Goal: Information Seeking & Learning: Learn about a topic

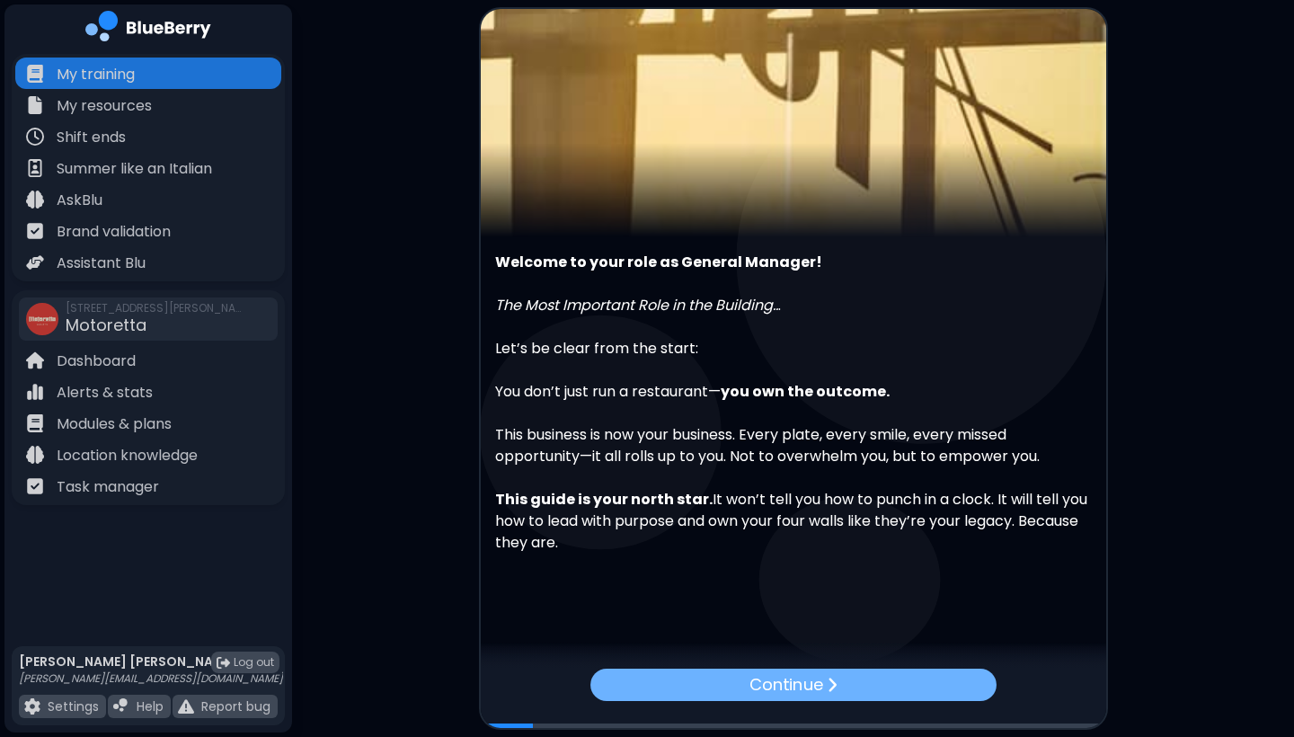
click at [734, 684] on div "Continue" at bounding box center [794, 685] width 406 height 32
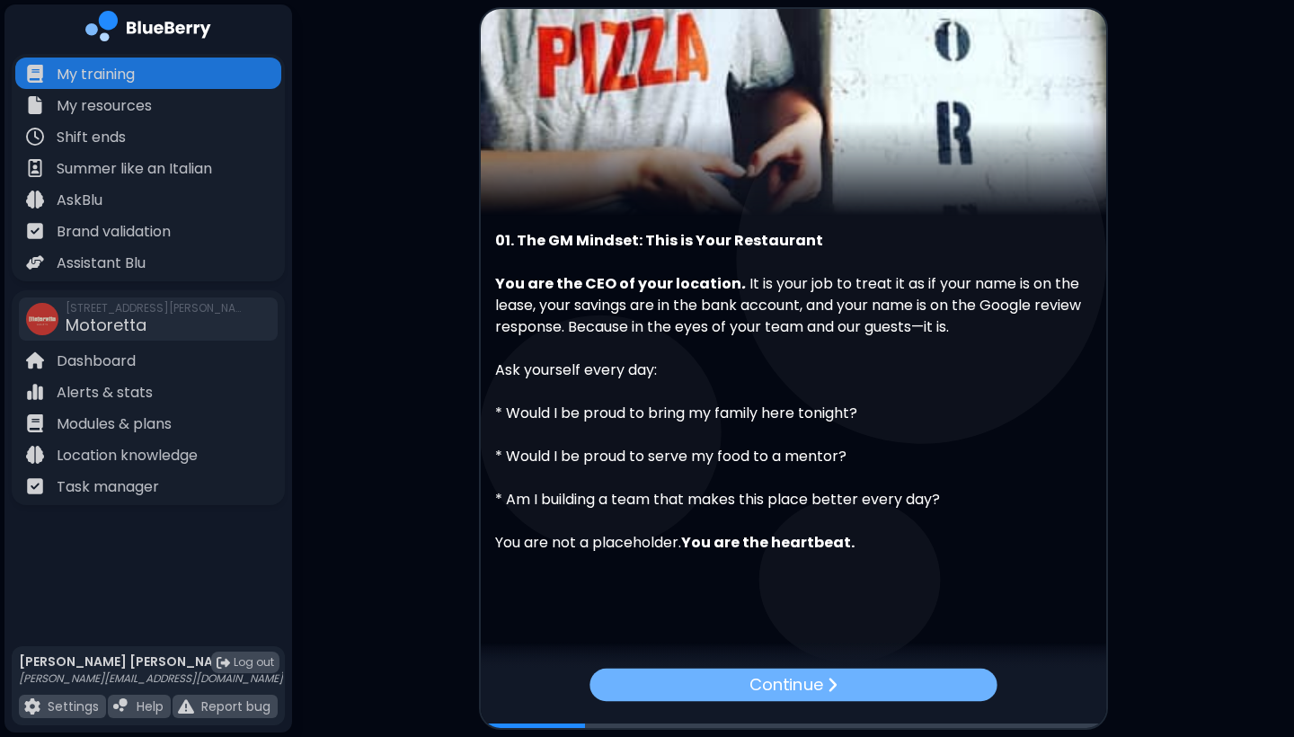
click at [658, 672] on div "Continue" at bounding box center [793, 685] width 407 height 32
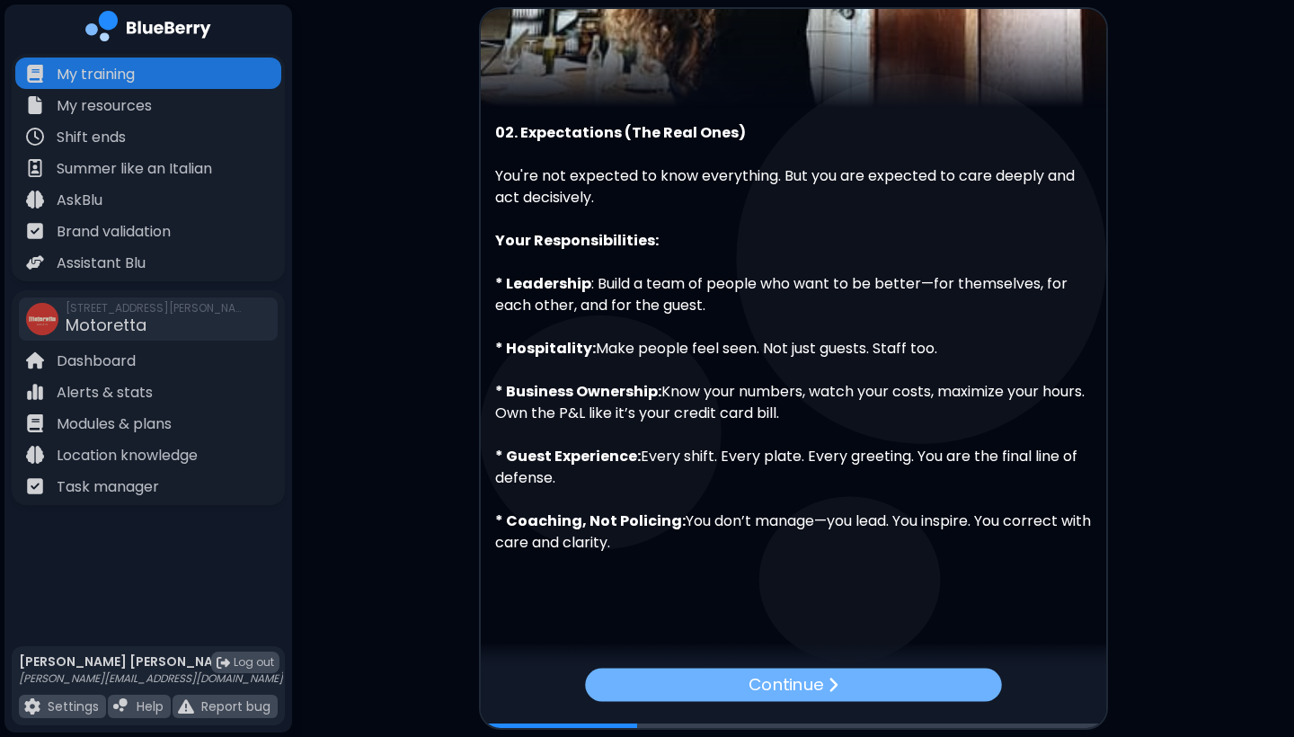
click at [672, 678] on div "Continue" at bounding box center [793, 684] width 416 height 33
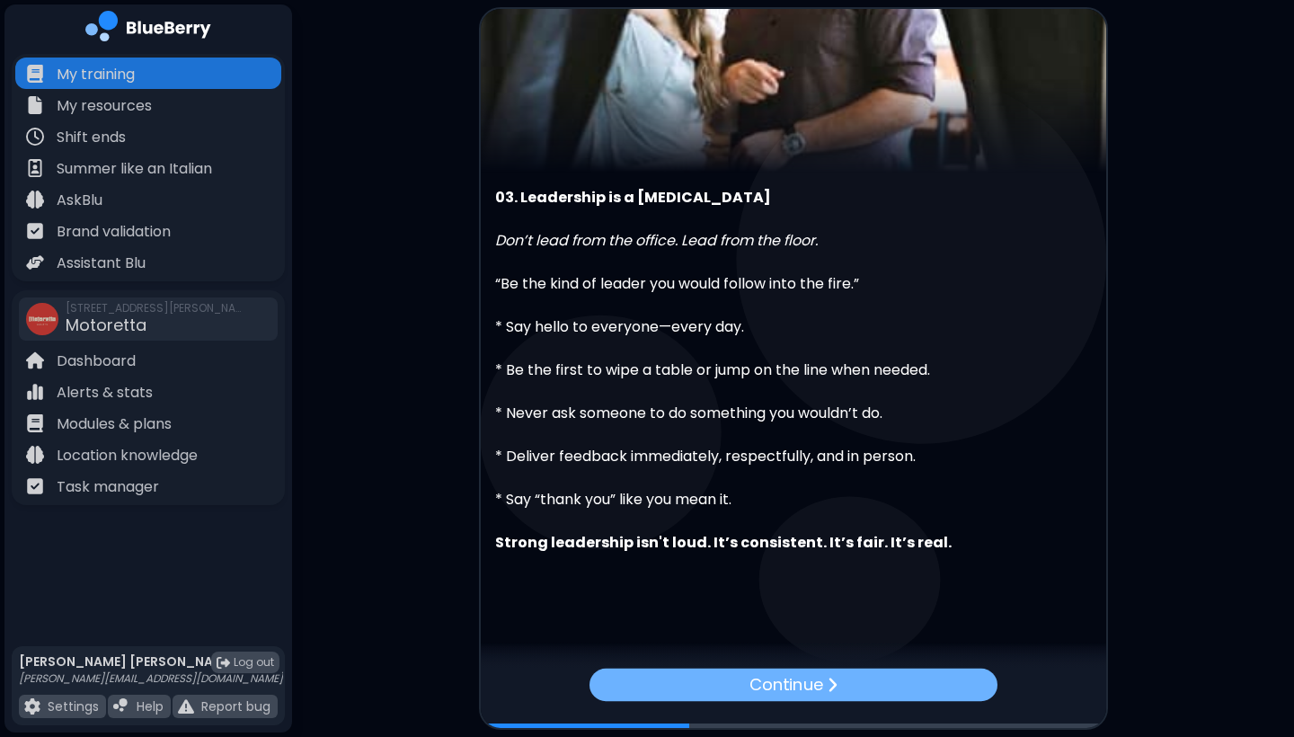
click at [682, 682] on div "Continue" at bounding box center [793, 685] width 408 height 32
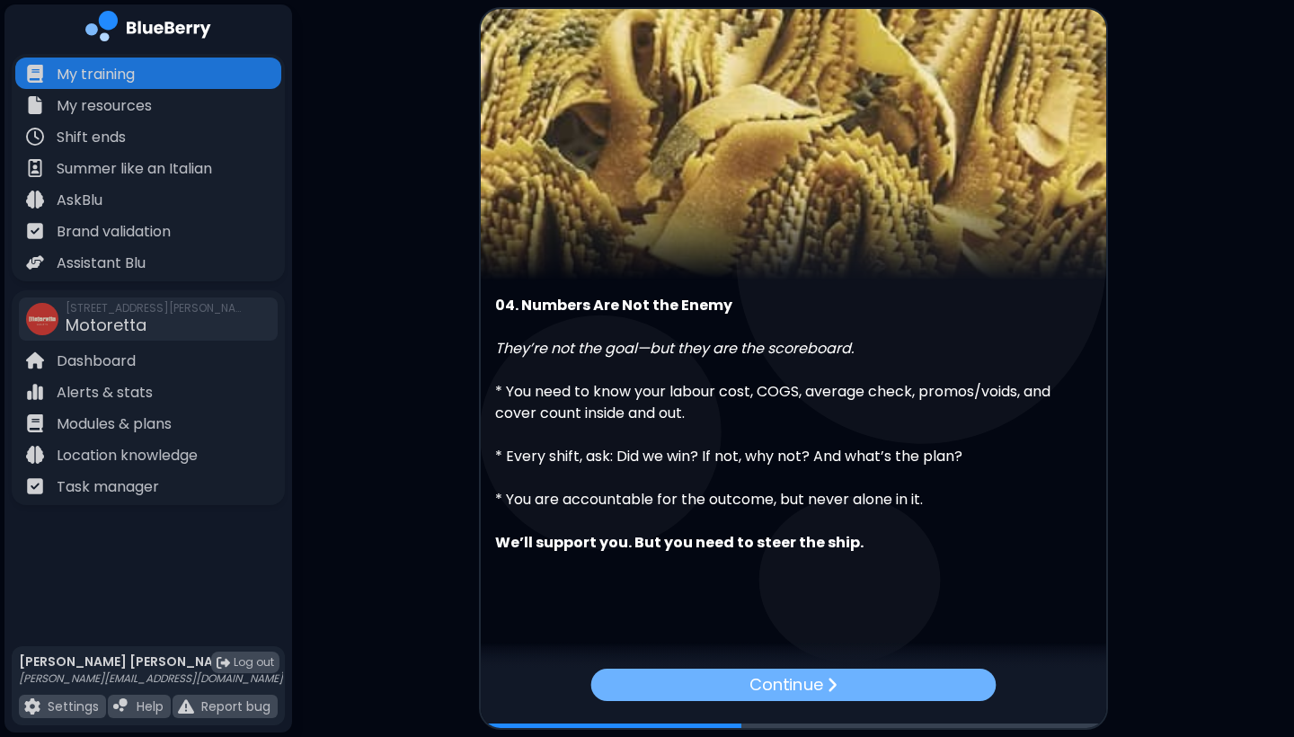
click at [684, 695] on div "Continue" at bounding box center [793, 685] width 405 height 32
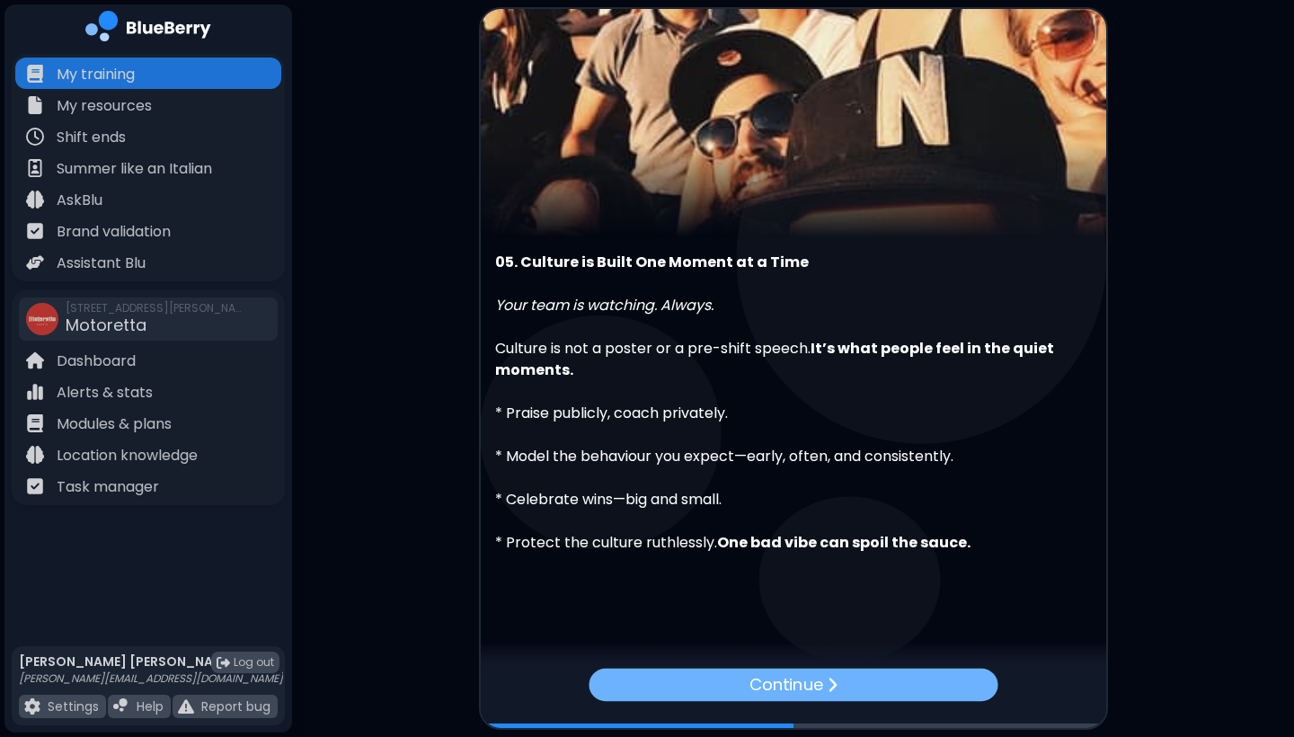
click at [734, 678] on div "Continue" at bounding box center [793, 685] width 409 height 32
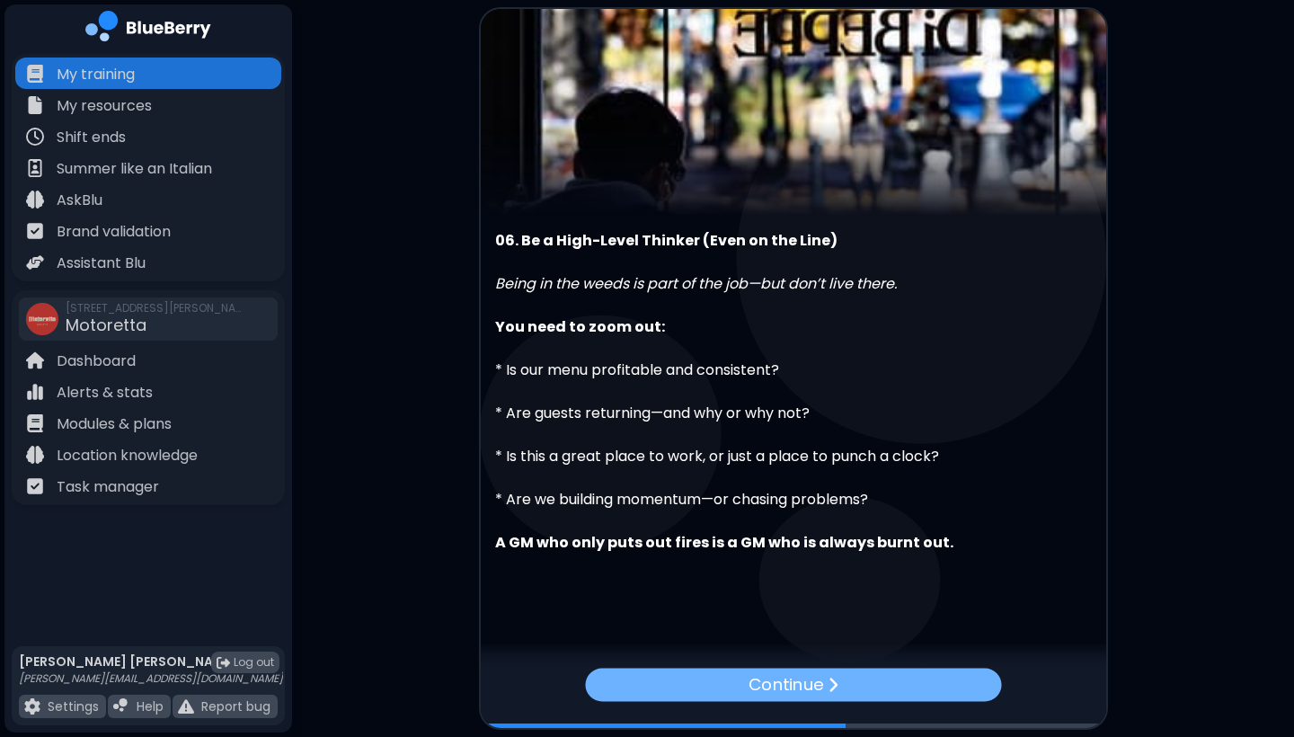
click at [732, 681] on div "Continue" at bounding box center [793, 684] width 416 height 33
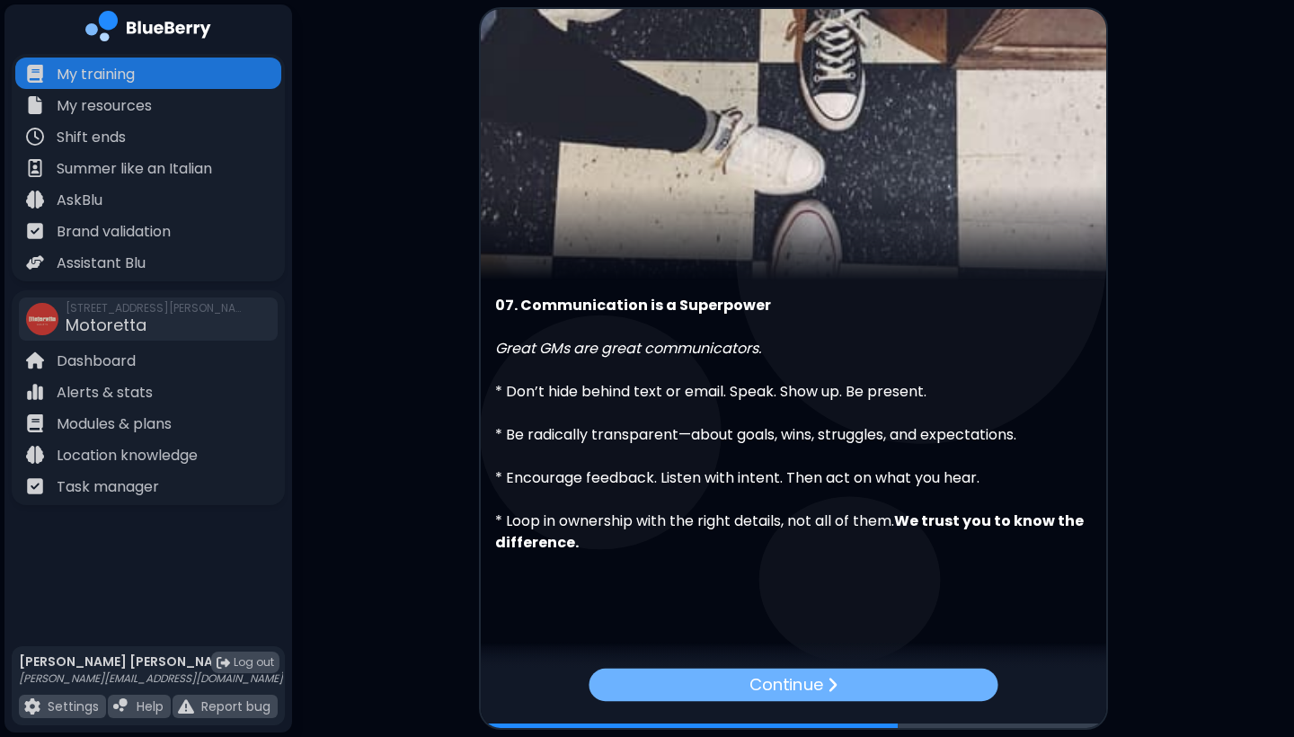
click at [703, 672] on div "Continue" at bounding box center [793, 685] width 409 height 32
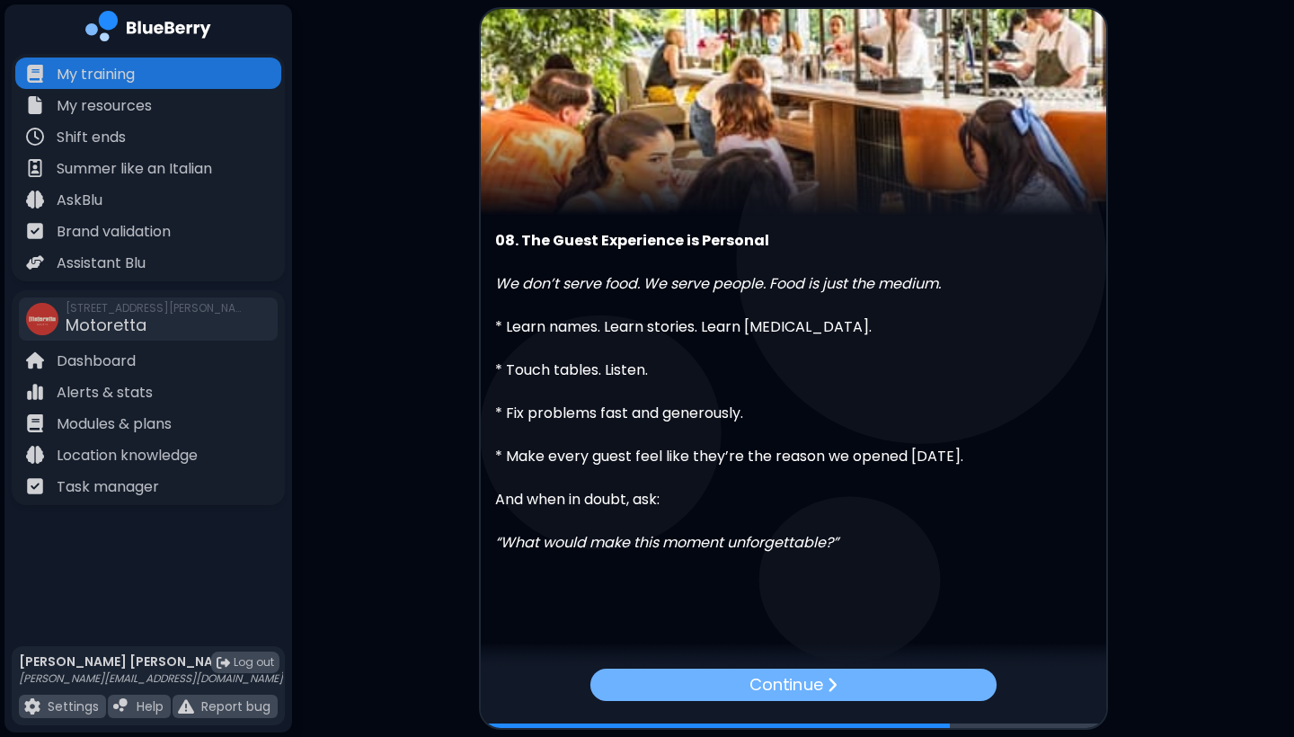
click at [696, 678] on div "Continue" at bounding box center [793, 685] width 406 height 32
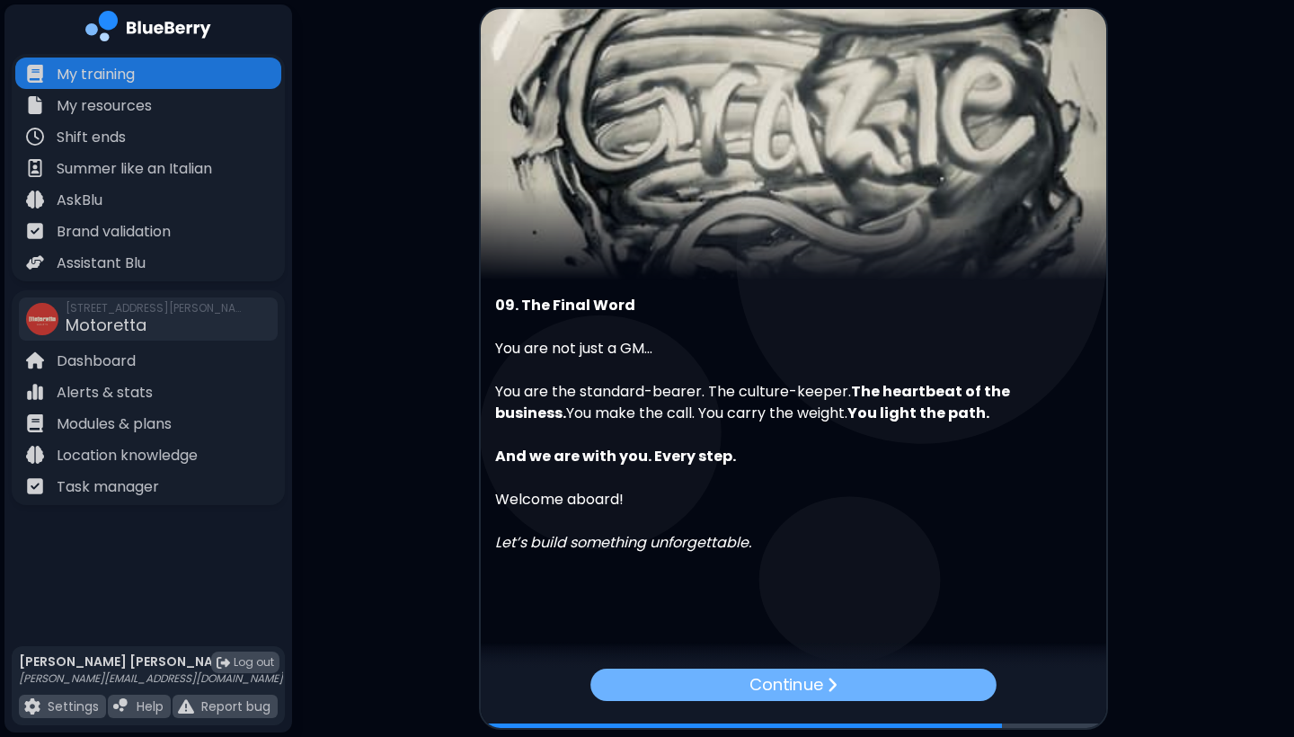
click at [710, 671] on div "Continue" at bounding box center [794, 685] width 406 height 32
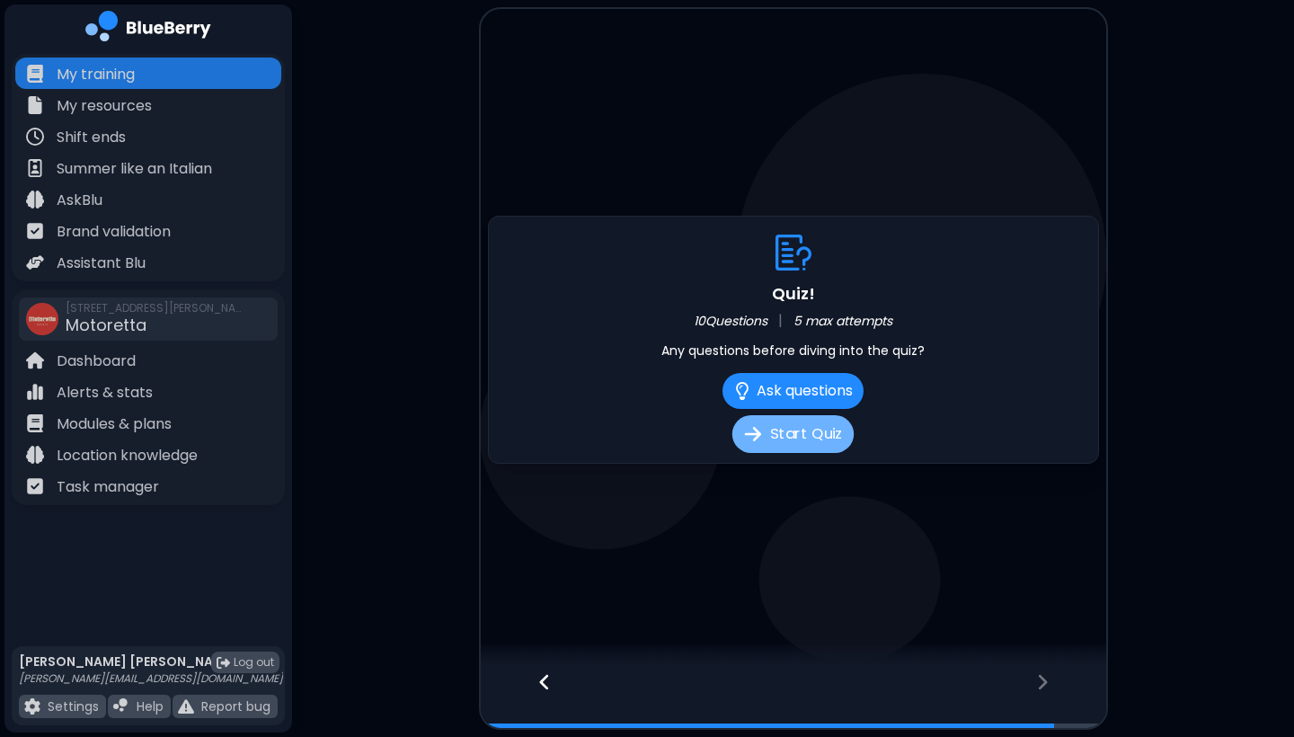
click at [769, 443] on button "Start Quiz" at bounding box center [793, 434] width 121 height 38
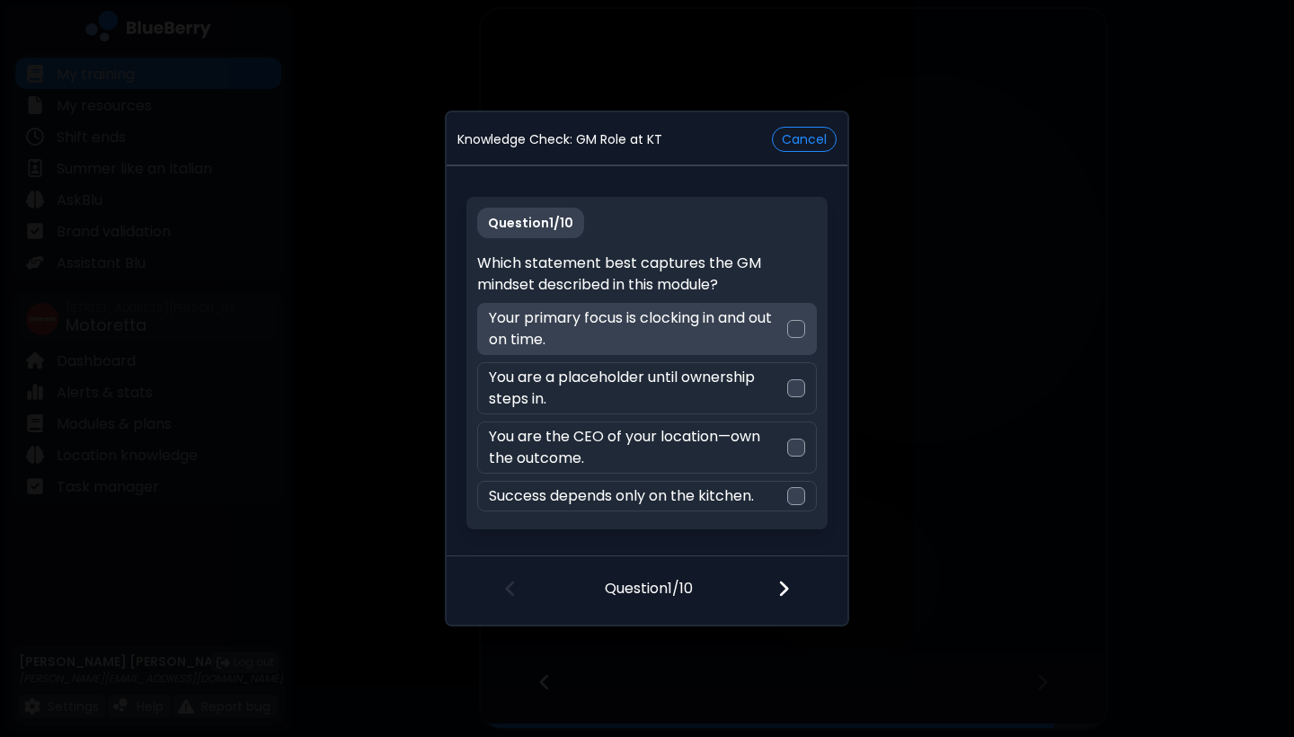
click at [789, 316] on div "Your primary focus is clocking in and out on time." at bounding box center [646, 329] width 339 height 52
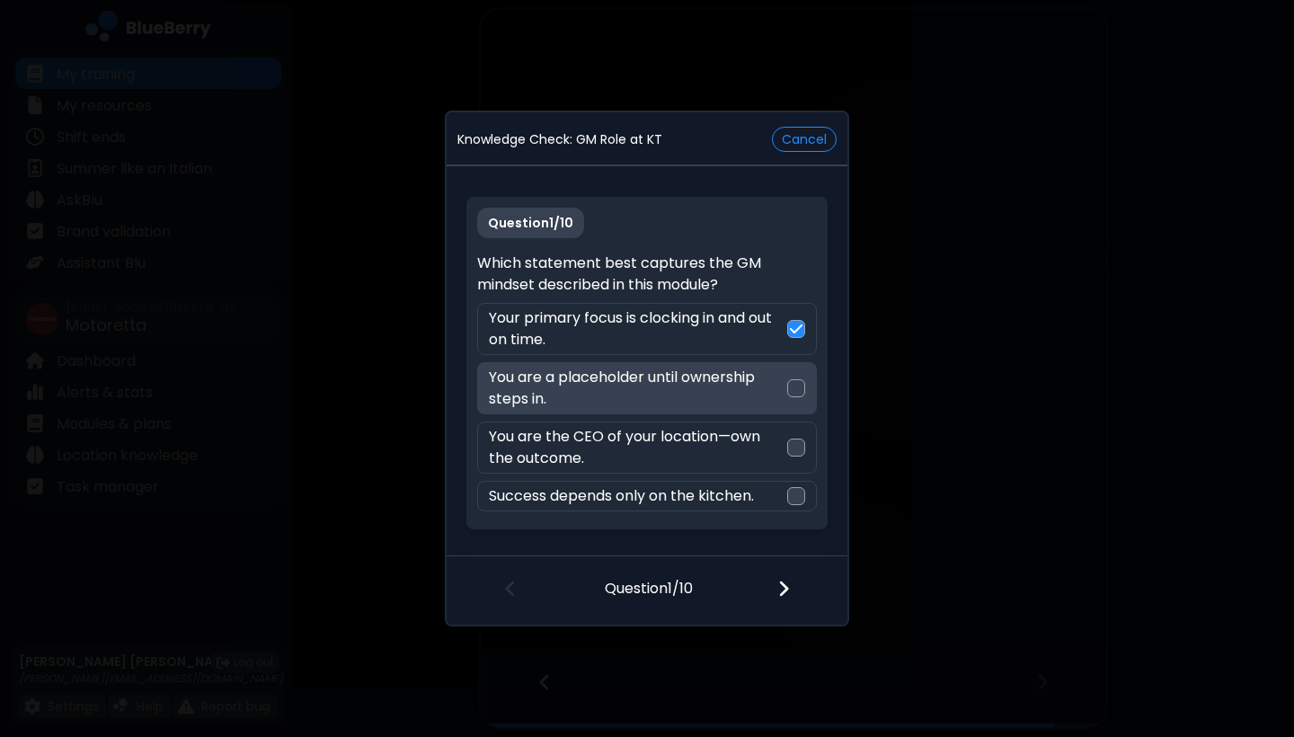
click at [794, 377] on div "You are a placeholder until ownership steps in." at bounding box center [646, 388] width 339 height 52
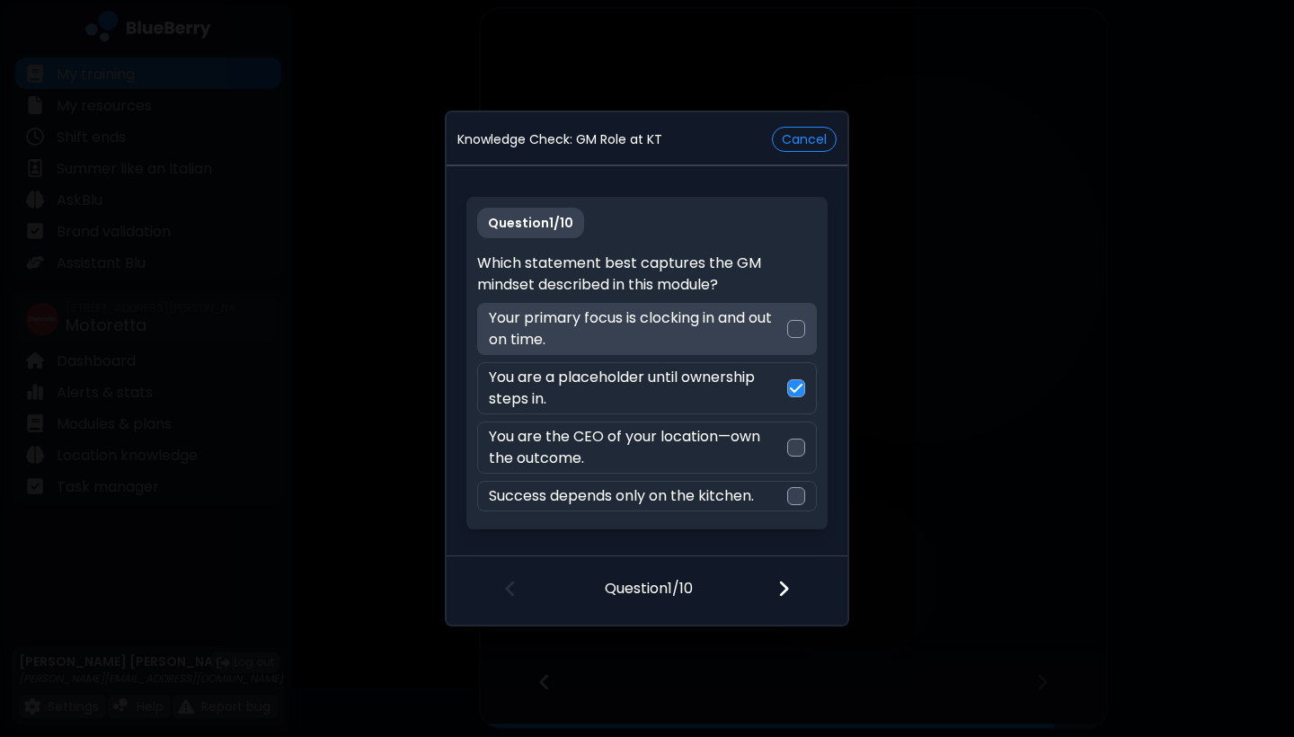
click at [792, 334] on div at bounding box center [796, 329] width 18 height 18
click at [799, 335] on img at bounding box center [796, 329] width 13 height 14
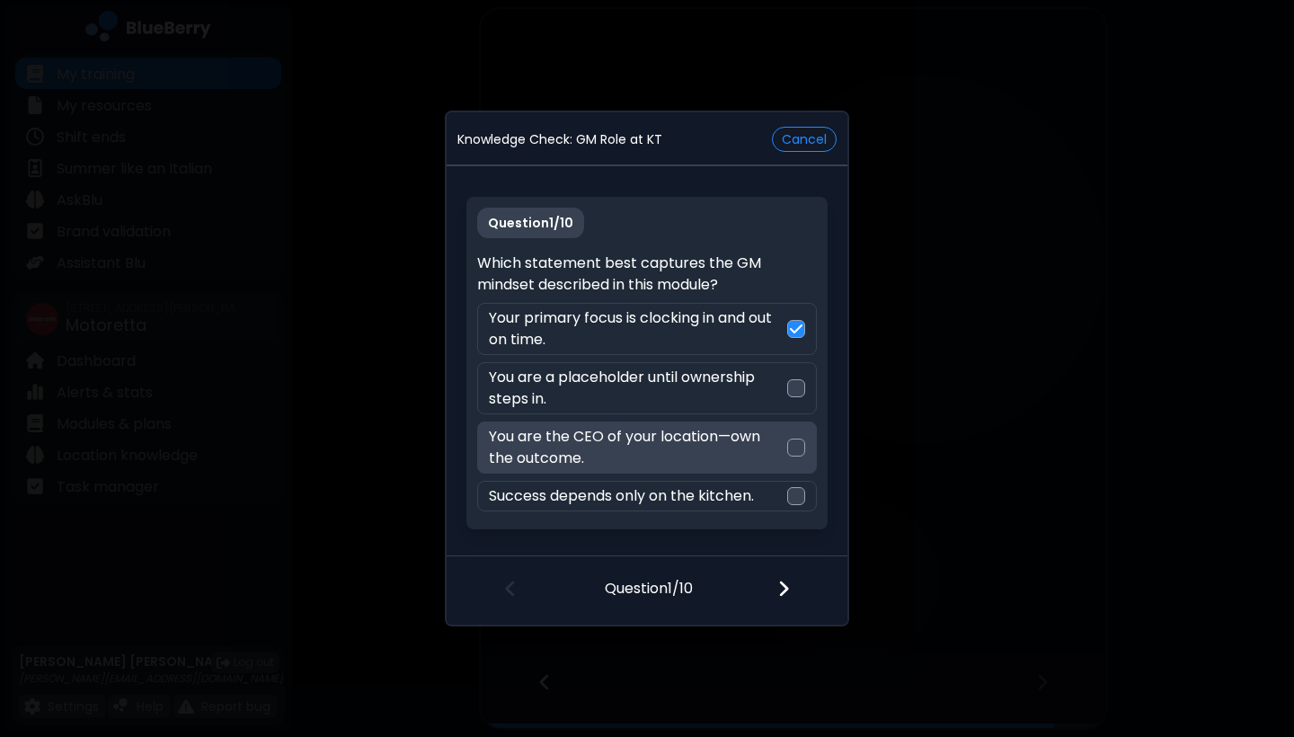
click at [790, 450] on div at bounding box center [796, 448] width 18 height 18
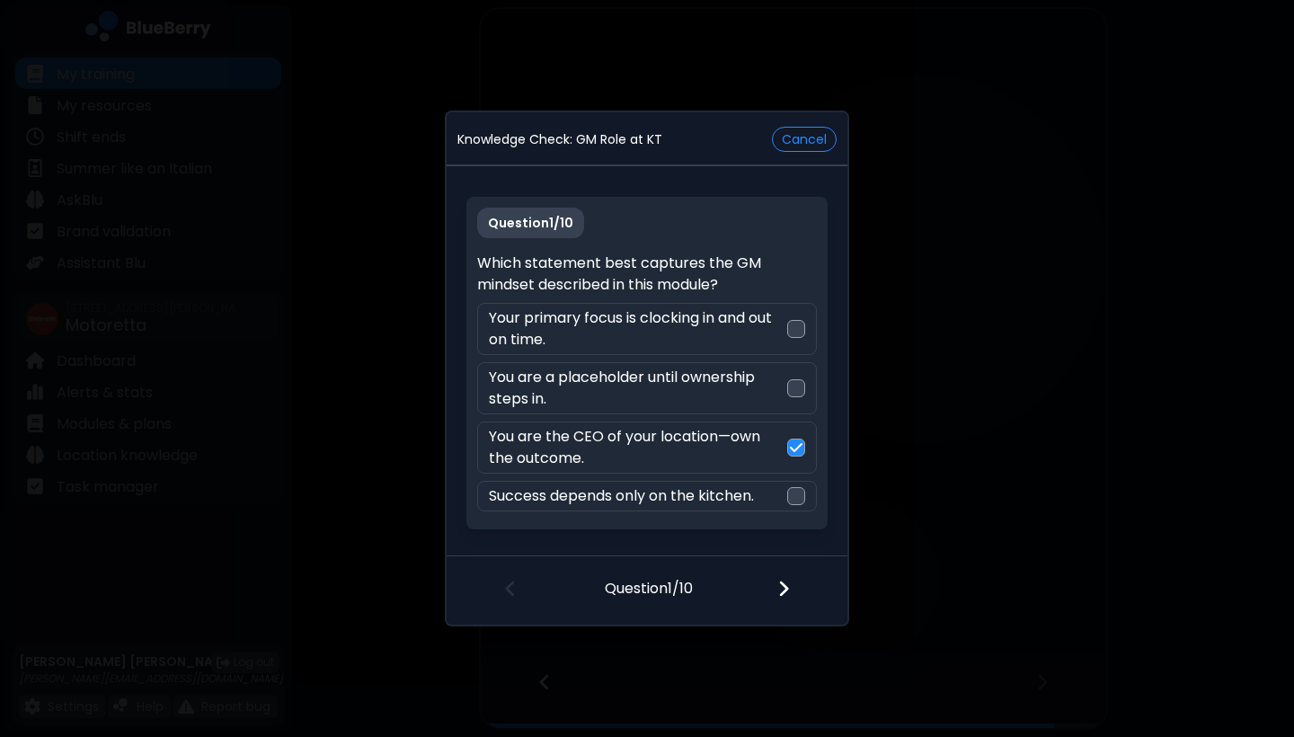
click at [780, 584] on img at bounding box center [784, 589] width 13 height 20
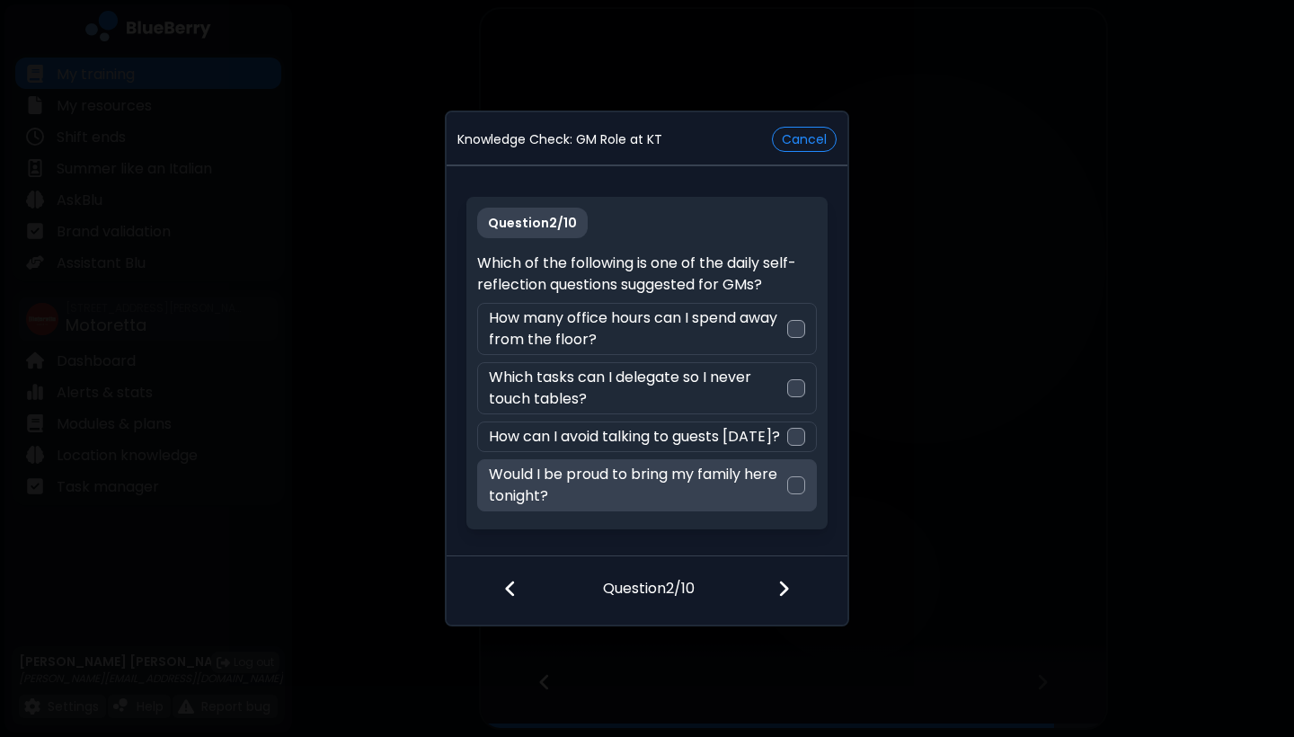
click at [795, 485] on div at bounding box center [796, 485] width 18 height 18
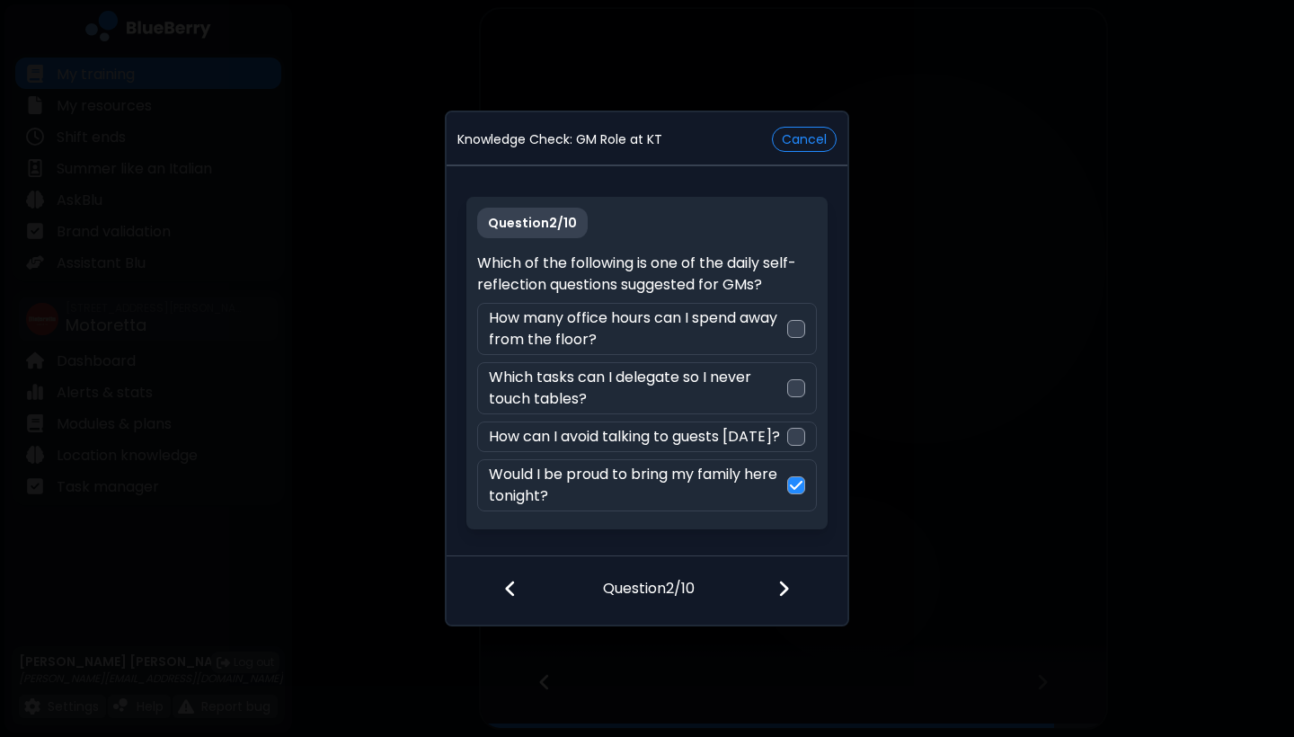
click at [781, 601] on div at bounding box center [795, 590] width 106 height 67
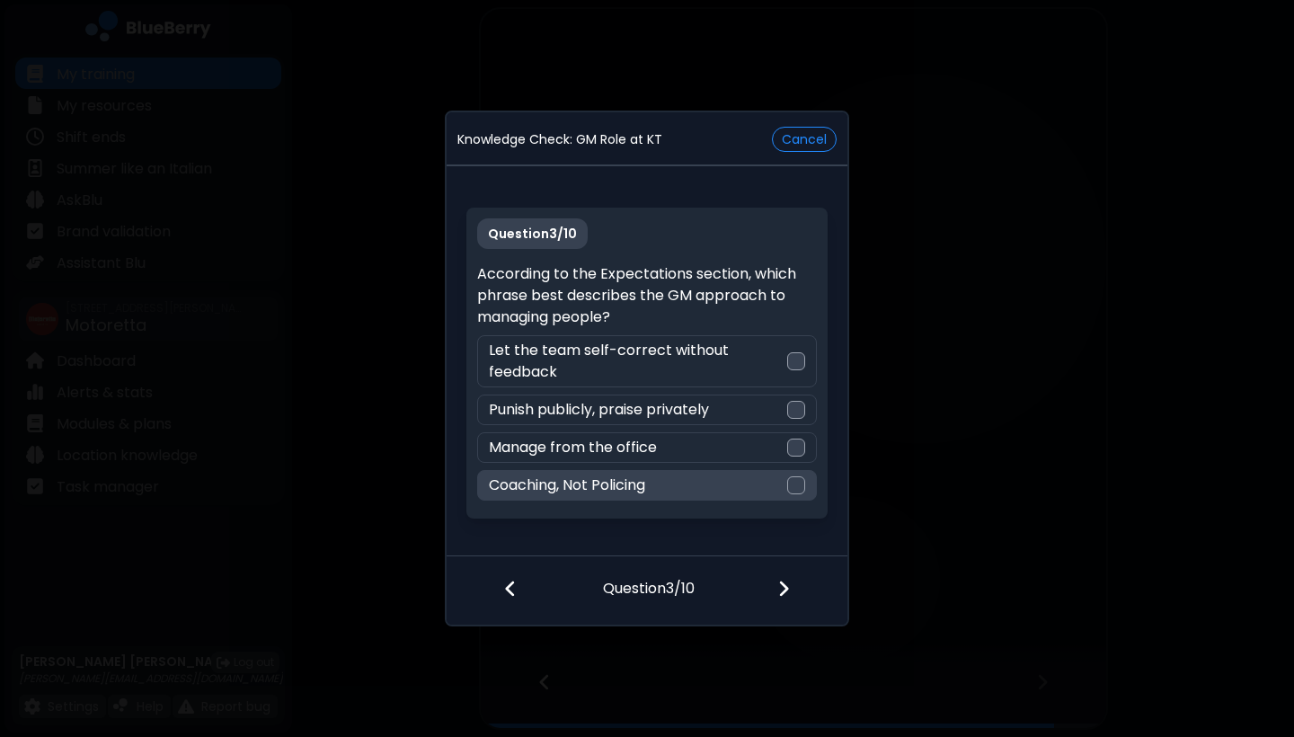
click at [795, 490] on div at bounding box center [796, 485] width 18 height 18
click at [786, 600] on div at bounding box center [795, 590] width 106 height 67
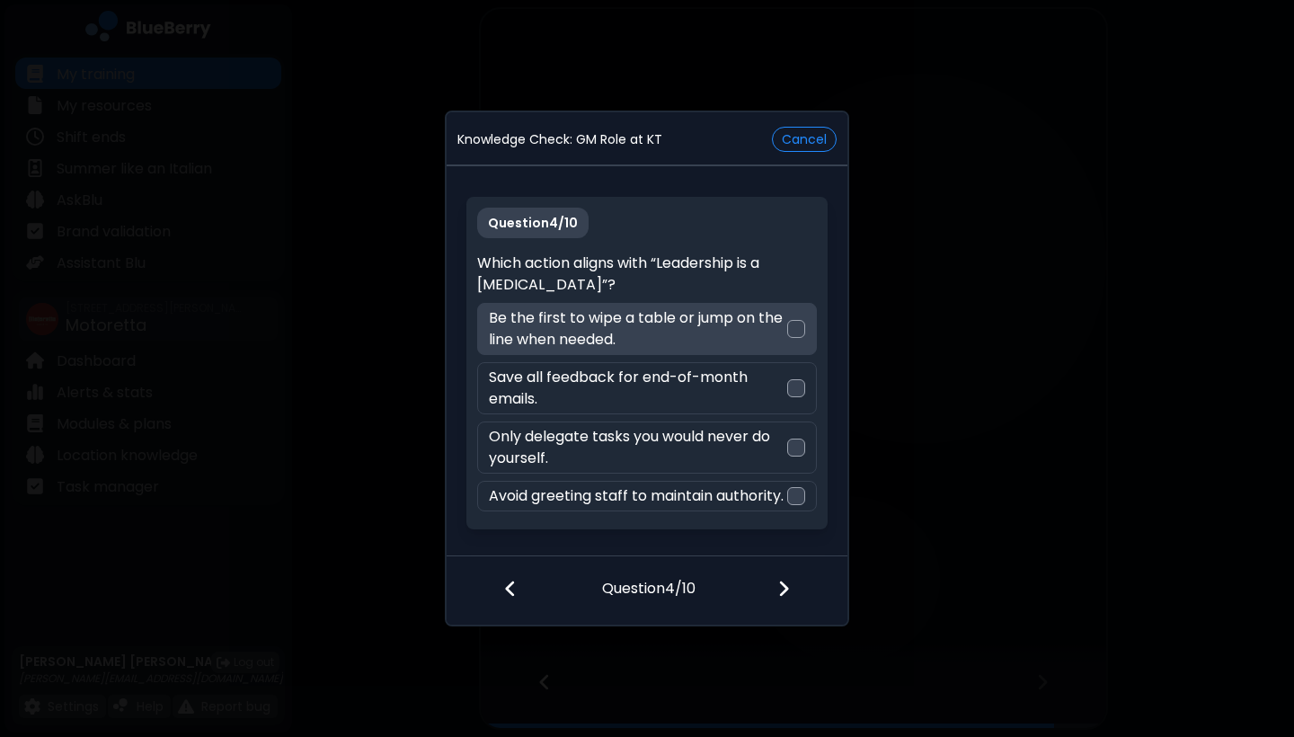
click at [798, 320] on div at bounding box center [796, 329] width 18 height 18
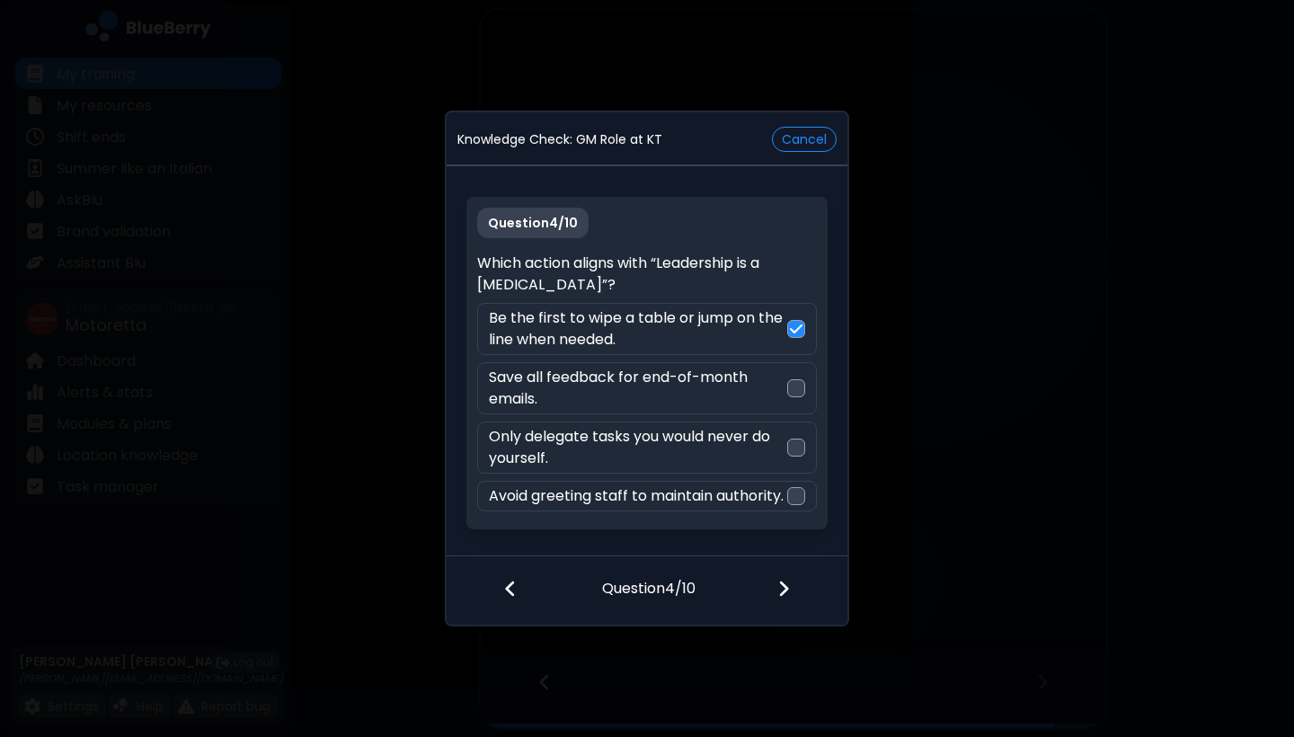
click at [791, 591] on div at bounding box center [795, 590] width 106 height 67
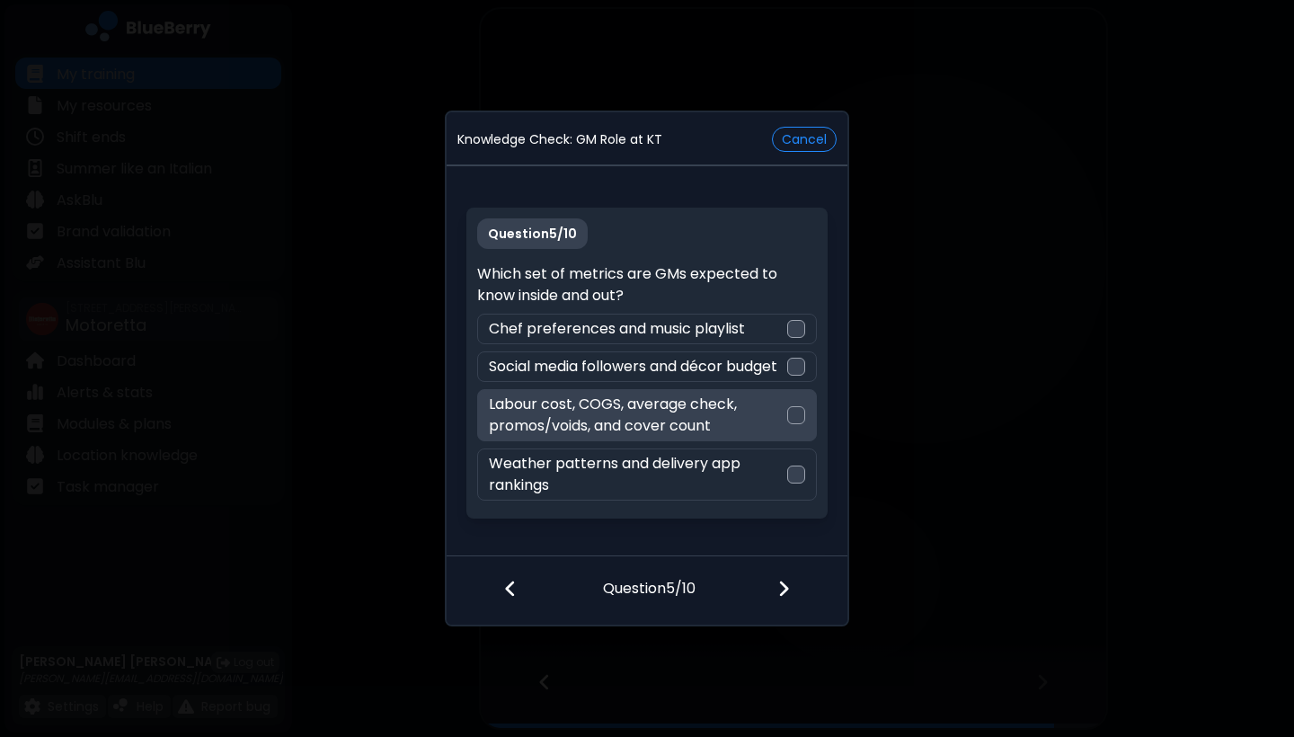
click at [796, 419] on div at bounding box center [796, 415] width 18 height 18
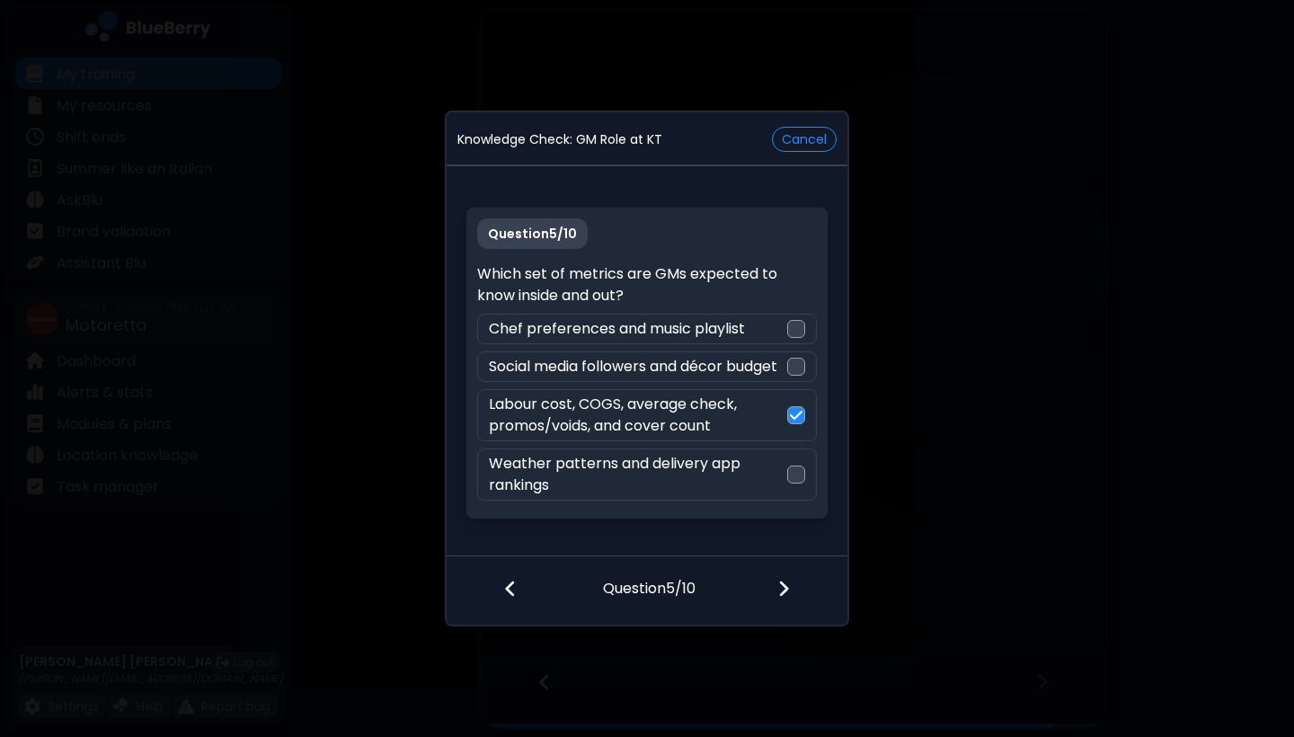
click at [770, 619] on div at bounding box center [795, 590] width 106 height 67
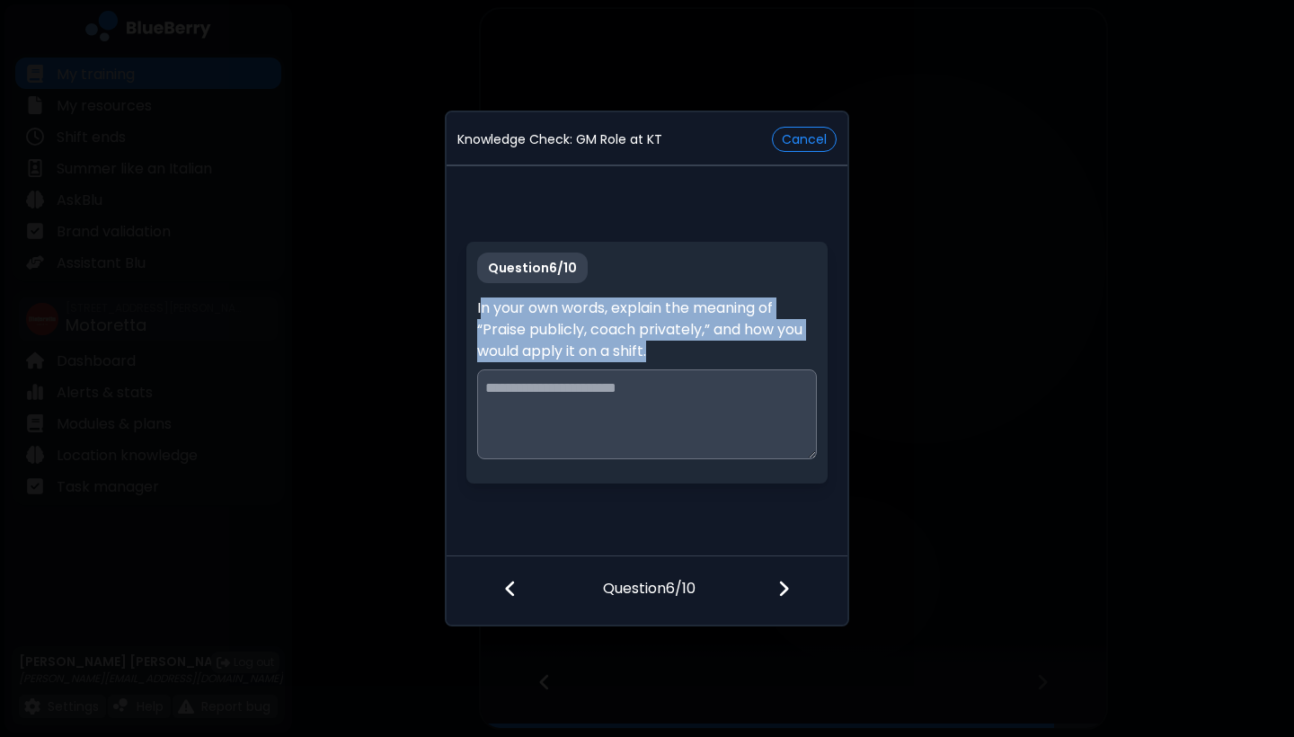
drag, startPoint x: 481, startPoint y: 304, endPoint x: 715, endPoint y: 340, distance: 236.5
click at [715, 340] on p "In your own words, explain the meaning of “Praise publicly, coach privately,” a…" at bounding box center [646, 330] width 339 height 65
copy p "n your own words, explain the meaning of “Praise publicly, coach privately,” an…"
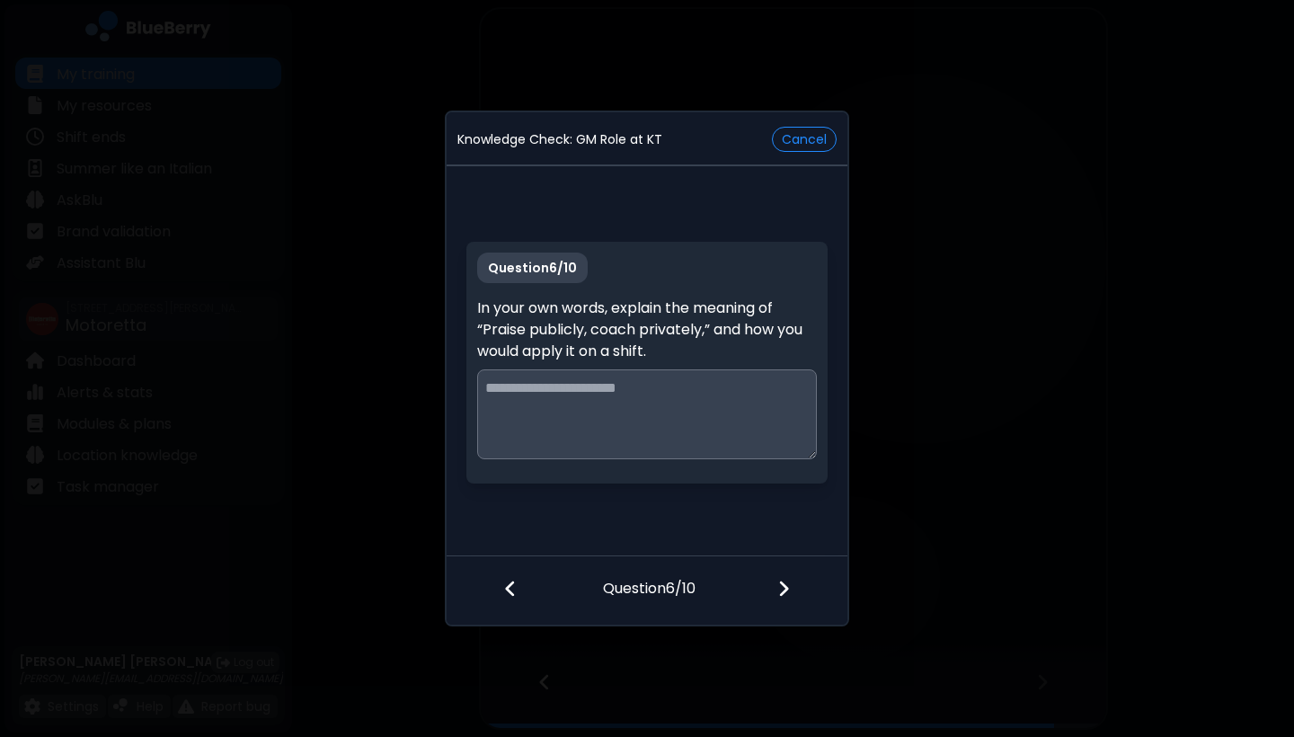
click at [568, 399] on textarea at bounding box center [646, 414] width 339 height 90
paste textarea "**********"
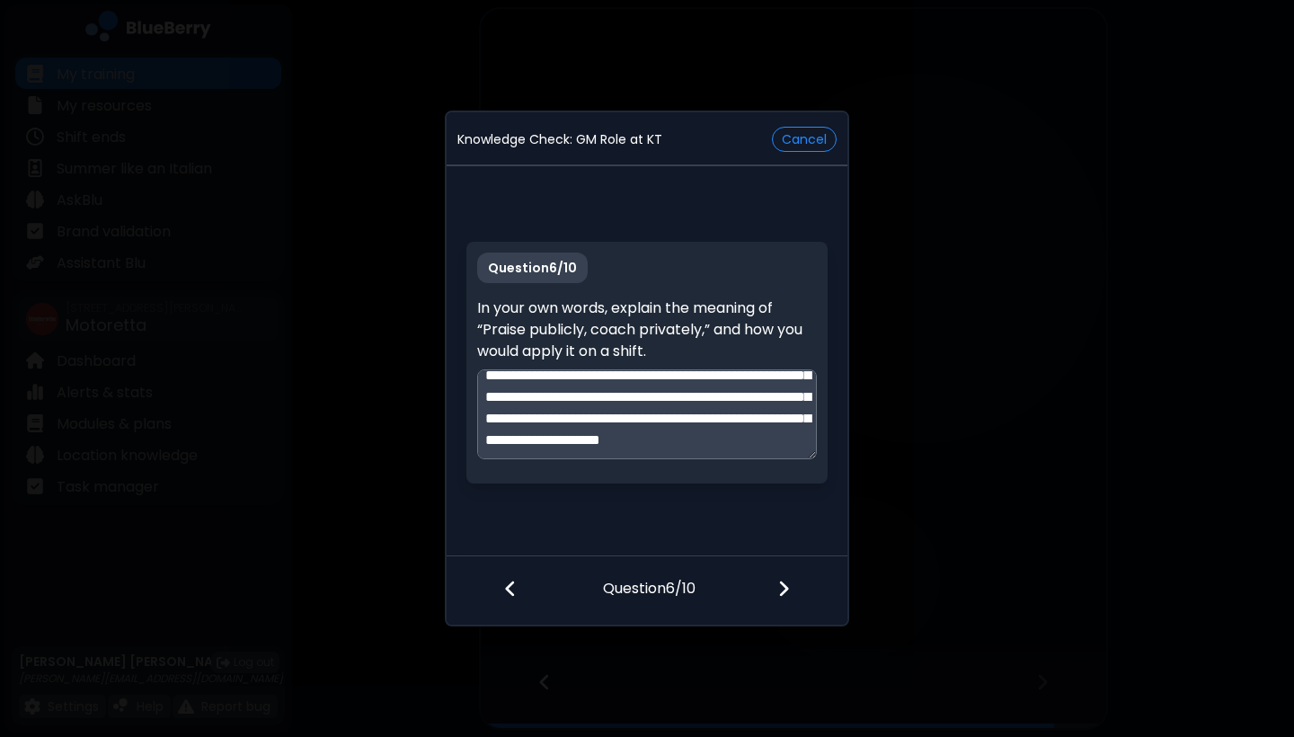
scroll to position [99, 0]
type textarea "**********"
click at [787, 596] on img at bounding box center [784, 589] width 13 height 20
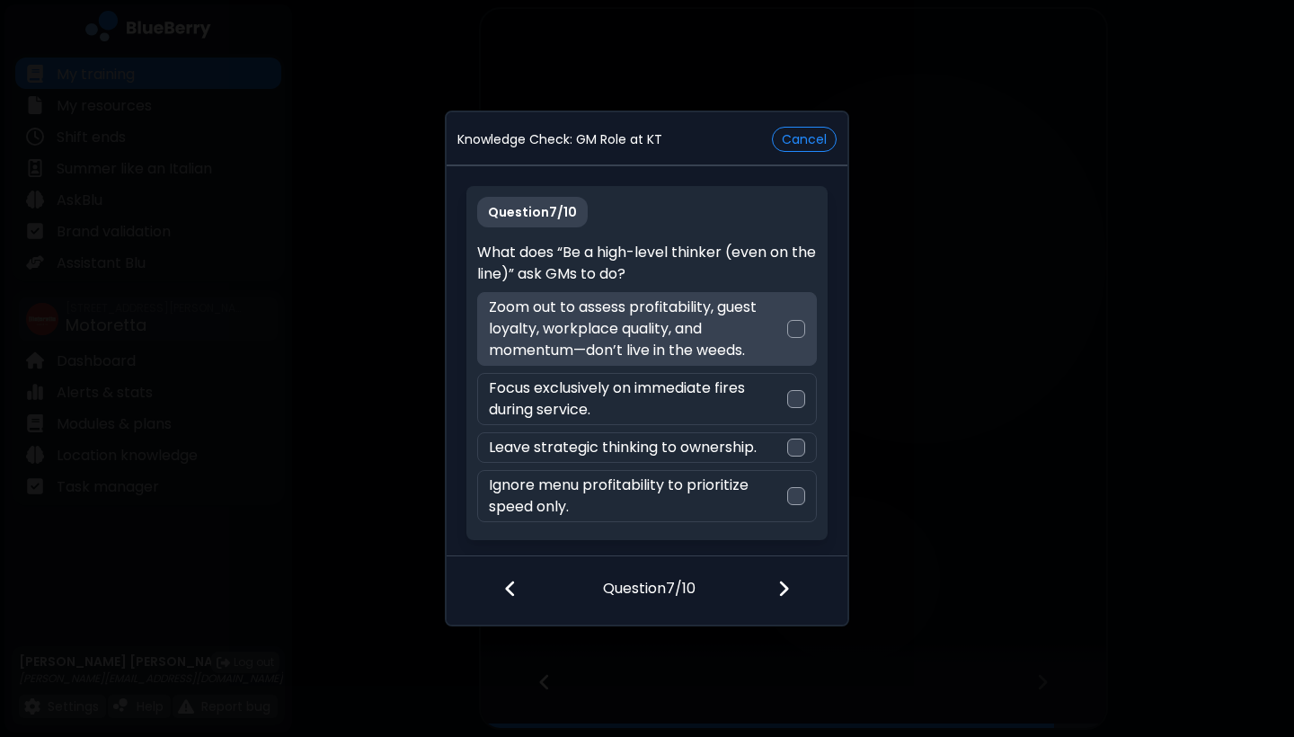
click at [788, 325] on div at bounding box center [796, 329] width 18 height 18
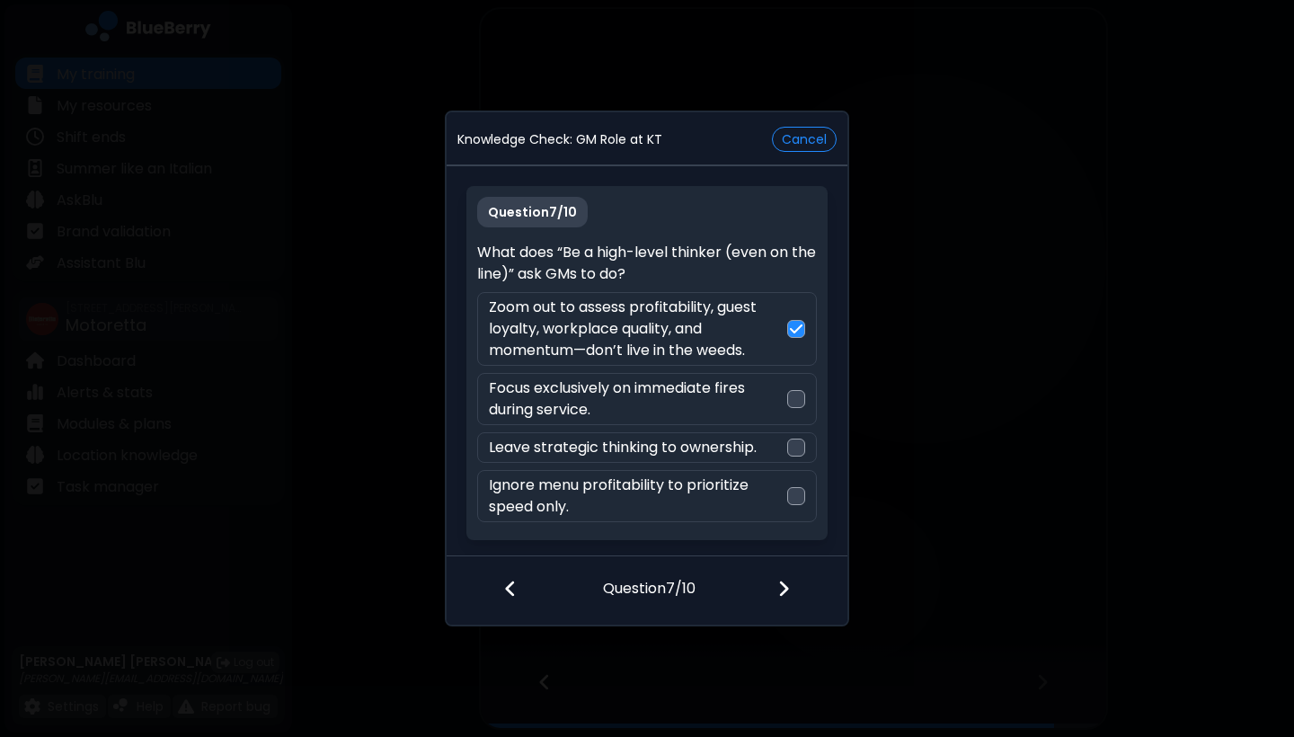
click at [786, 607] on div at bounding box center [795, 590] width 106 height 67
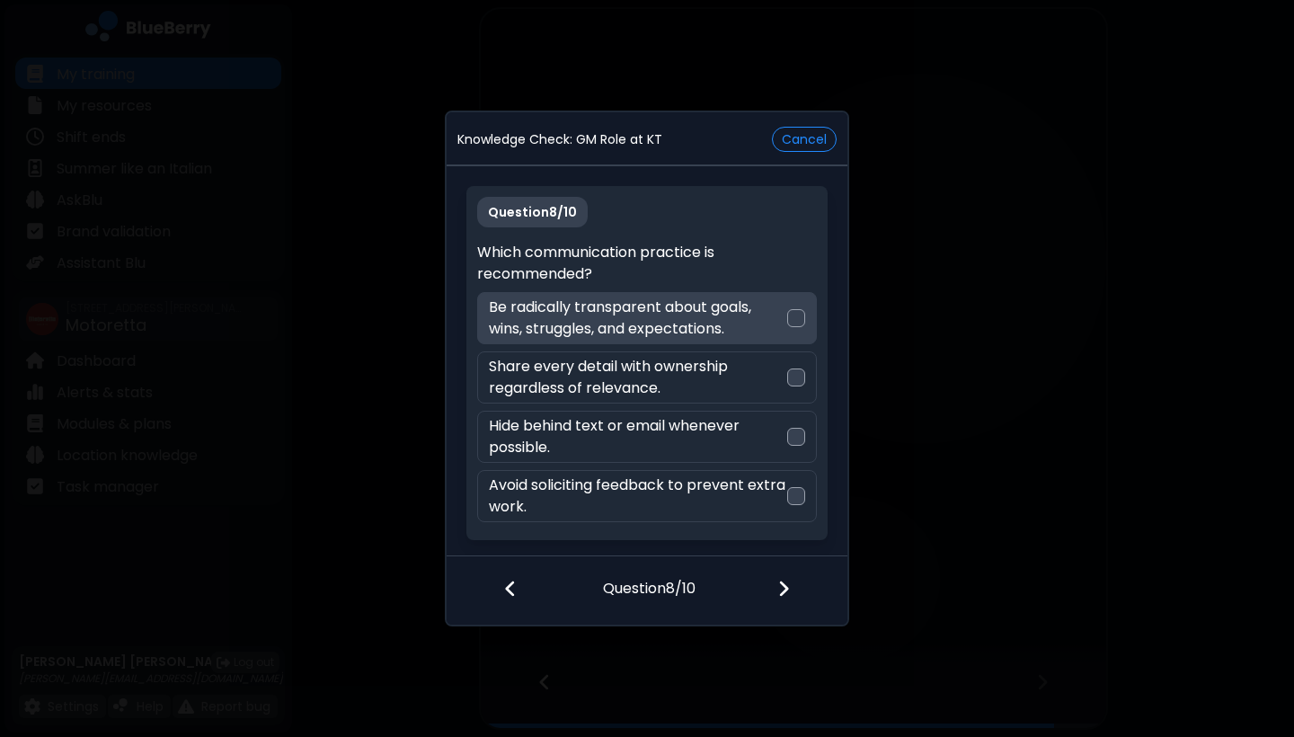
click at [792, 316] on div at bounding box center [796, 318] width 18 height 18
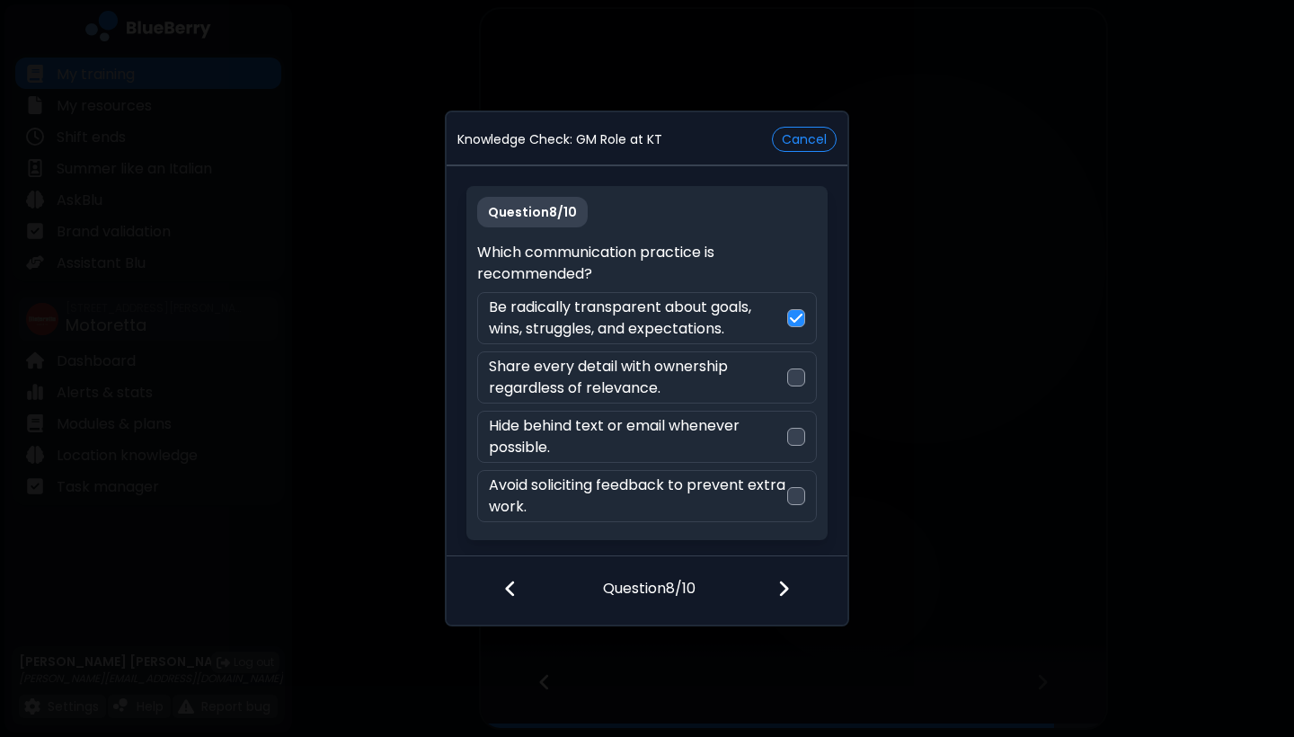
click at [793, 590] on div at bounding box center [795, 590] width 106 height 67
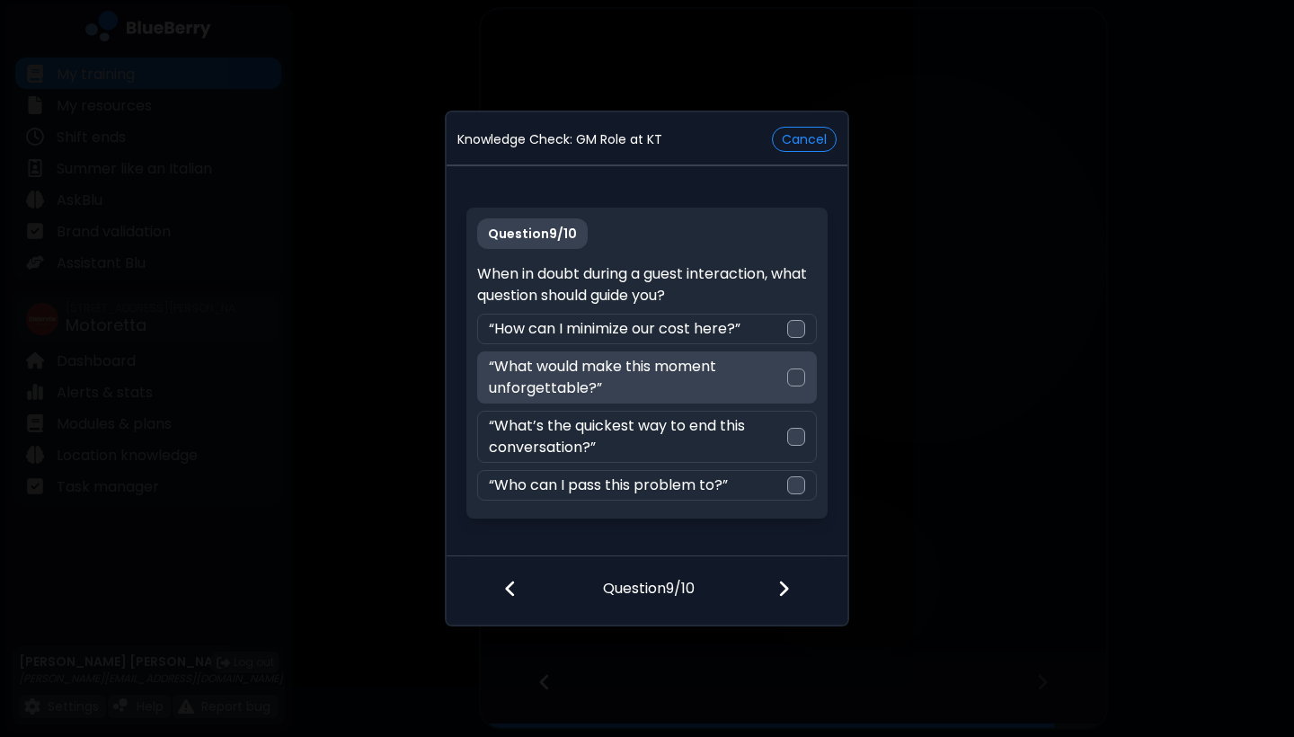
click at [790, 386] on div at bounding box center [796, 378] width 18 height 18
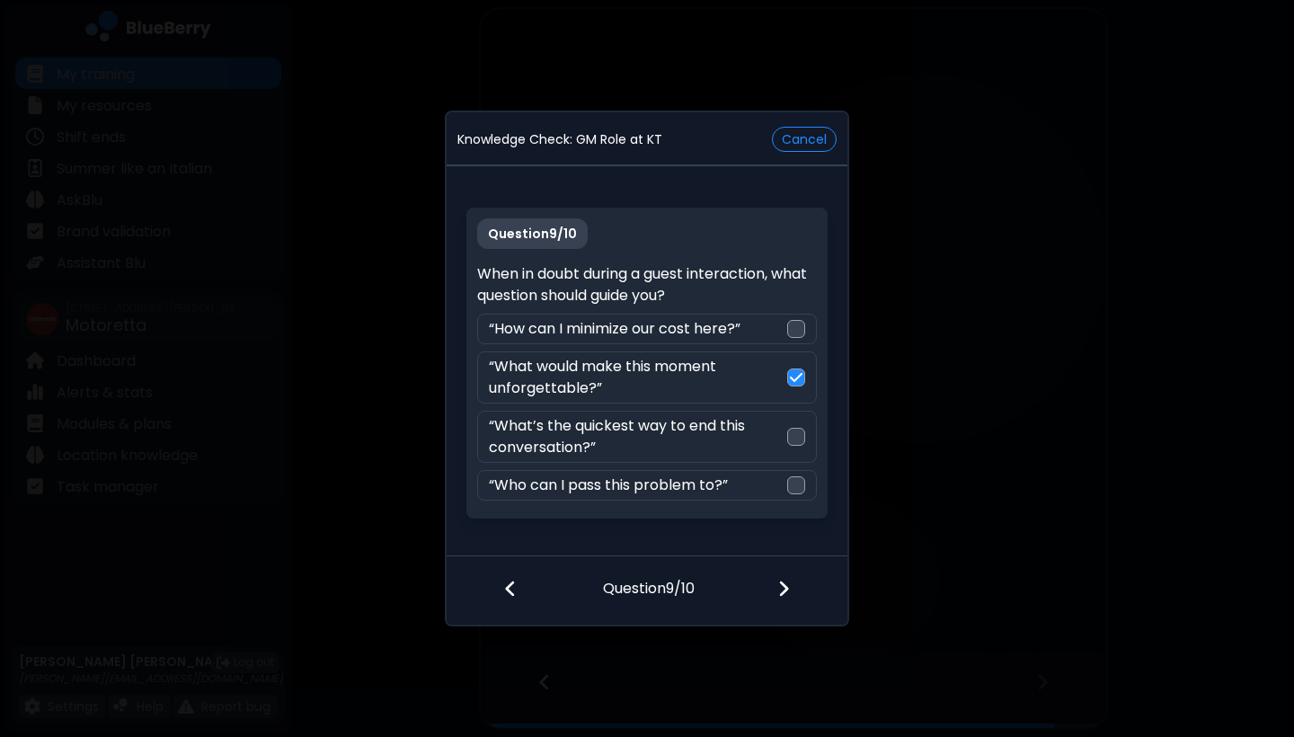
click at [785, 585] on img at bounding box center [784, 589] width 13 height 20
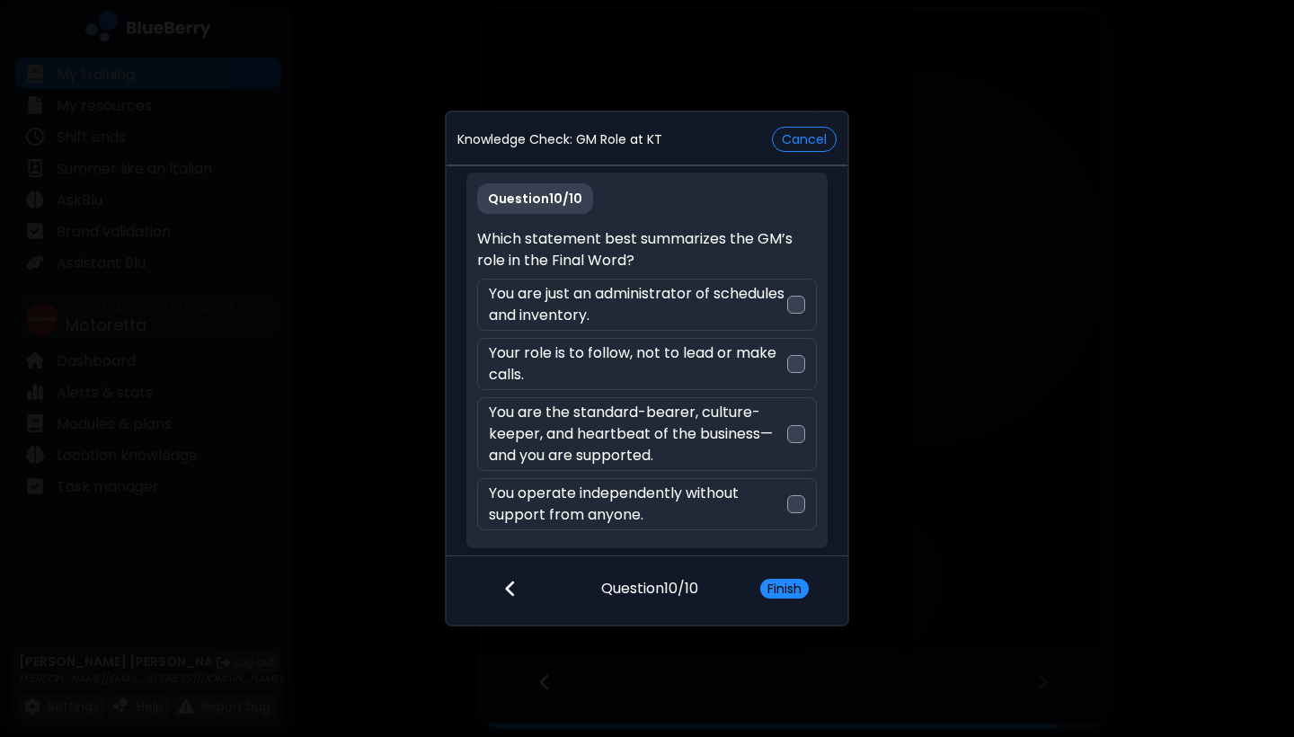
scroll to position [4, 0]
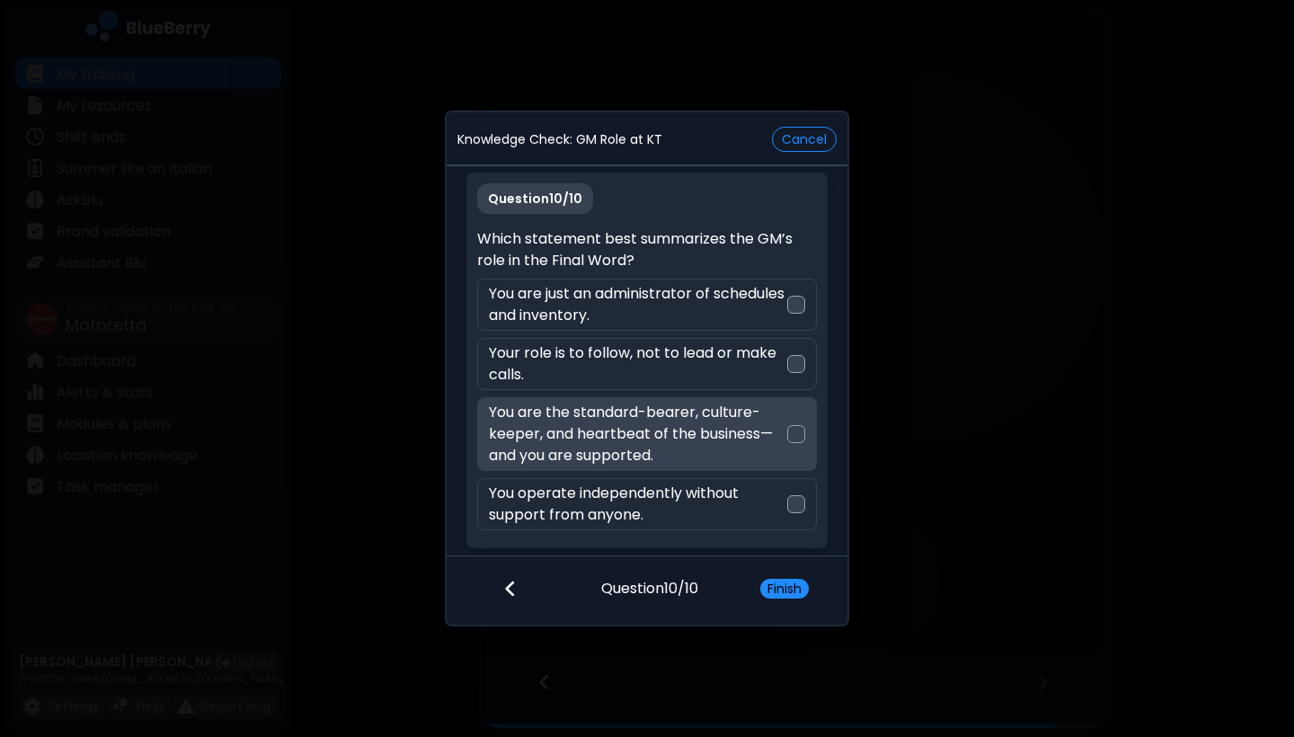
click at [795, 436] on div at bounding box center [796, 434] width 18 height 18
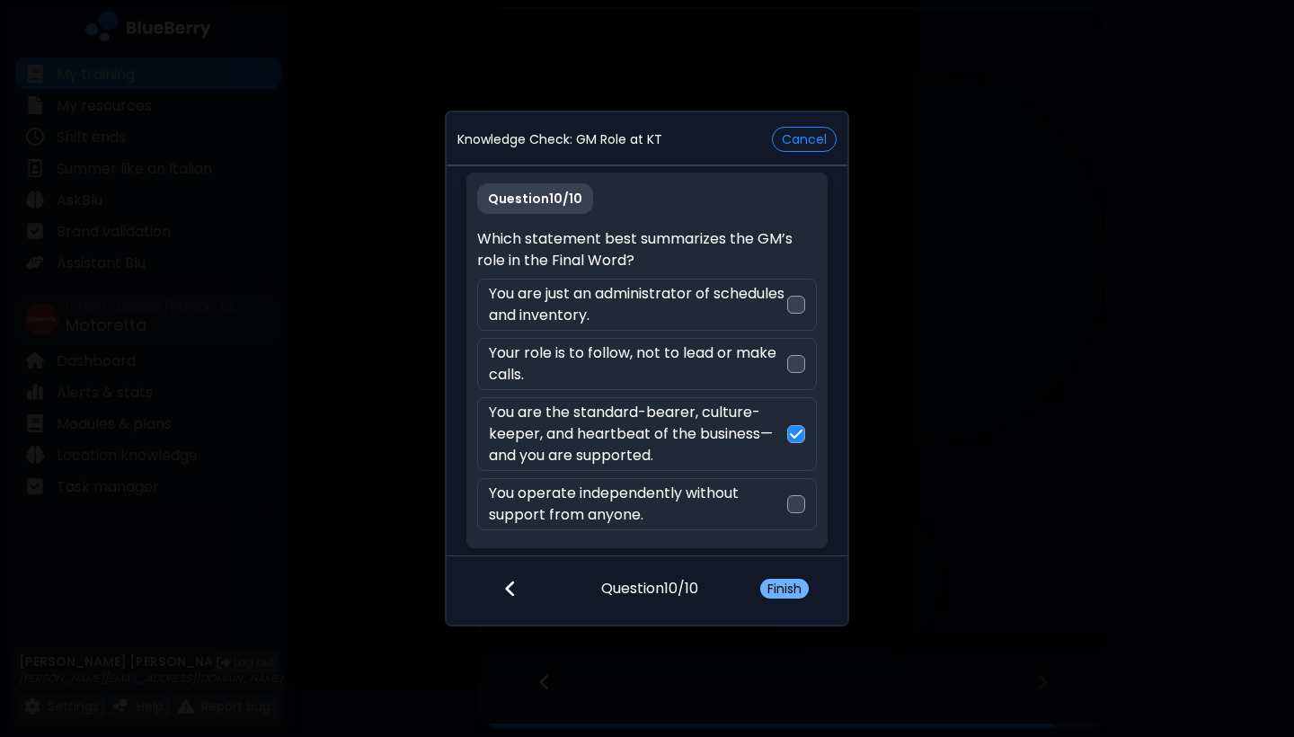
click at [783, 596] on button "Finish" at bounding box center [784, 589] width 49 height 20
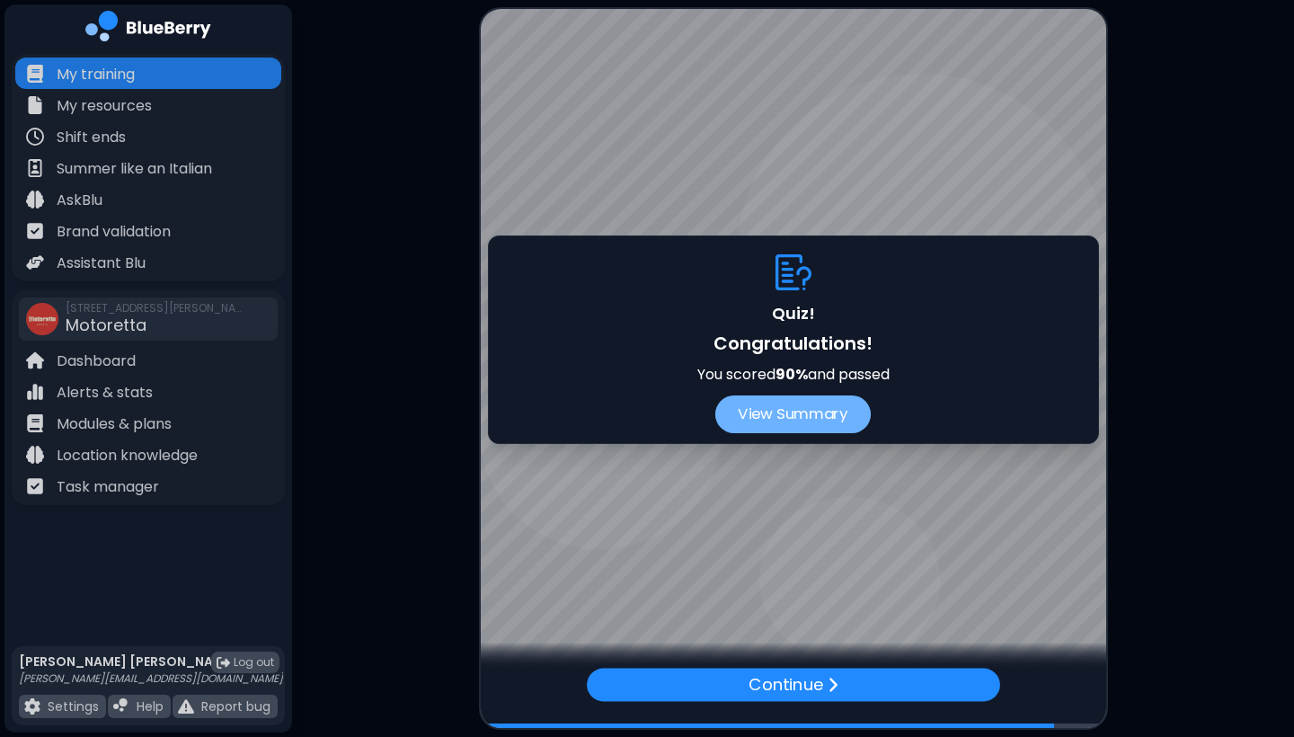
click at [815, 411] on button "View Summary" at bounding box center [794, 415] width 156 height 38
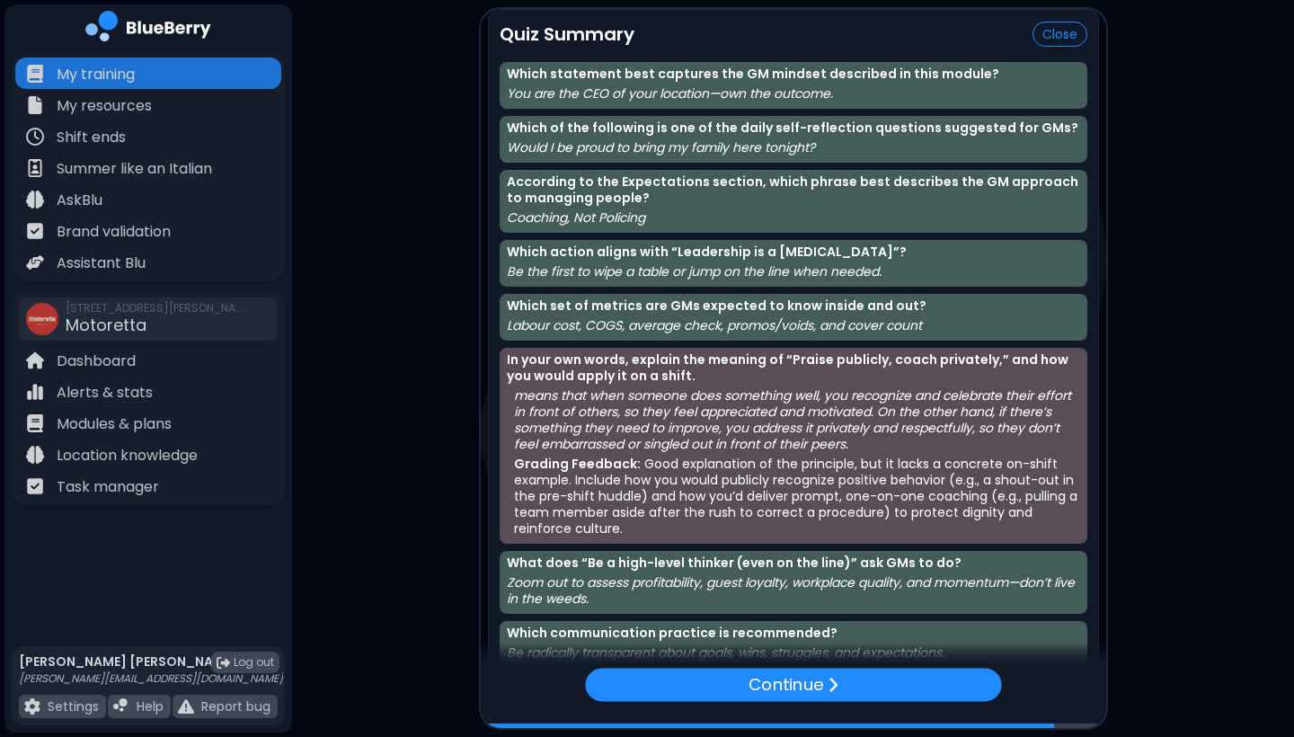
scroll to position [0, 0]
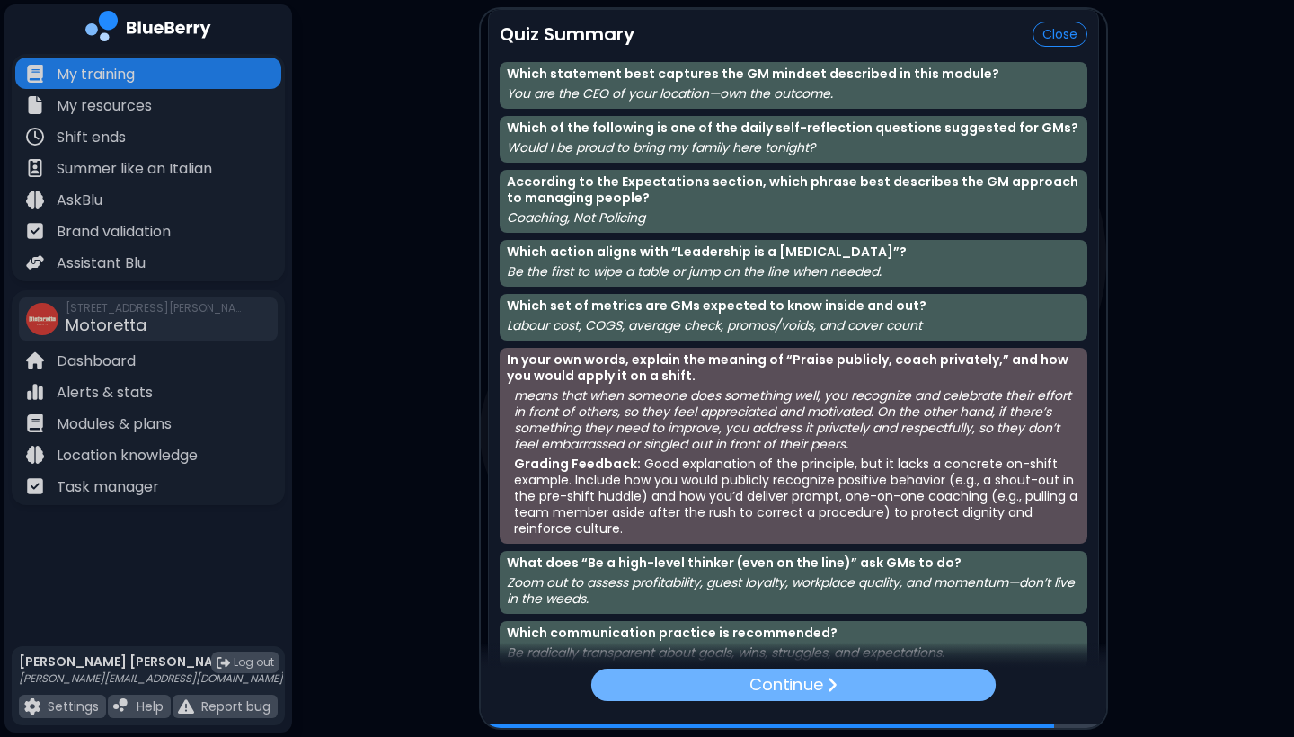
click at [743, 686] on div "Continue" at bounding box center [793, 685] width 405 height 32
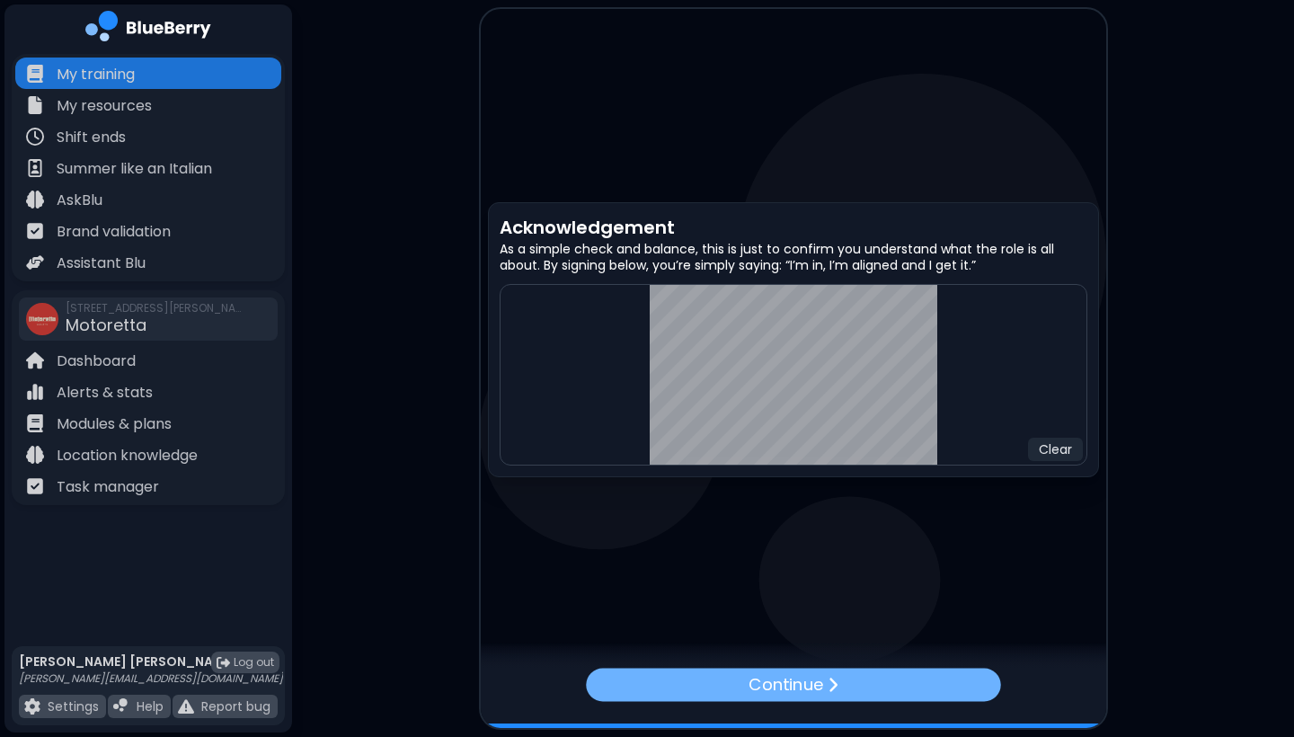
click at [858, 677] on div "Continue" at bounding box center [793, 684] width 414 height 33
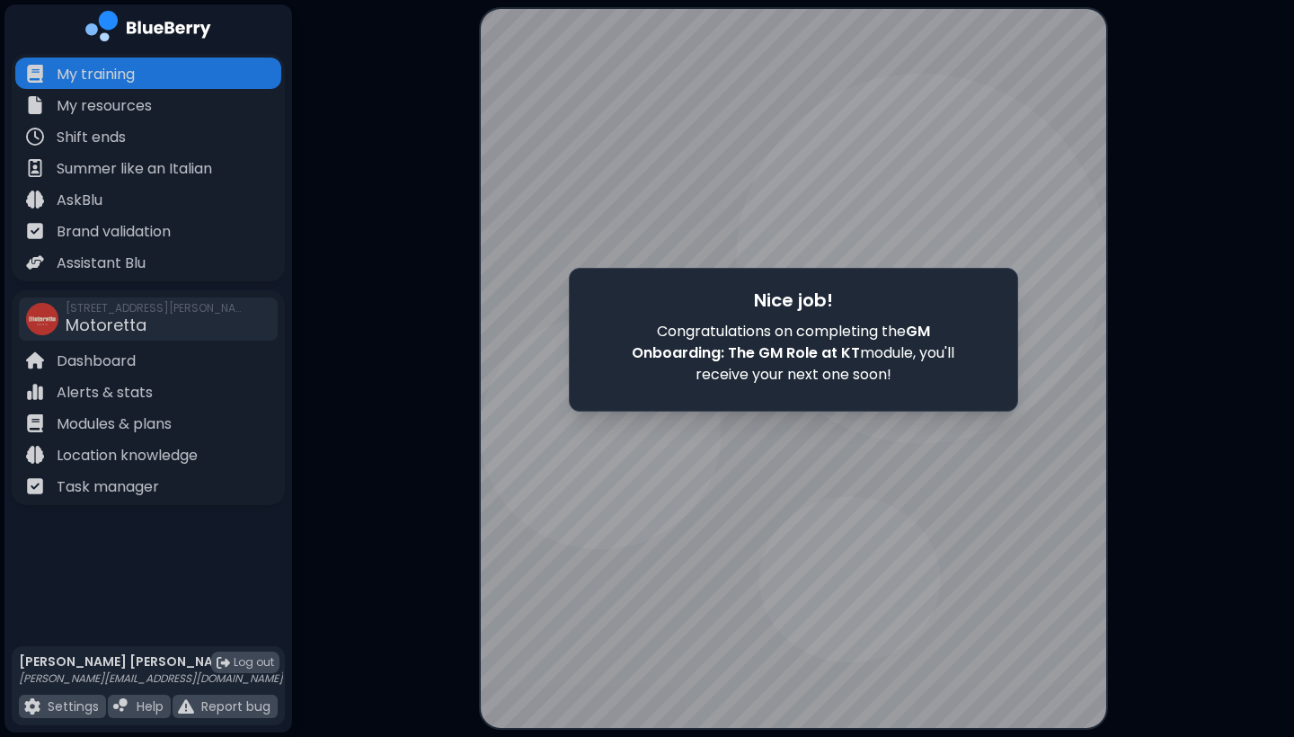
click at [1171, 488] on main "Nice job! Congratulations on completing the GM Onboarding: The GM Role at KT mo…" at bounding box center [647, 368] width 1294 height 737
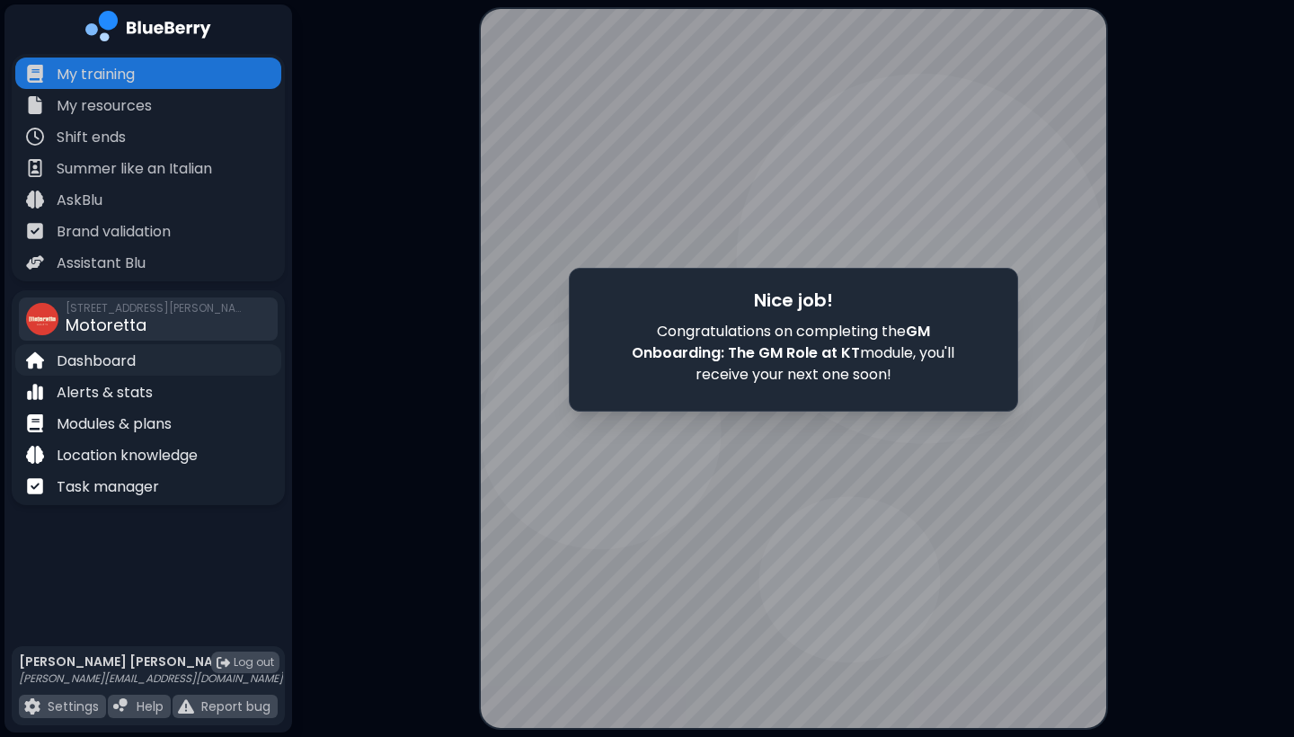
click at [107, 360] on p "Dashboard" at bounding box center [96, 362] width 79 height 22
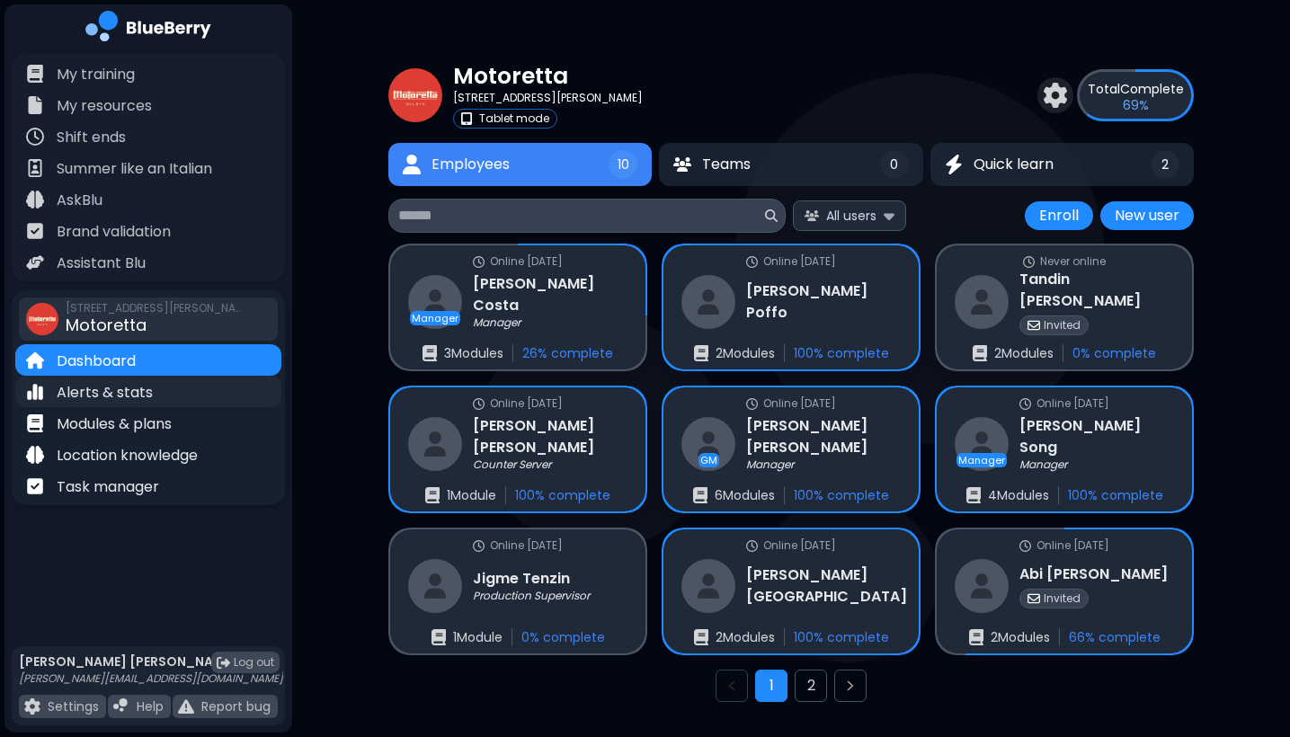
click at [126, 387] on p "Alerts & stats" at bounding box center [105, 393] width 96 height 22
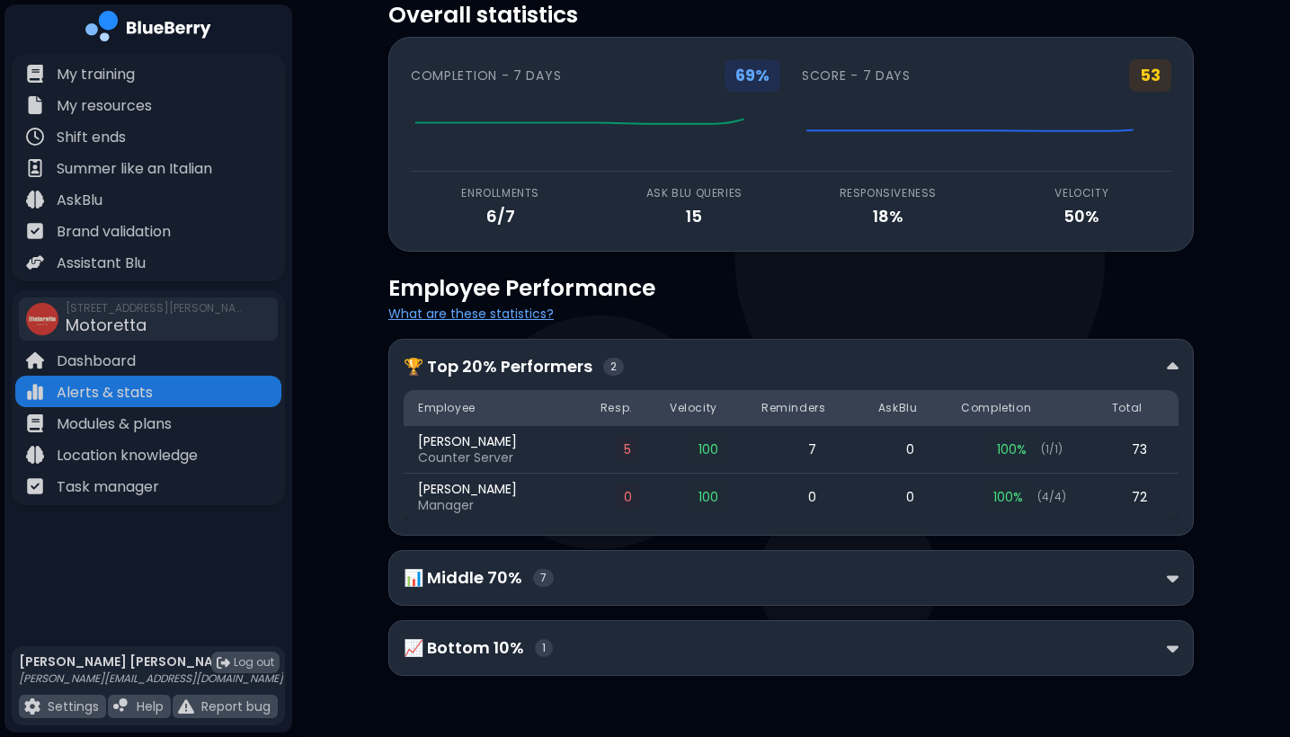
scroll to position [61, 0]
click at [690, 575] on div "📊 Middle 70% 7" at bounding box center [791, 577] width 775 height 25
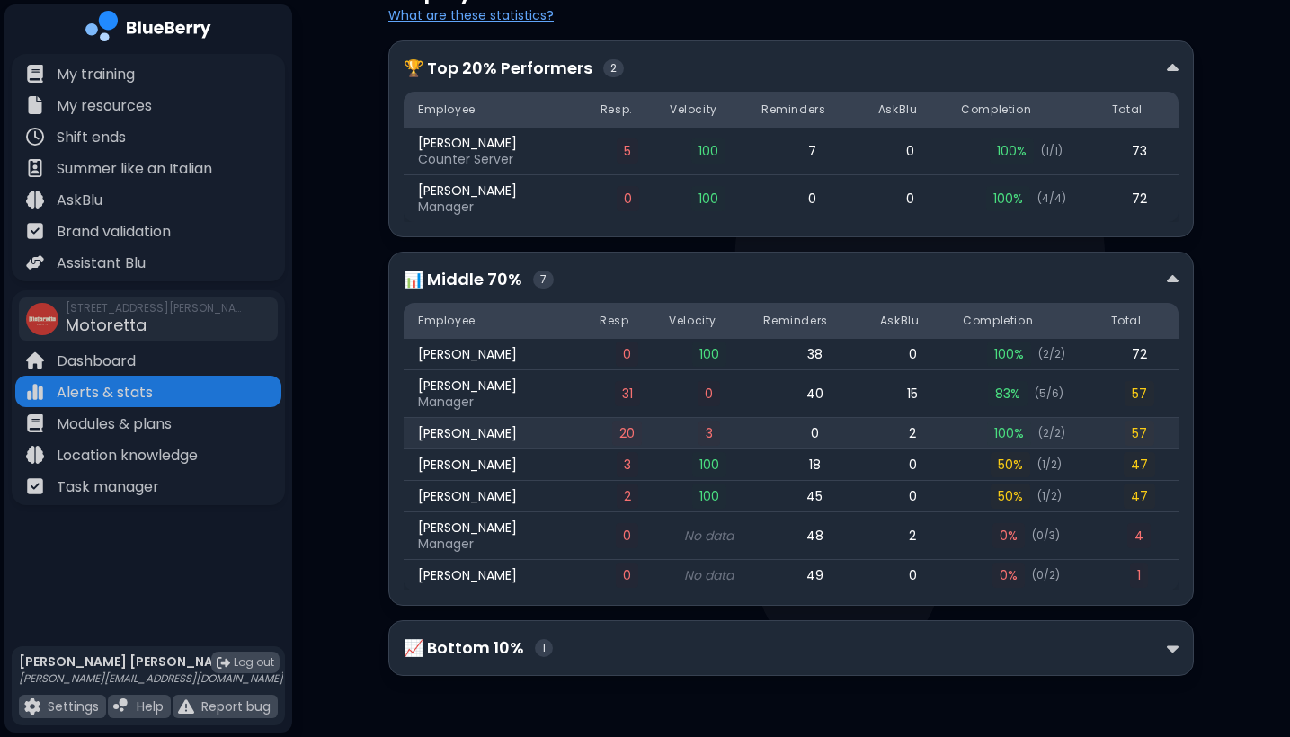
scroll to position [360, 0]
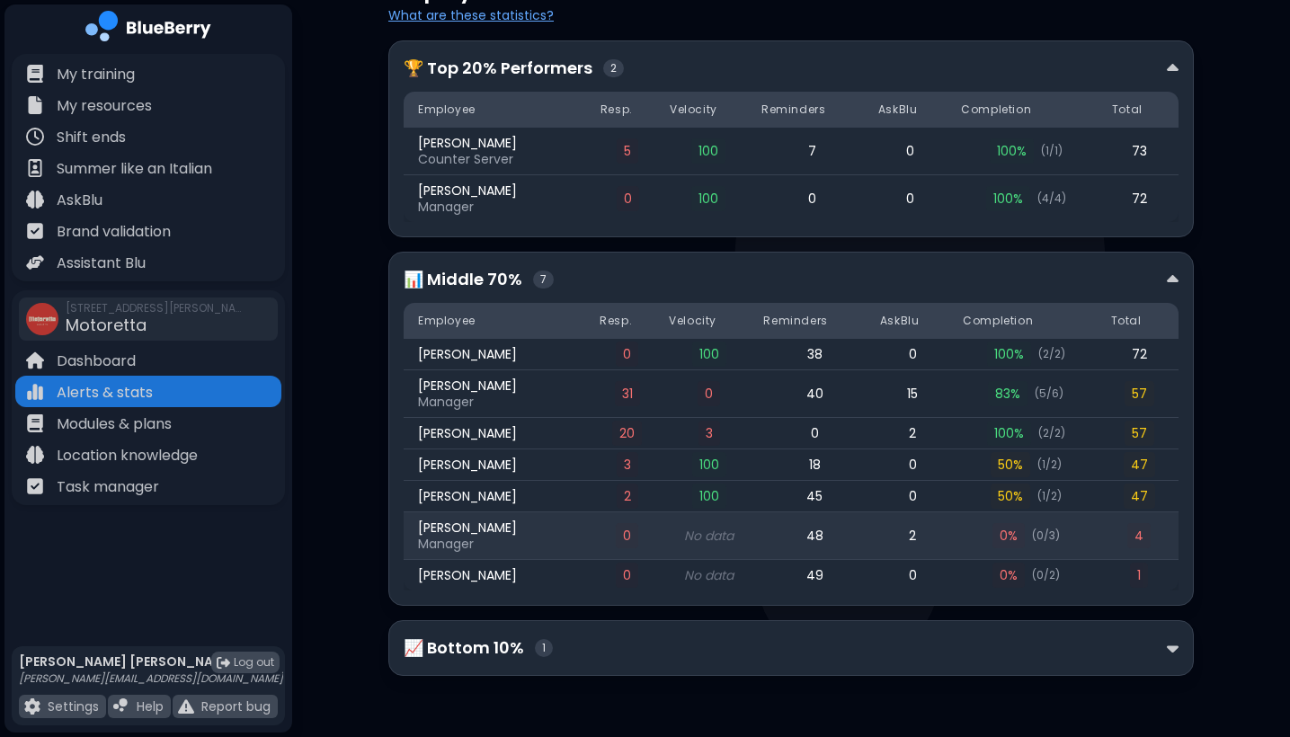
click at [1143, 533] on span "4" at bounding box center [1138, 535] width 23 height 25
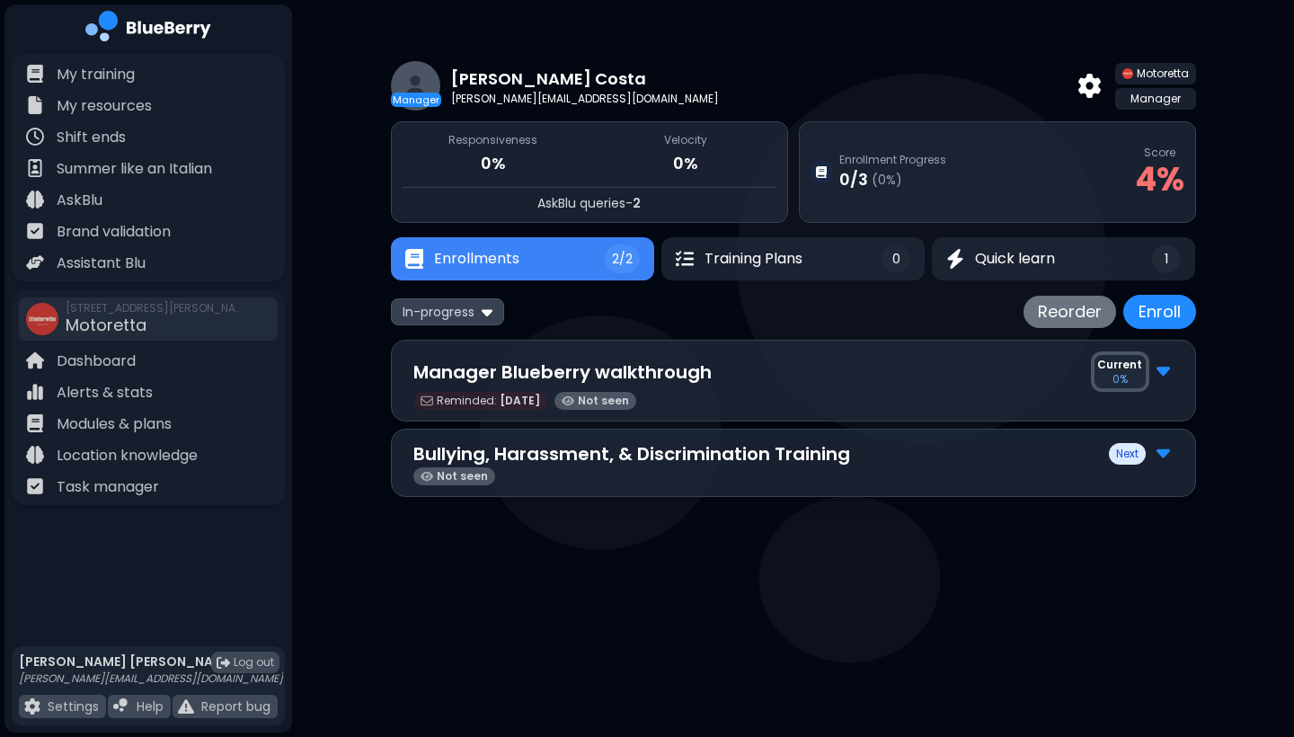
click at [1169, 371] on img at bounding box center [1163, 369] width 13 height 23
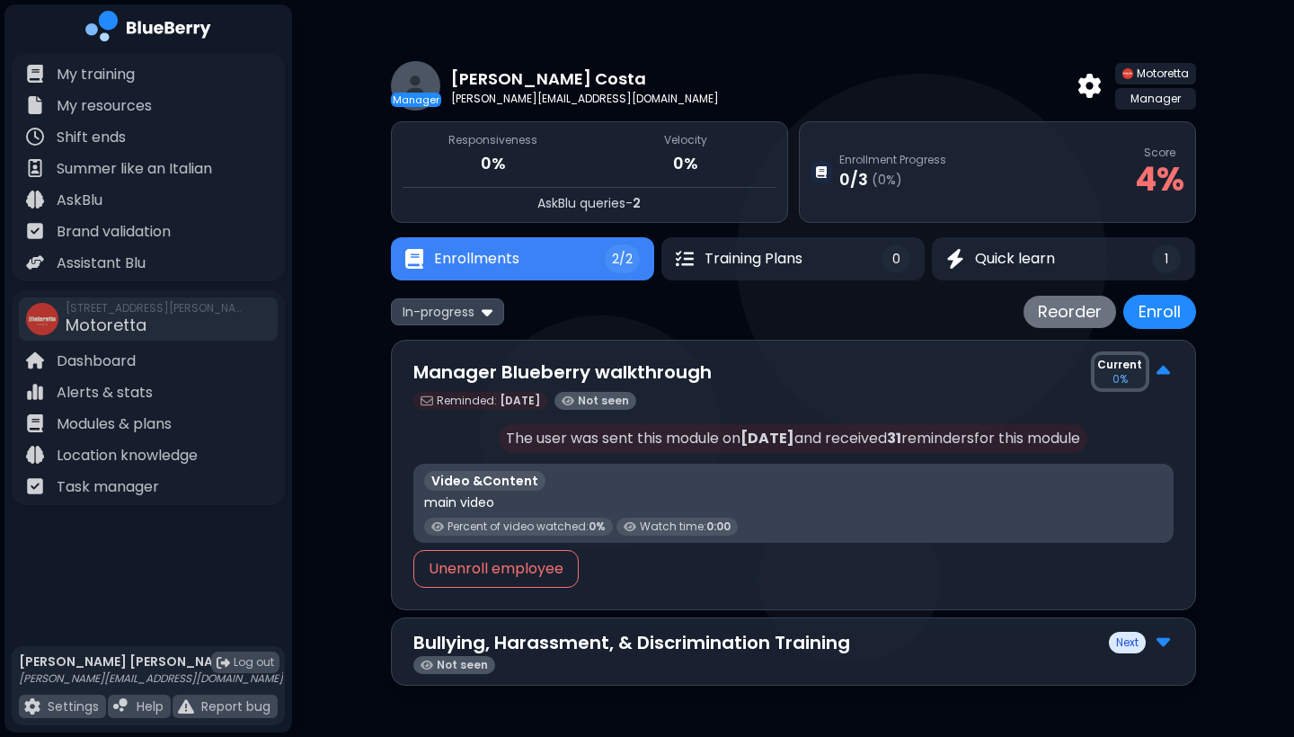
click at [470, 502] on p "main video" at bounding box center [459, 502] width 70 height 16
click at [1163, 372] on img at bounding box center [1163, 371] width 13 height 23
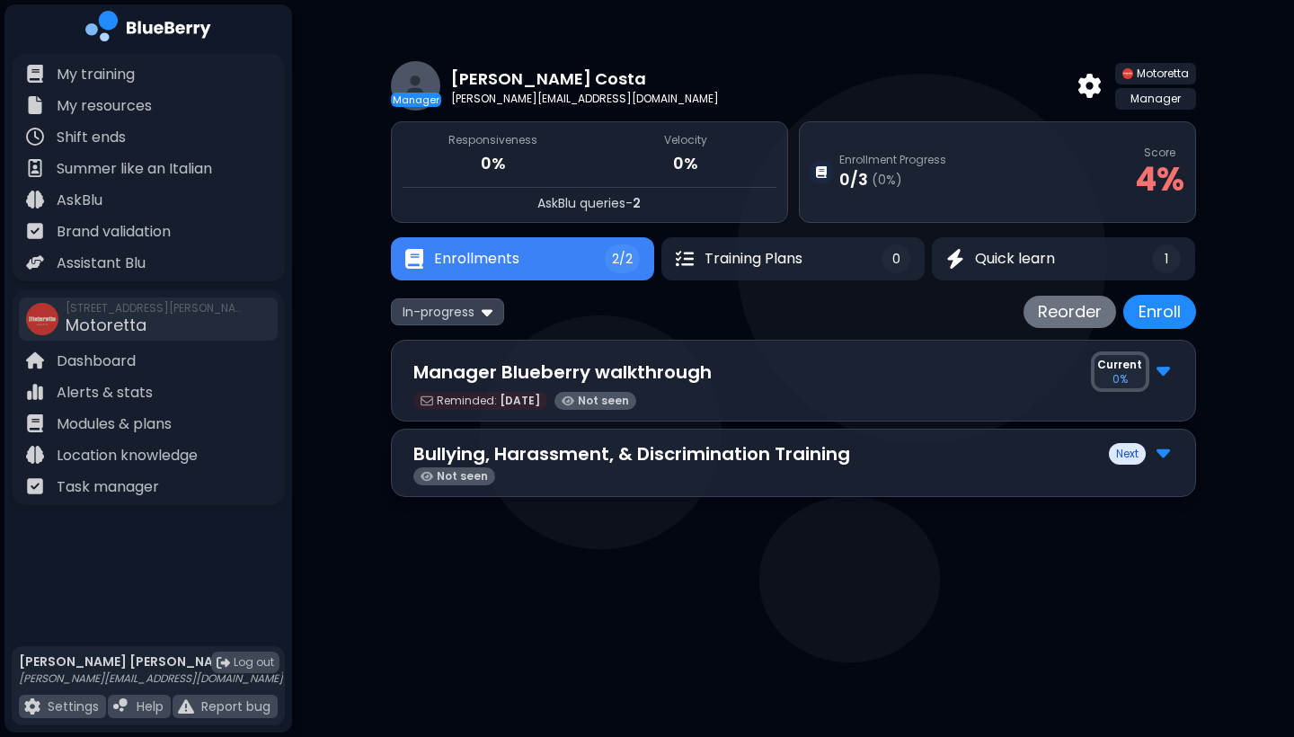
click at [1166, 457] on img at bounding box center [1163, 451] width 13 height 23
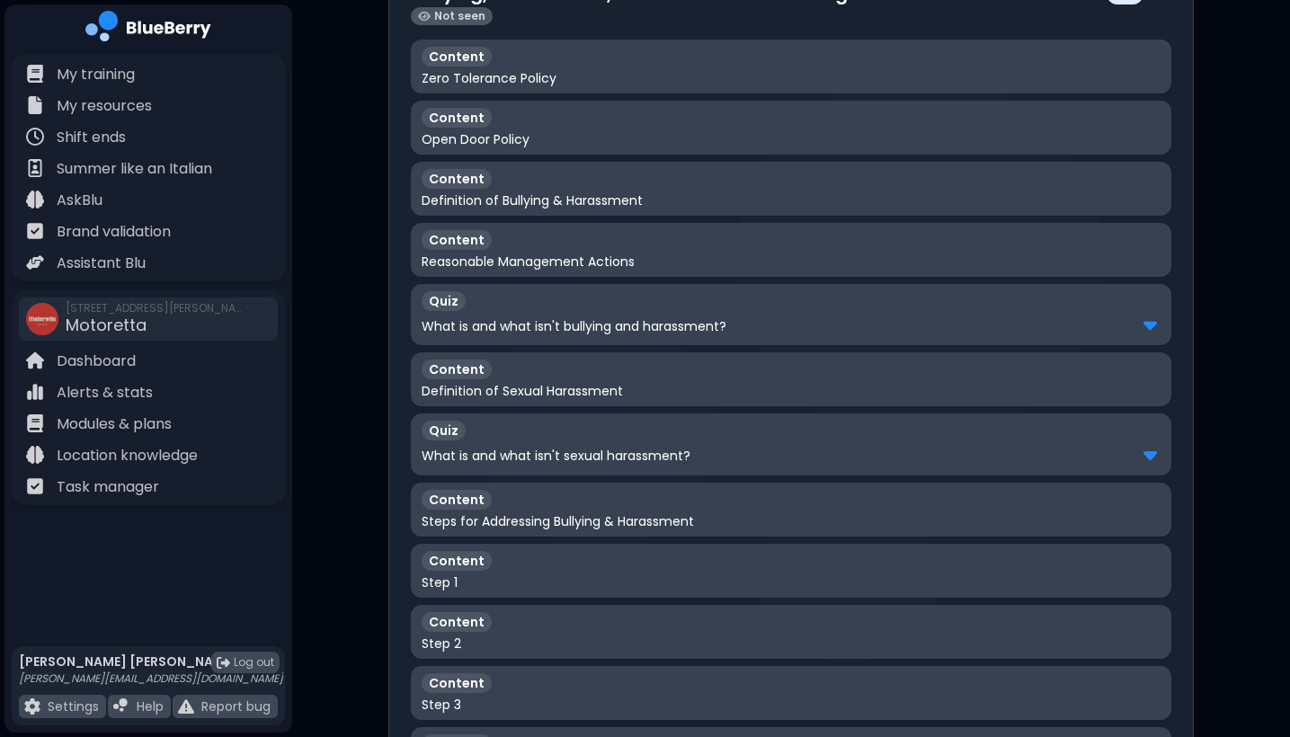
scroll to position [429, 0]
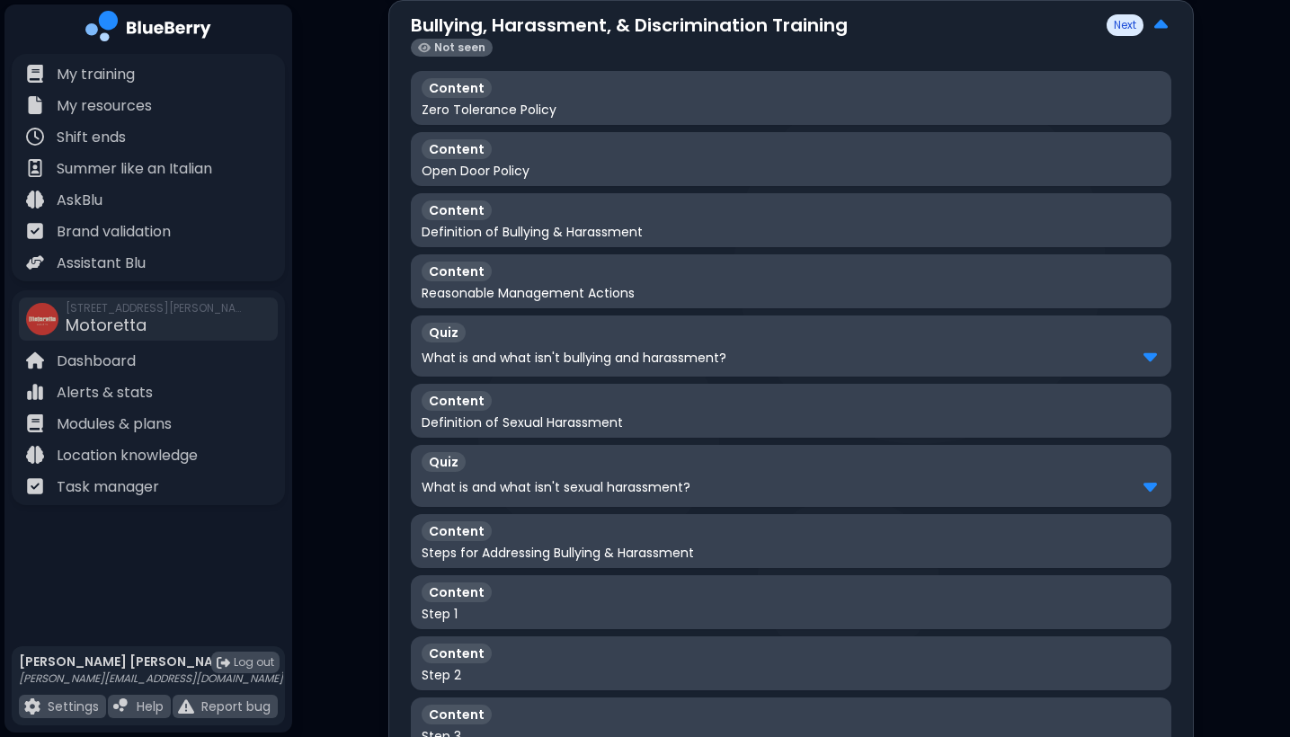
click at [1147, 359] on img at bounding box center [1149, 355] width 13 height 23
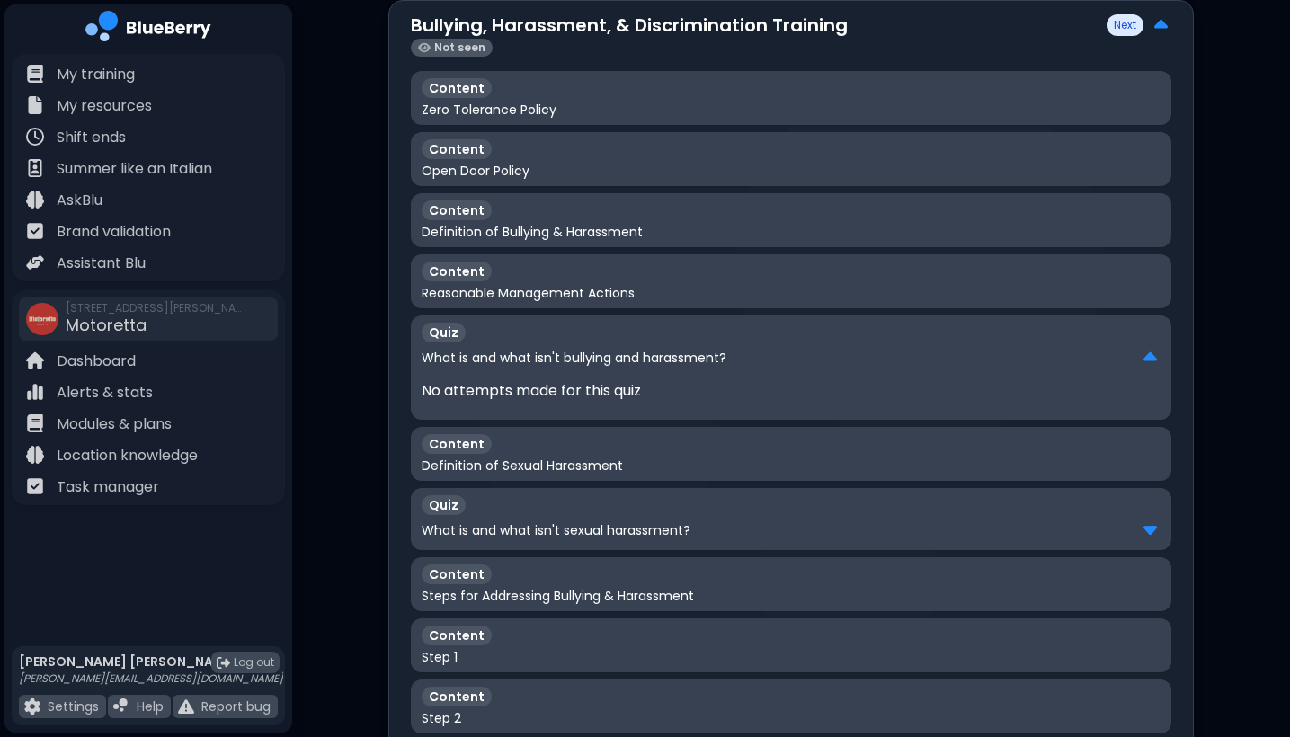
click at [1147, 359] on img at bounding box center [1149, 357] width 13 height 23
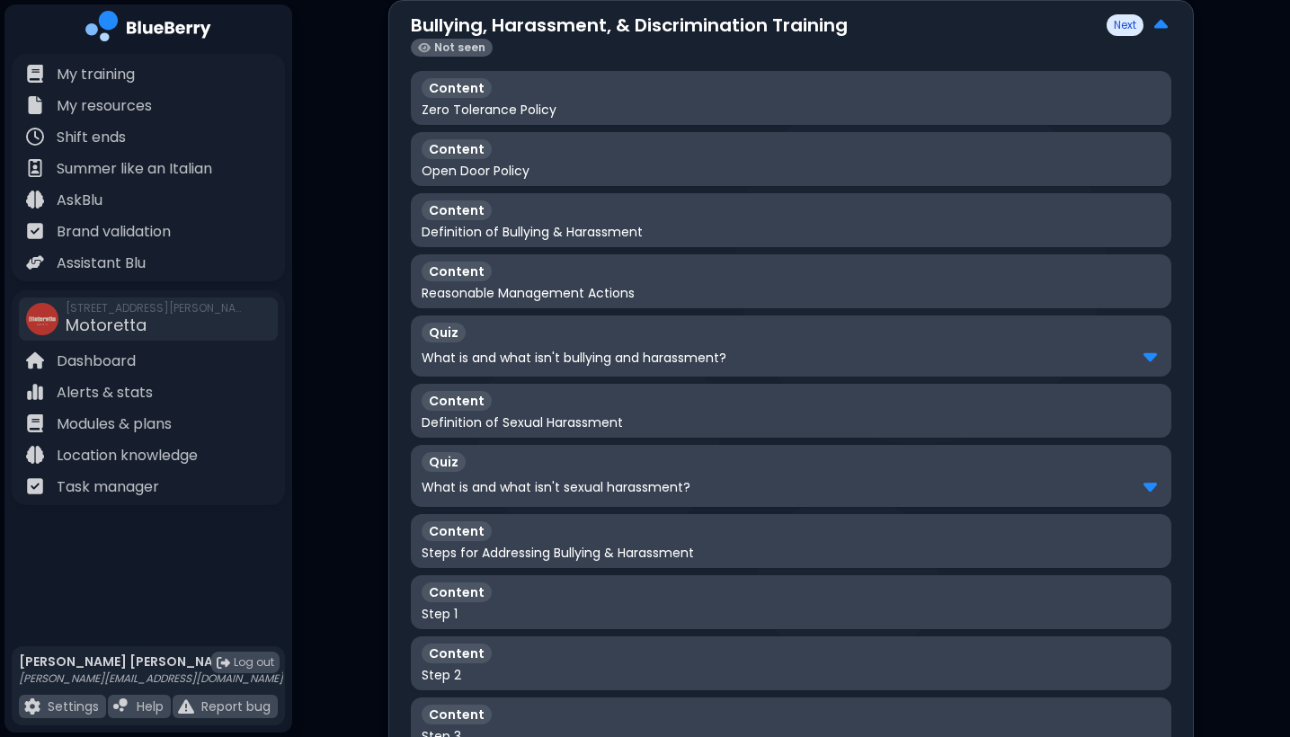
click at [1143, 487] on img at bounding box center [1149, 485] width 13 height 23
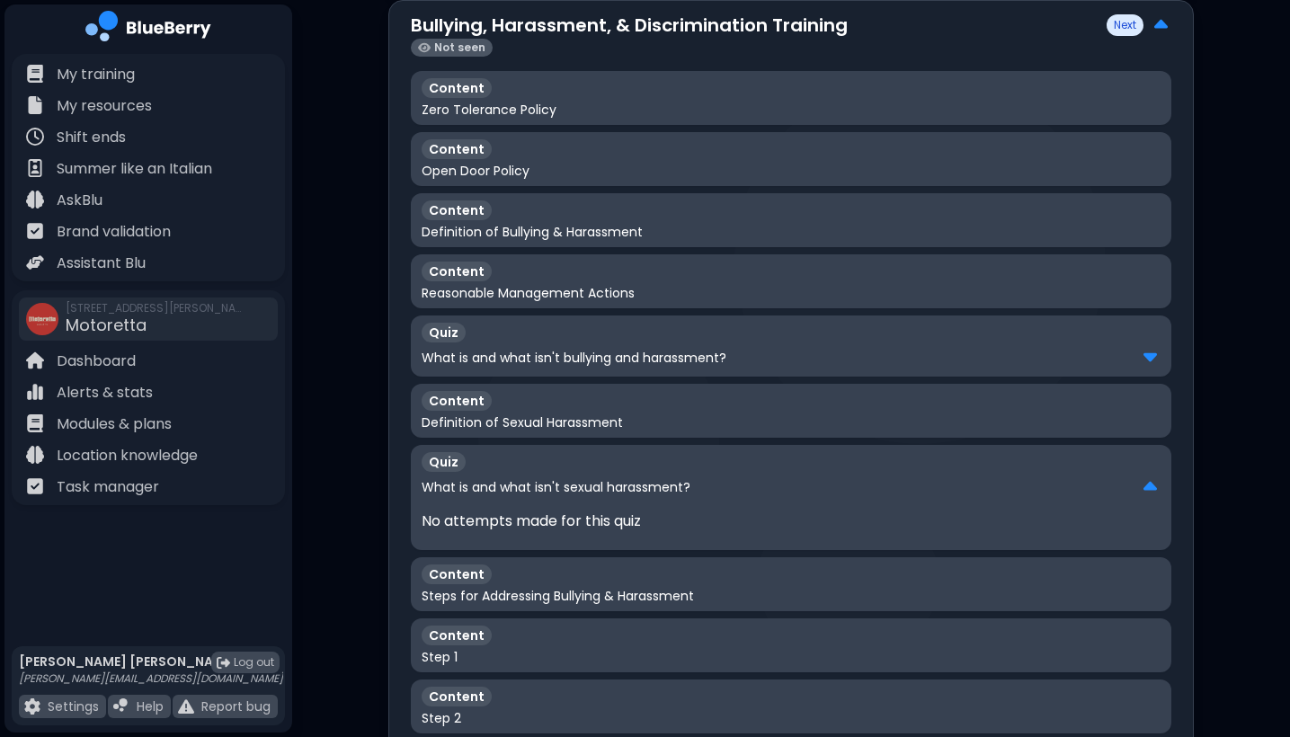
click at [1143, 487] on div "What is and what isn't sexual harassment?" at bounding box center [791, 487] width 739 height 23
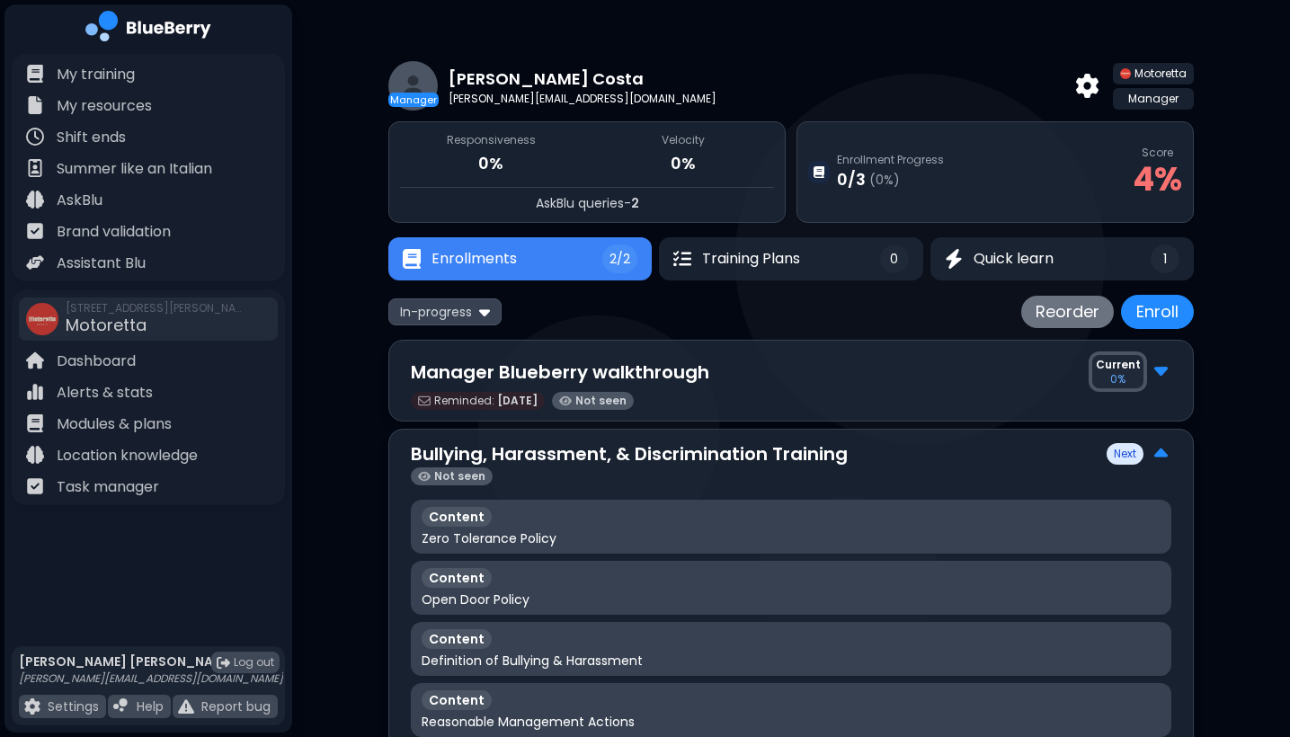
scroll to position [0, 0]
click at [1161, 375] on img at bounding box center [1160, 369] width 13 height 23
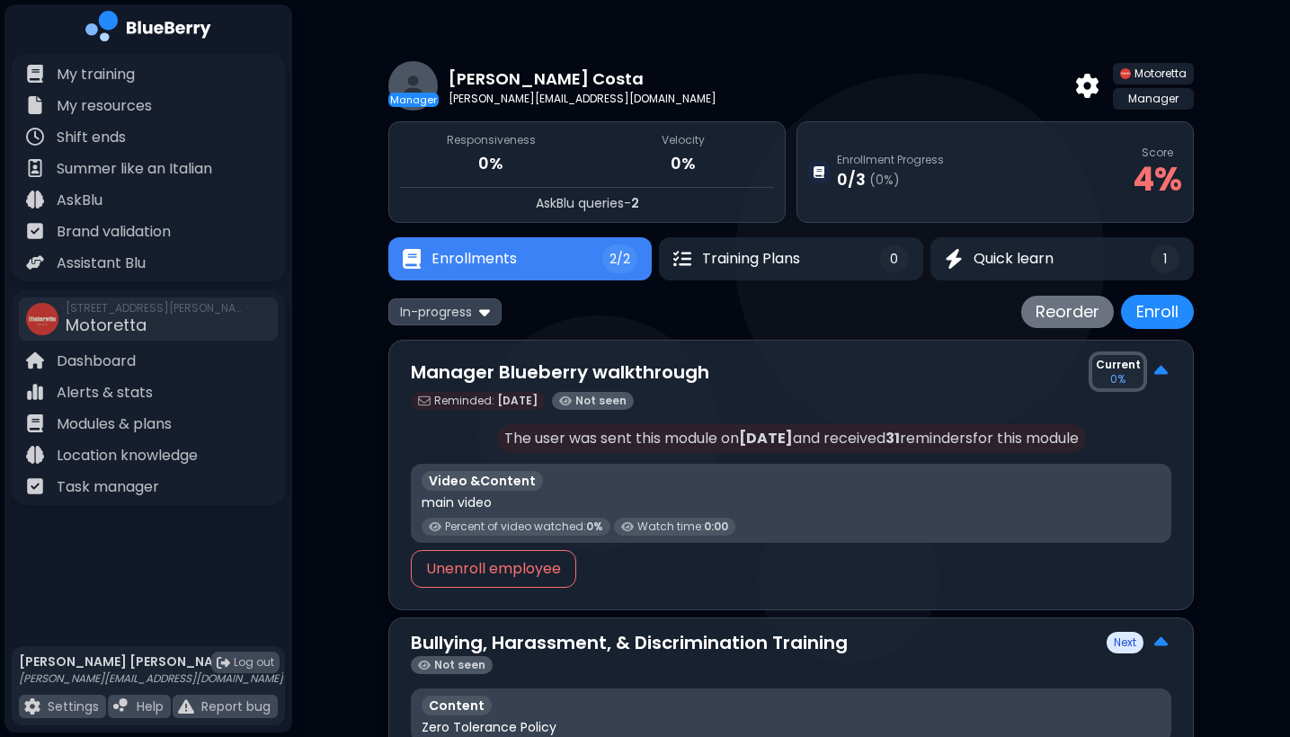
click at [595, 272] on button "Enrollments 2/2" at bounding box center [519, 258] width 263 height 43
click at [548, 260] on button "Enrollments 2/2" at bounding box center [520, 258] width 262 height 43
click at [470, 307] on span "In-progress" at bounding box center [436, 312] width 72 height 16
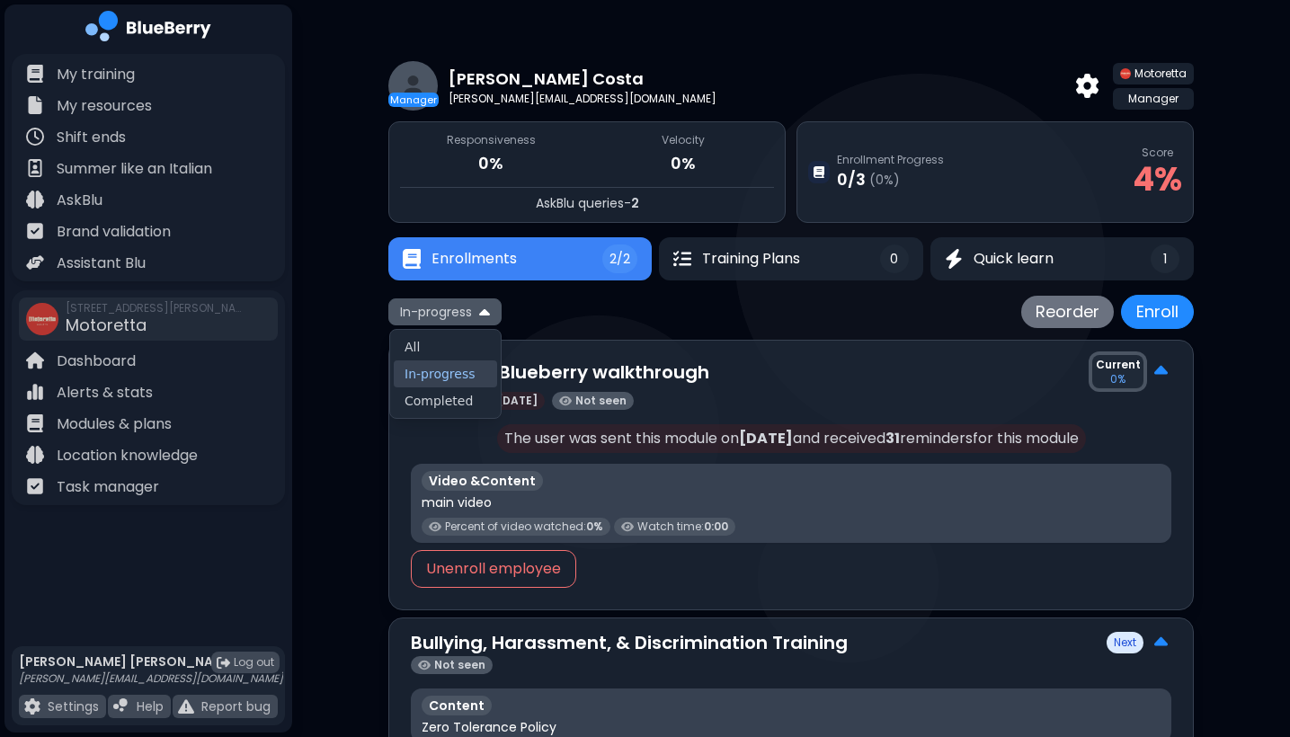
click at [470, 307] on span "In-progress" at bounding box center [436, 312] width 72 height 16
click at [652, 314] on div "In-progress Reorder Enroll" at bounding box center [790, 312] width 805 height 34
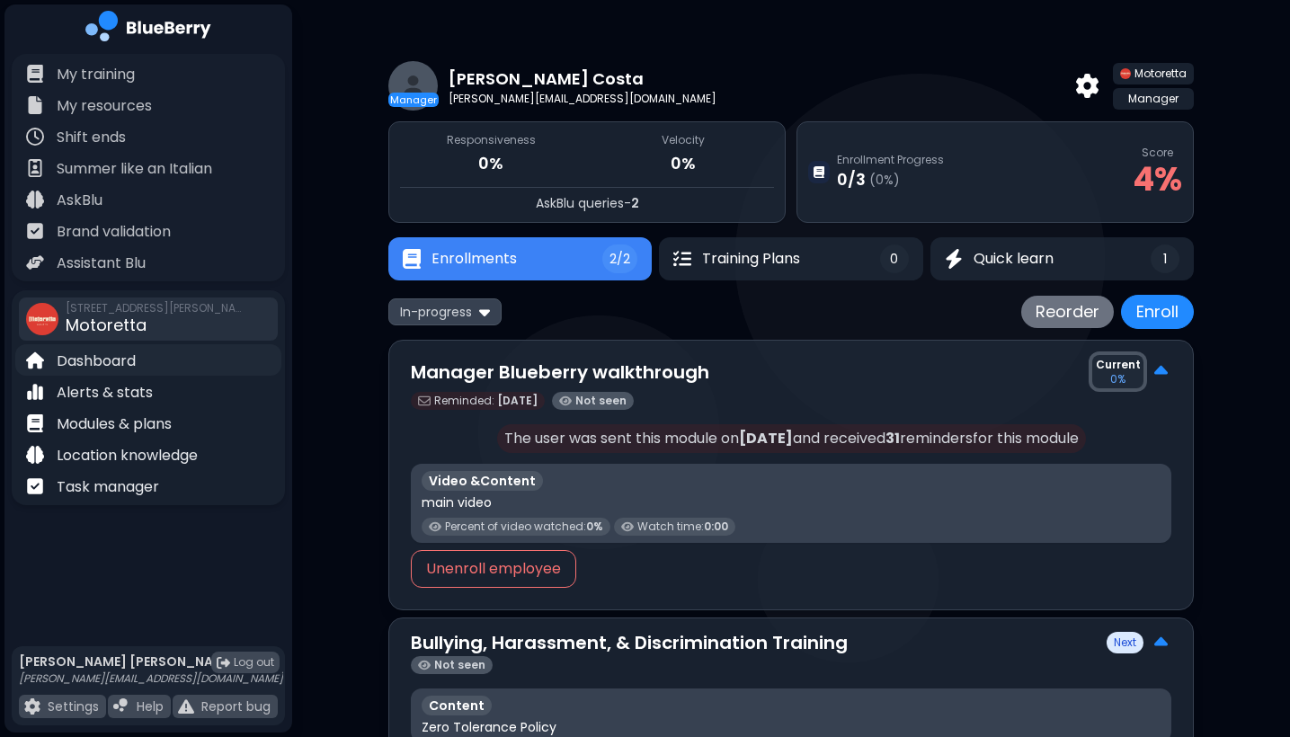
click at [120, 353] on p "Dashboard" at bounding box center [96, 362] width 79 height 22
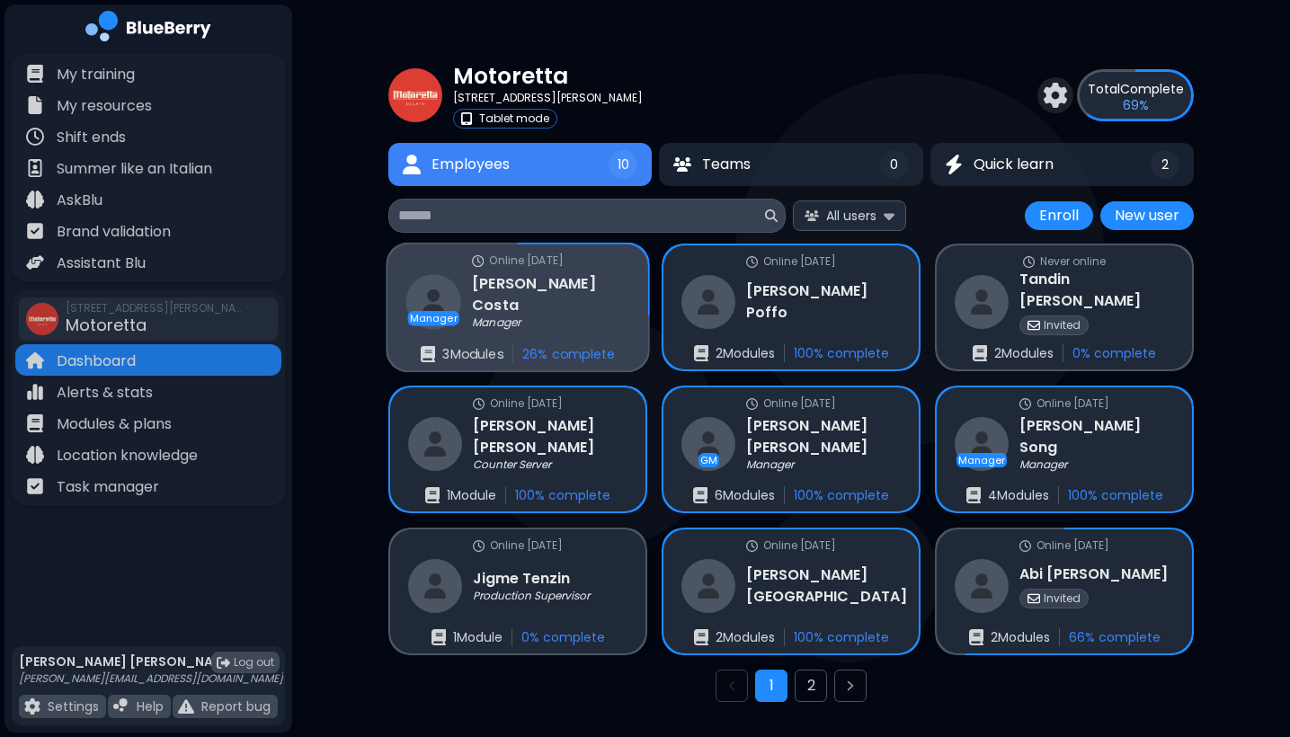
click at [591, 358] on p "26 % complete" at bounding box center [568, 354] width 93 height 16
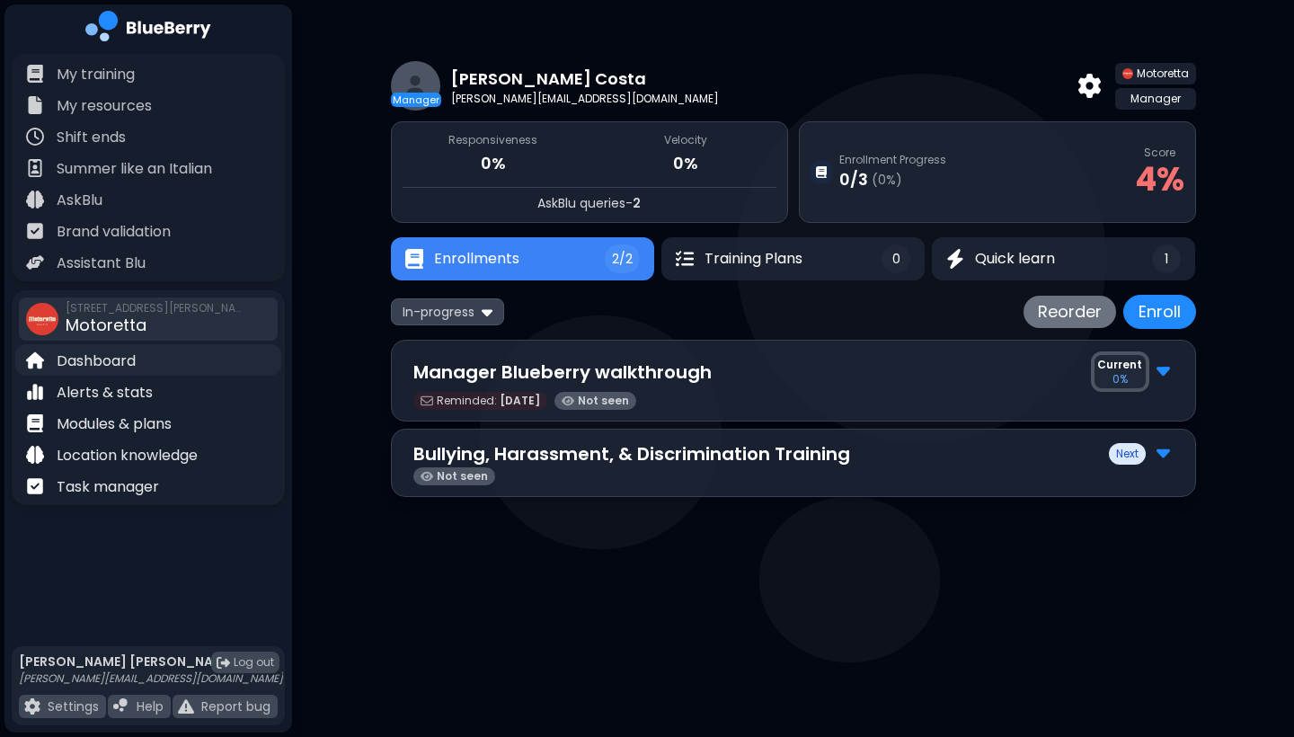
click at [138, 354] on div "Dashboard" at bounding box center [148, 359] width 266 height 31
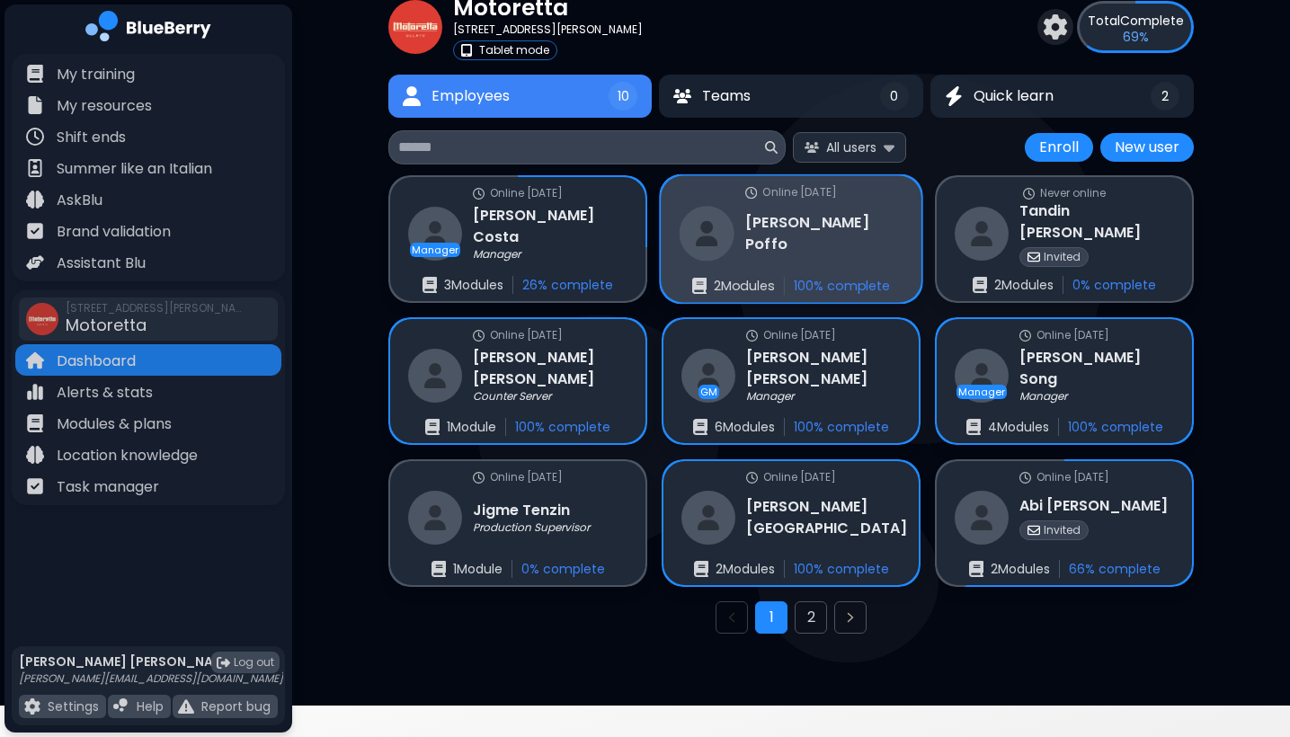
scroll to position [35, 0]
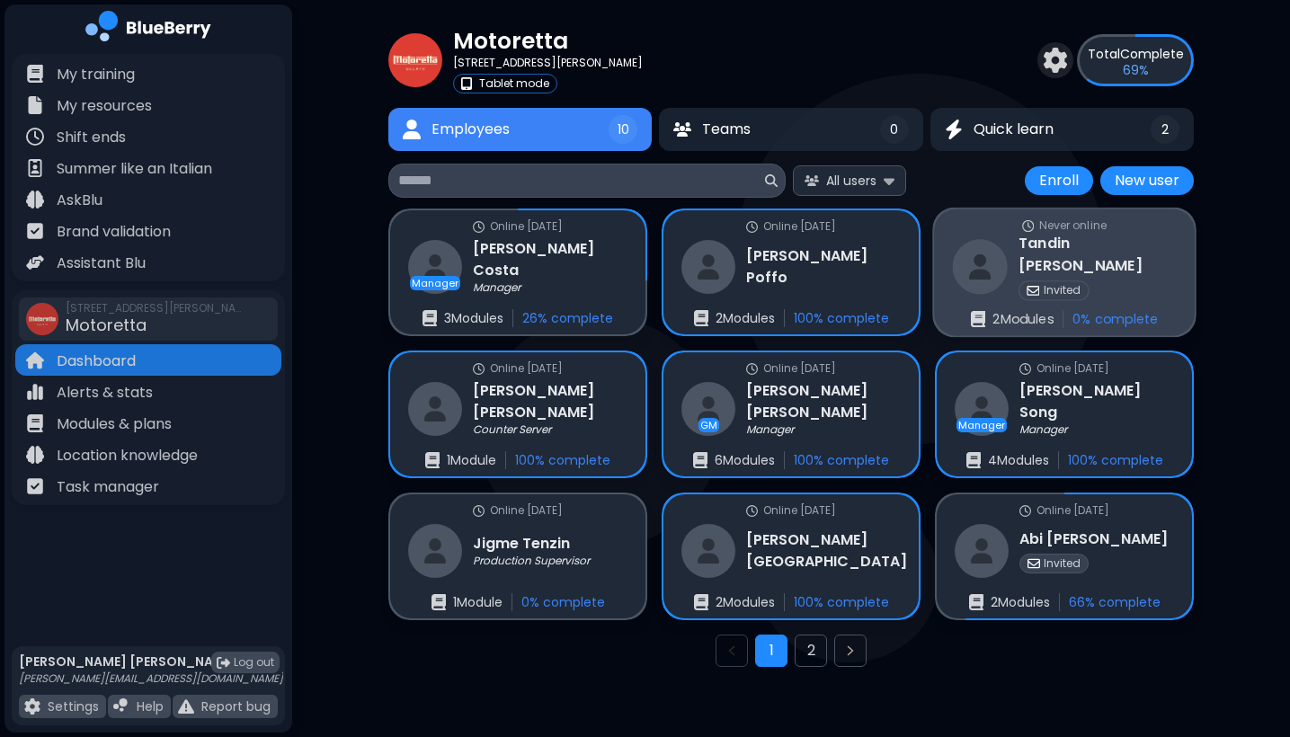
click at [1152, 280] on div "Invited" at bounding box center [1096, 290] width 157 height 20
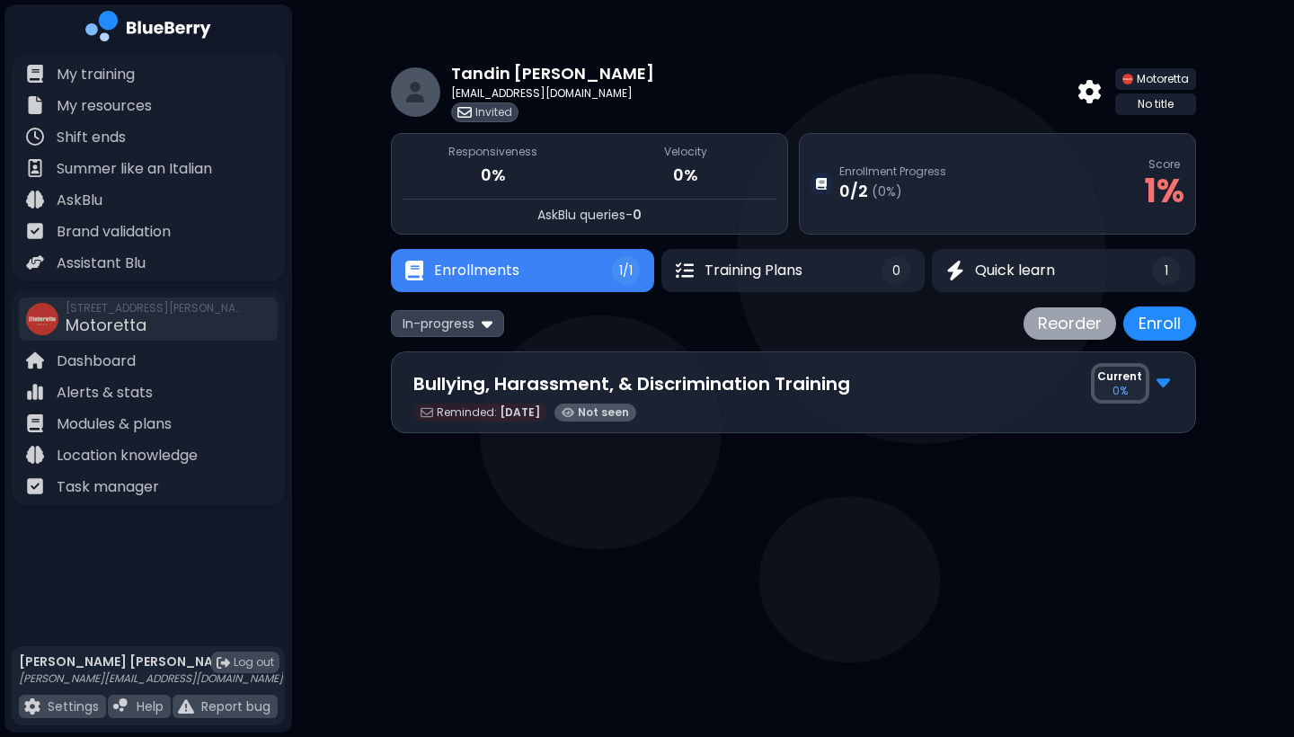
click at [1044, 328] on button "Reorder" at bounding box center [1070, 323] width 93 height 32
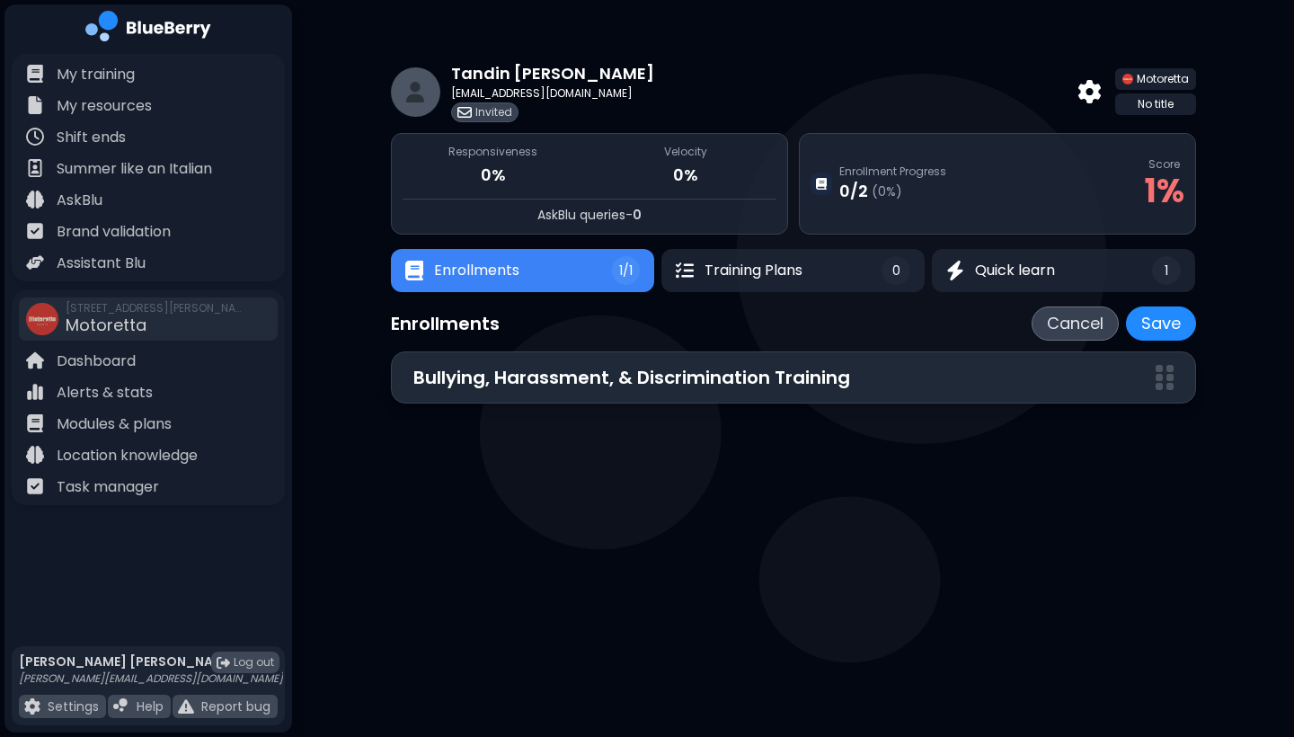
click at [1044, 328] on button "Cancel" at bounding box center [1075, 324] width 87 height 34
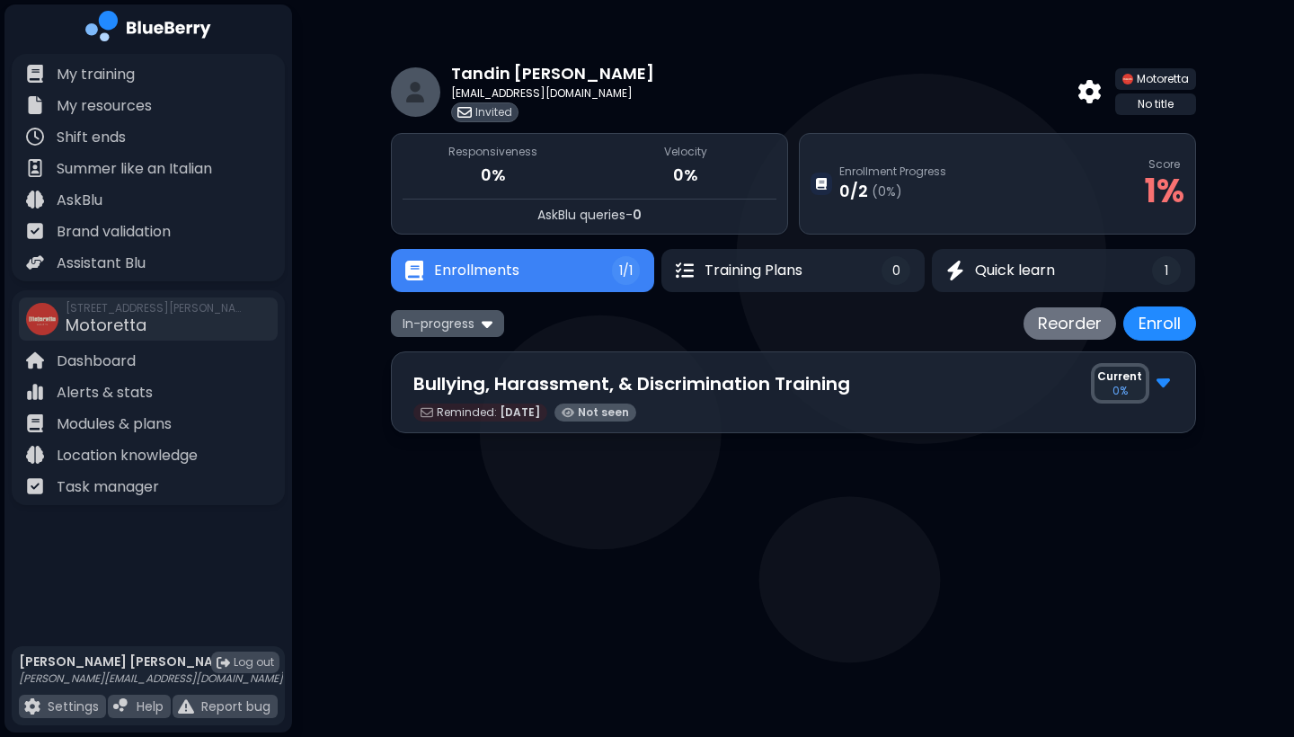
click at [500, 320] on div "In-progress" at bounding box center [447, 323] width 113 height 26
click at [581, 266] on button "Enrollments 1/1" at bounding box center [522, 270] width 262 height 43
click at [875, 177] on p "Enrollment Progress" at bounding box center [893, 172] width 107 height 14
click at [1159, 369] on img at bounding box center [1163, 380] width 13 height 23
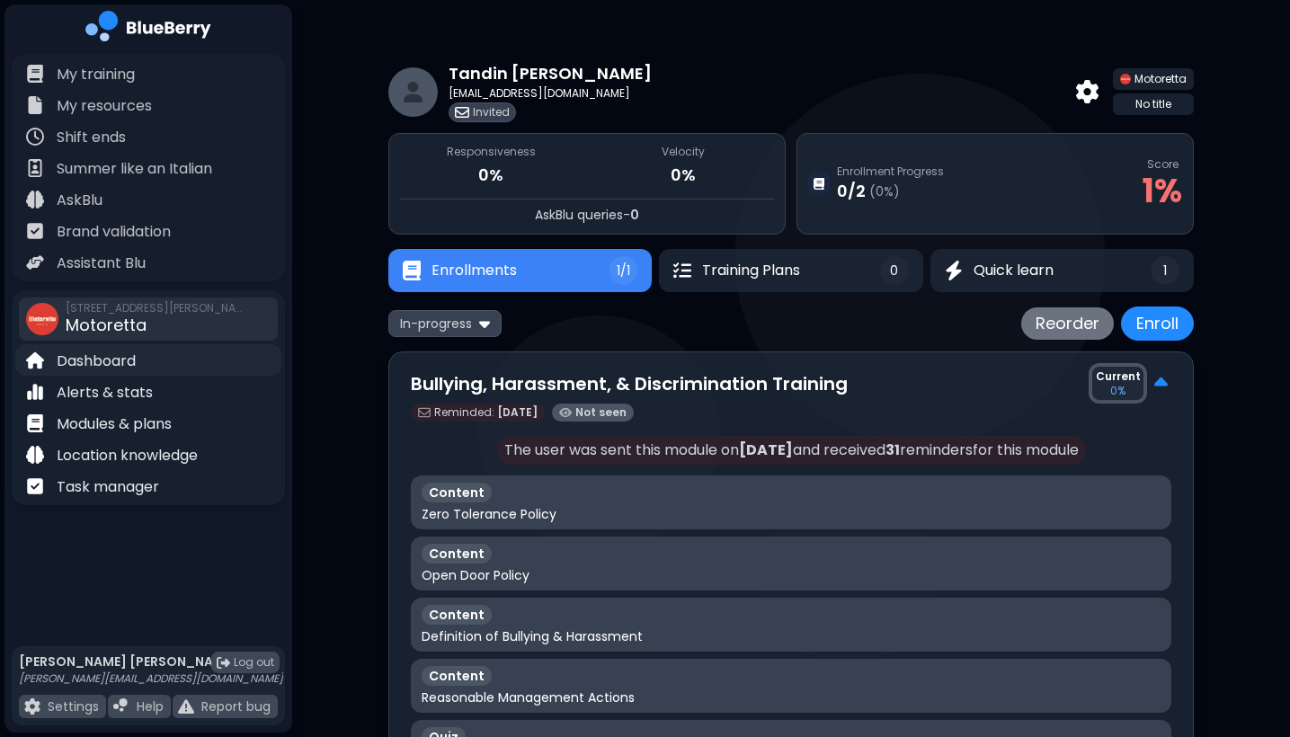
click at [108, 368] on p "Dashboard" at bounding box center [96, 362] width 79 height 22
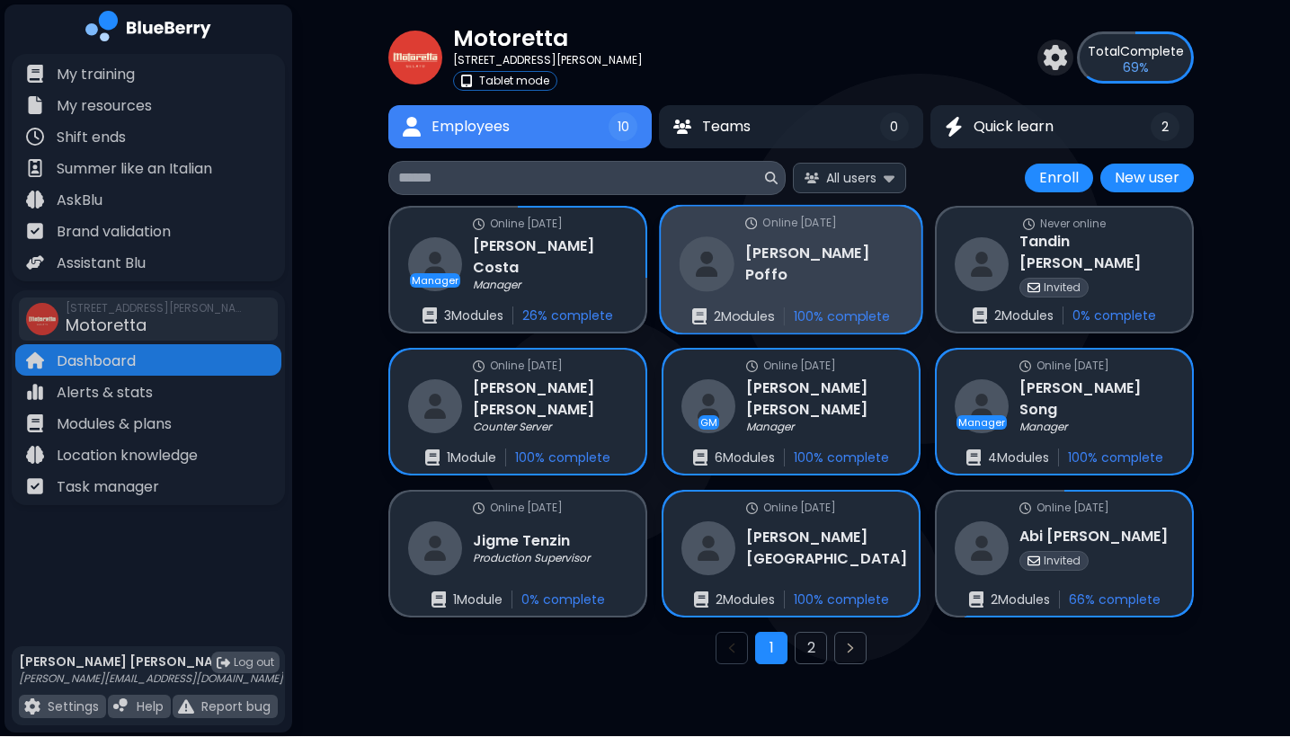
scroll to position [43, 0]
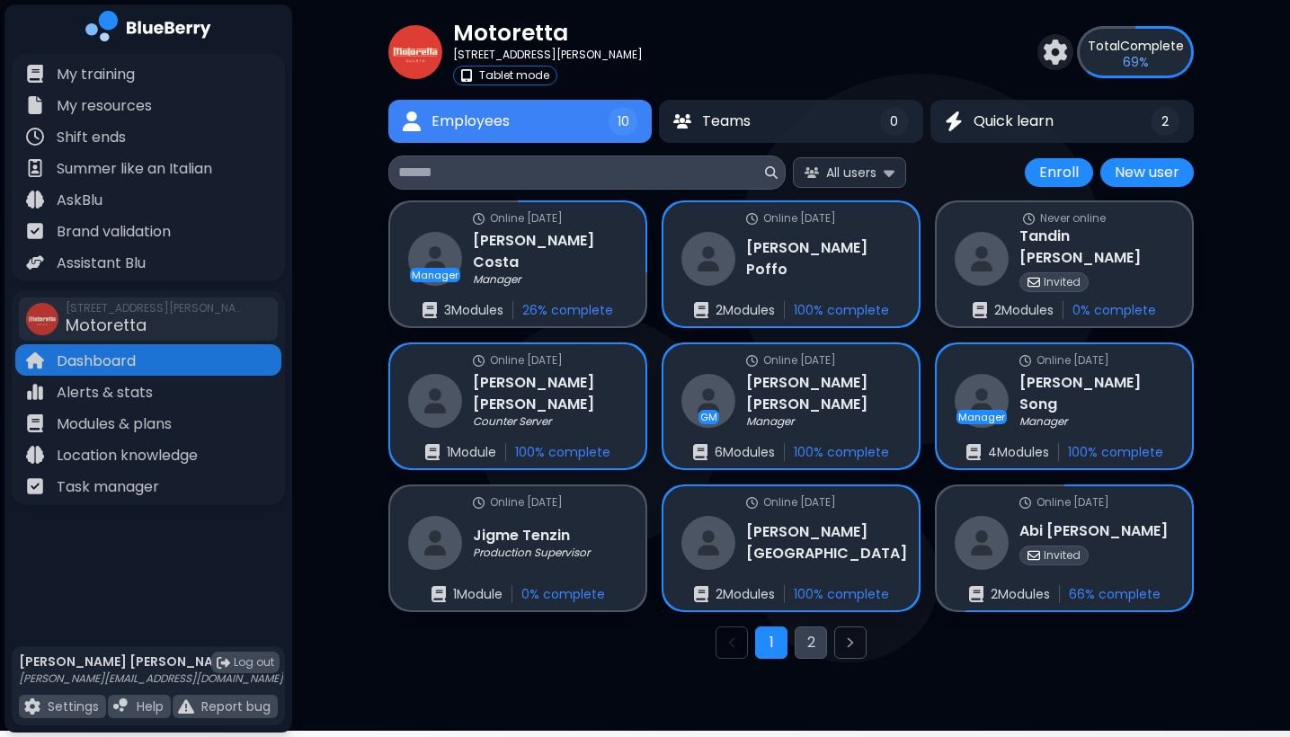
click at [818, 639] on button "2" at bounding box center [811, 643] width 32 height 32
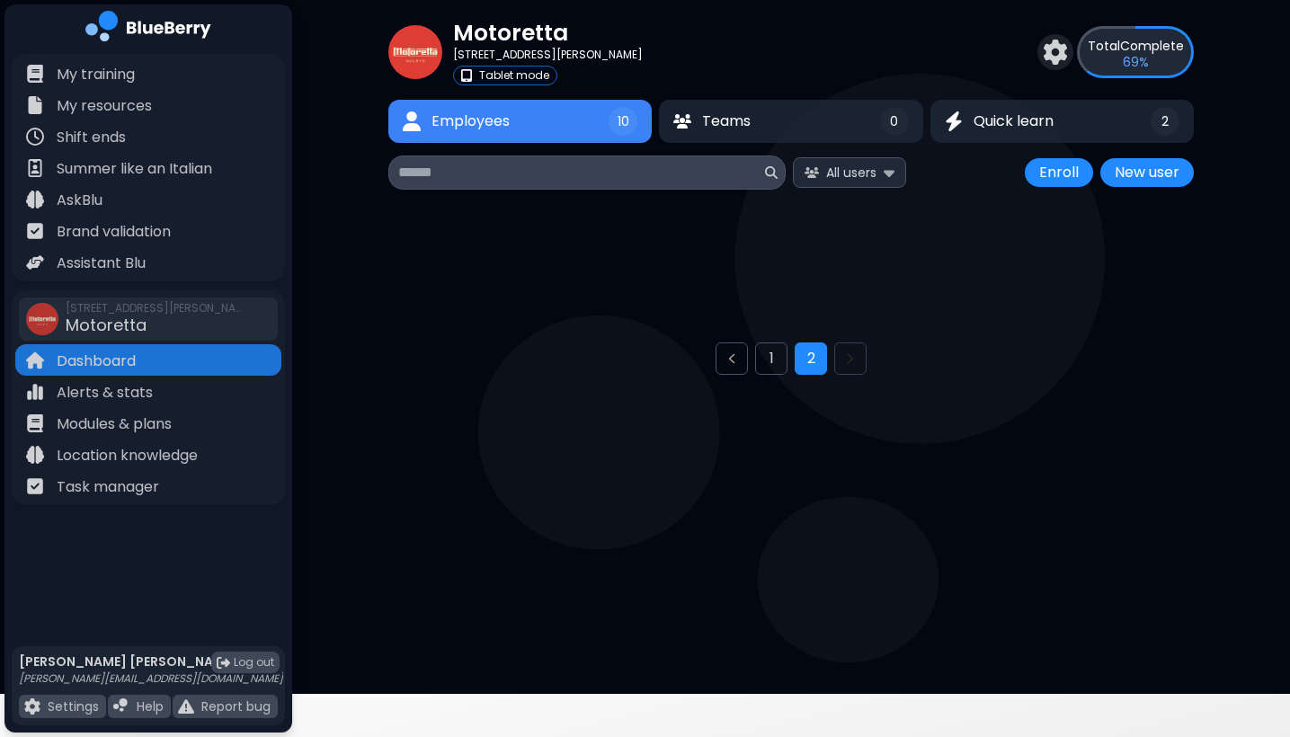
scroll to position [48, 0]
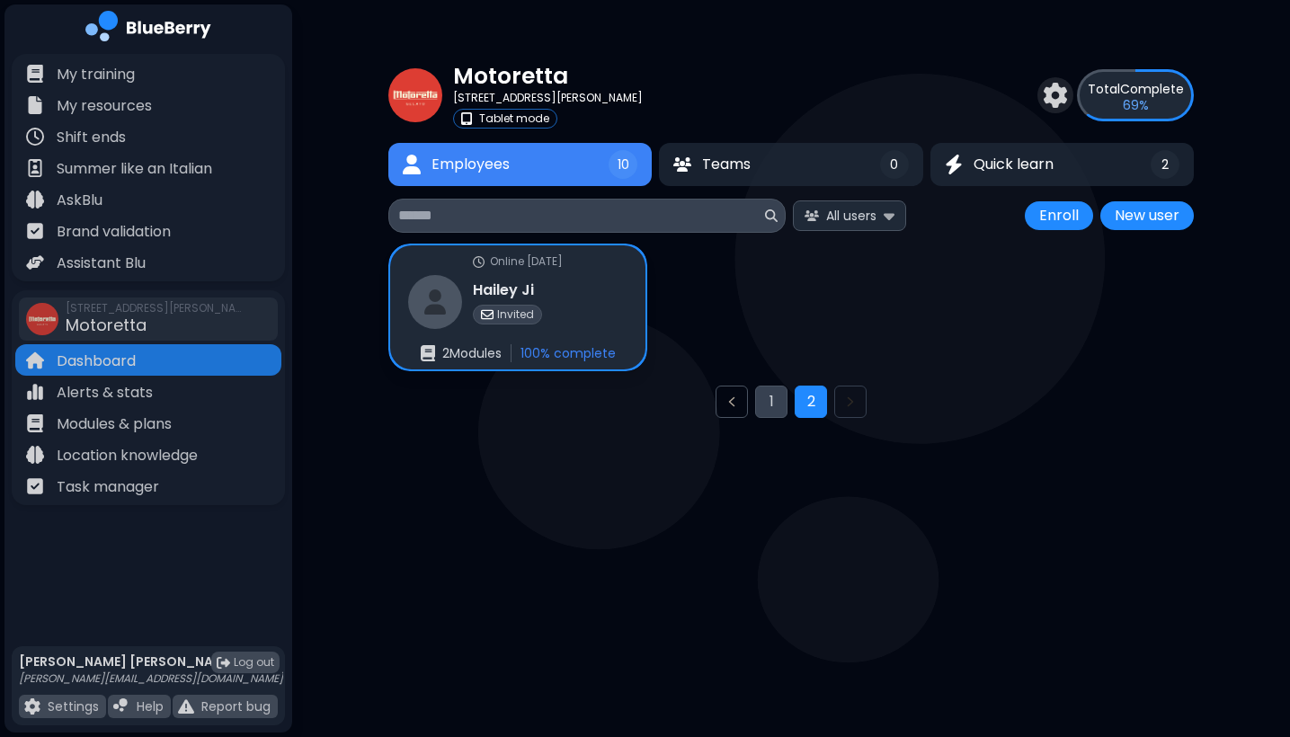
click at [767, 406] on button "1" at bounding box center [771, 402] width 32 height 32
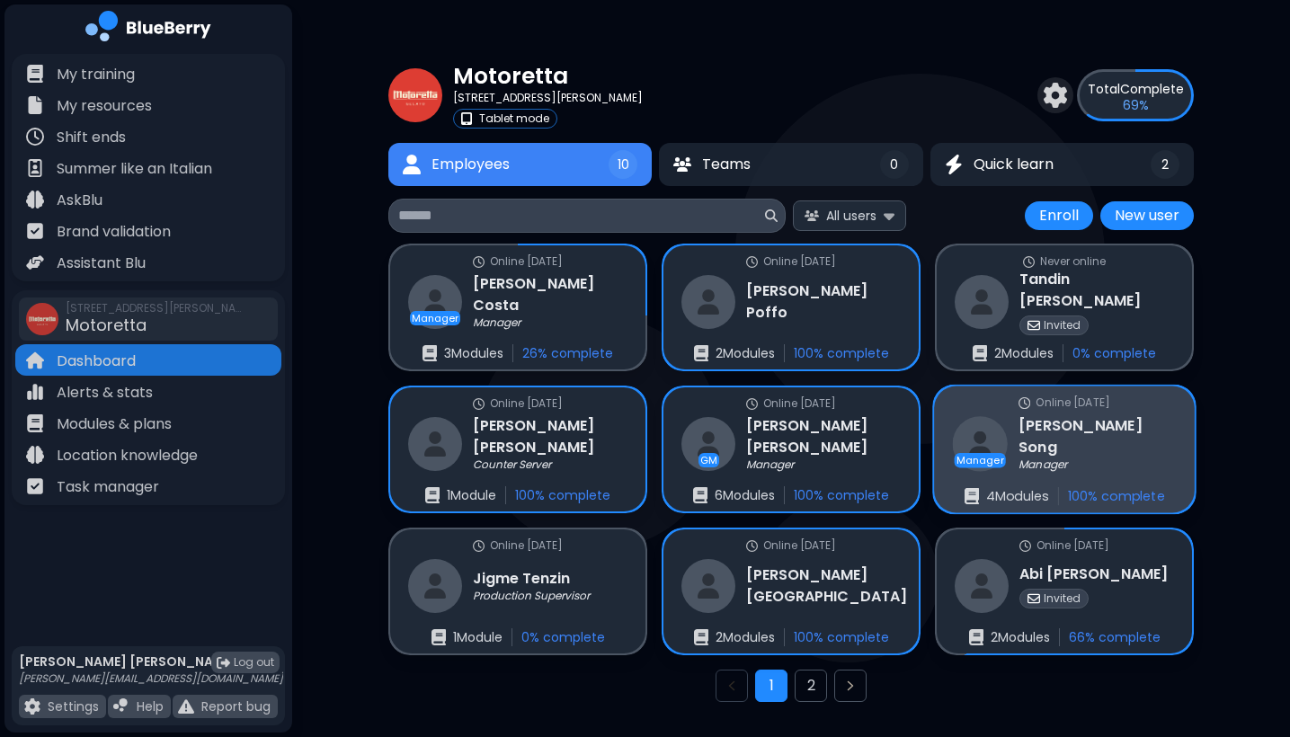
click at [1096, 459] on div "Manager" at bounding box center [1096, 465] width 157 height 14
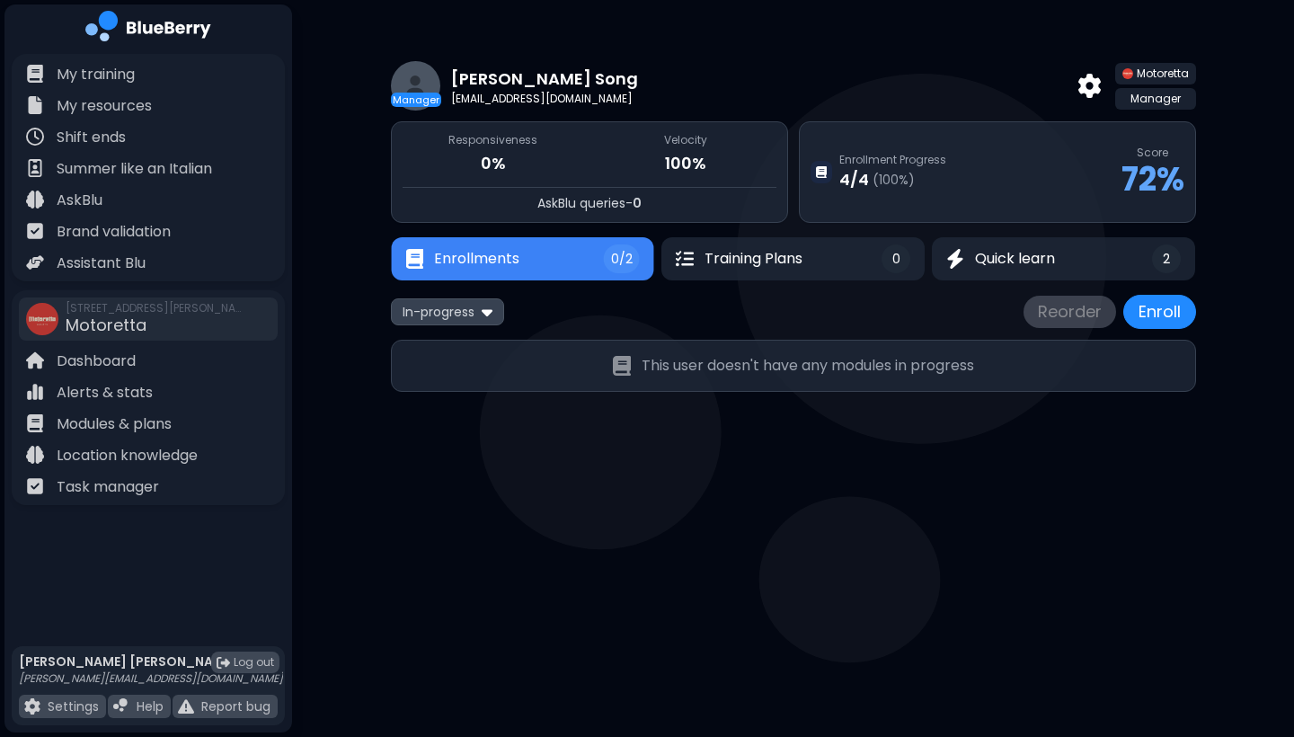
click at [578, 274] on button "Enrollments 0/2" at bounding box center [522, 258] width 262 height 43
click at [578, 274] on button "Enrollments 0/2" at bounding box center [522, 258] width 263 height 43
click at [920, 164] on p "Enrollment Progress" at bounding box center [893, 160] width 107 height 14
click at [474, 319] on span "In-progress" at bounding box center [439, 312] width 72 height 16
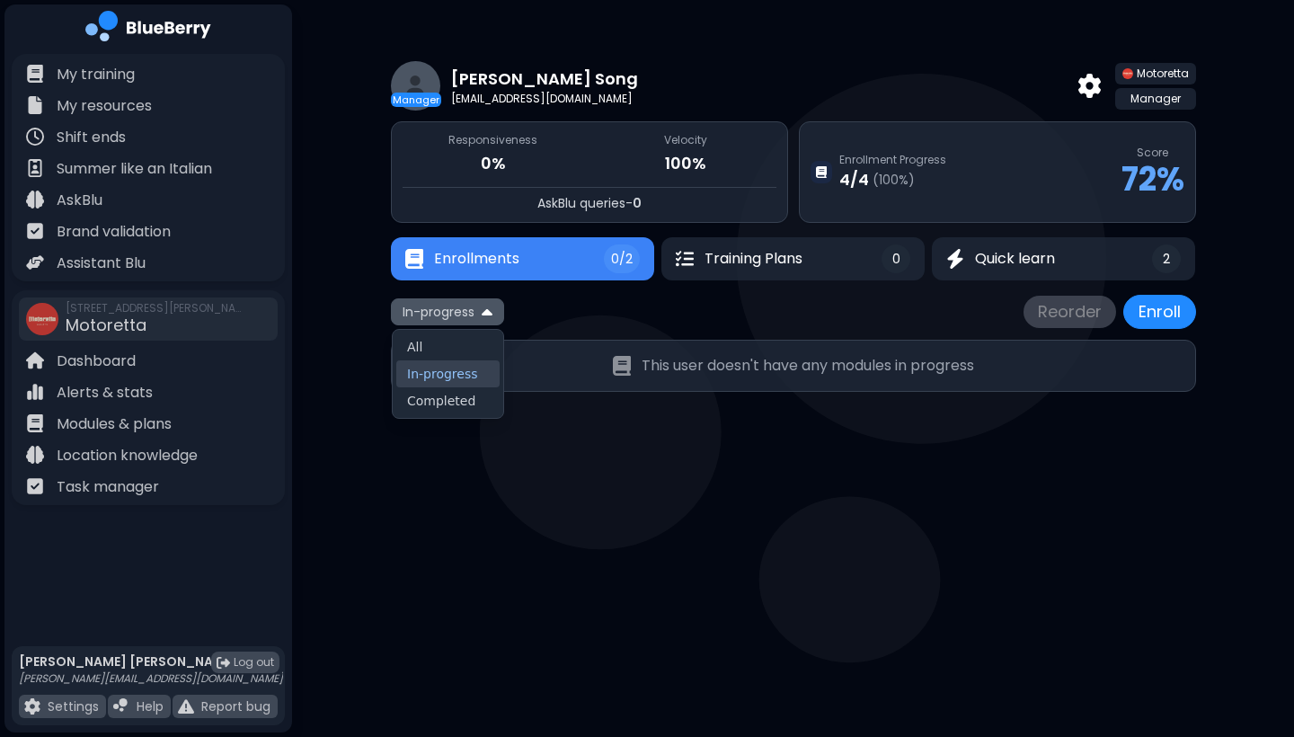
click at [474, 319] on span "In-progress" at bounding box center [439, 312] width 72 height 16
click at [438, 348] on button "All" at bounding box center [447, 347] width 103 height 27
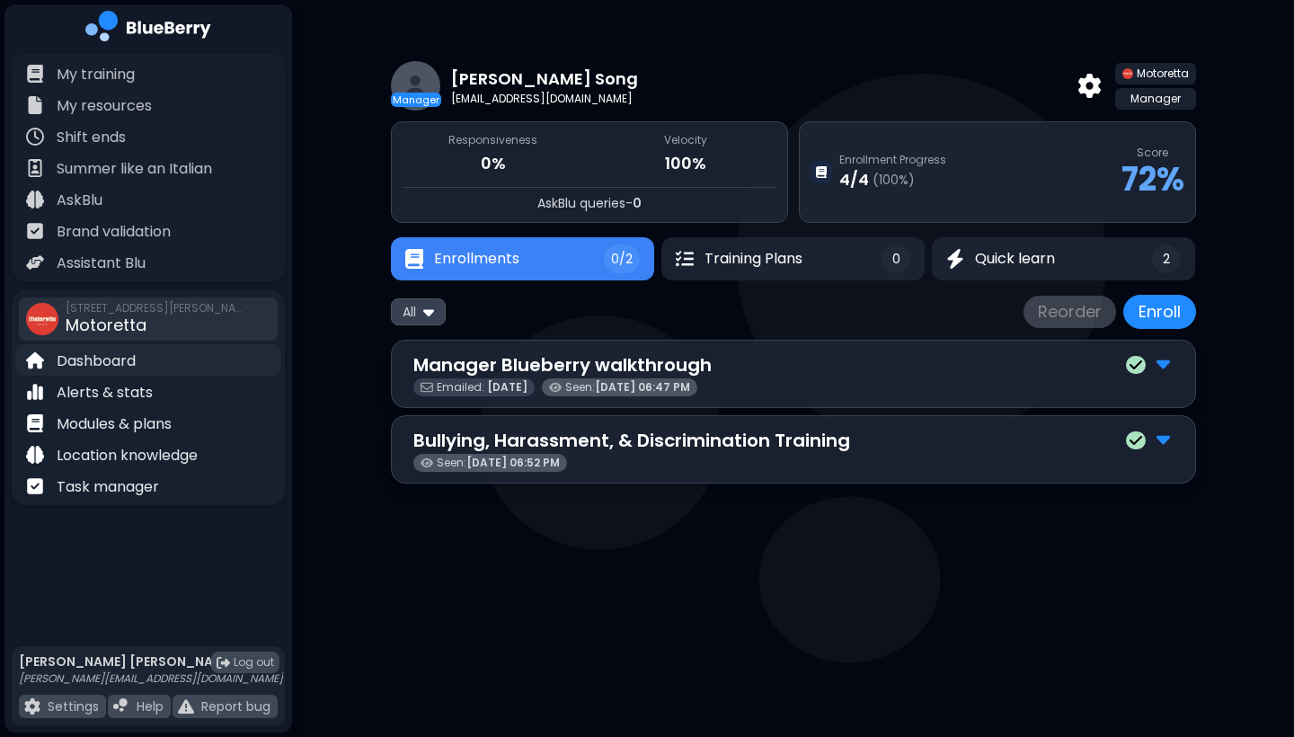
click at [112, 354] on p "Dashboard" at bounding box center [96, 362] width 79 height 22
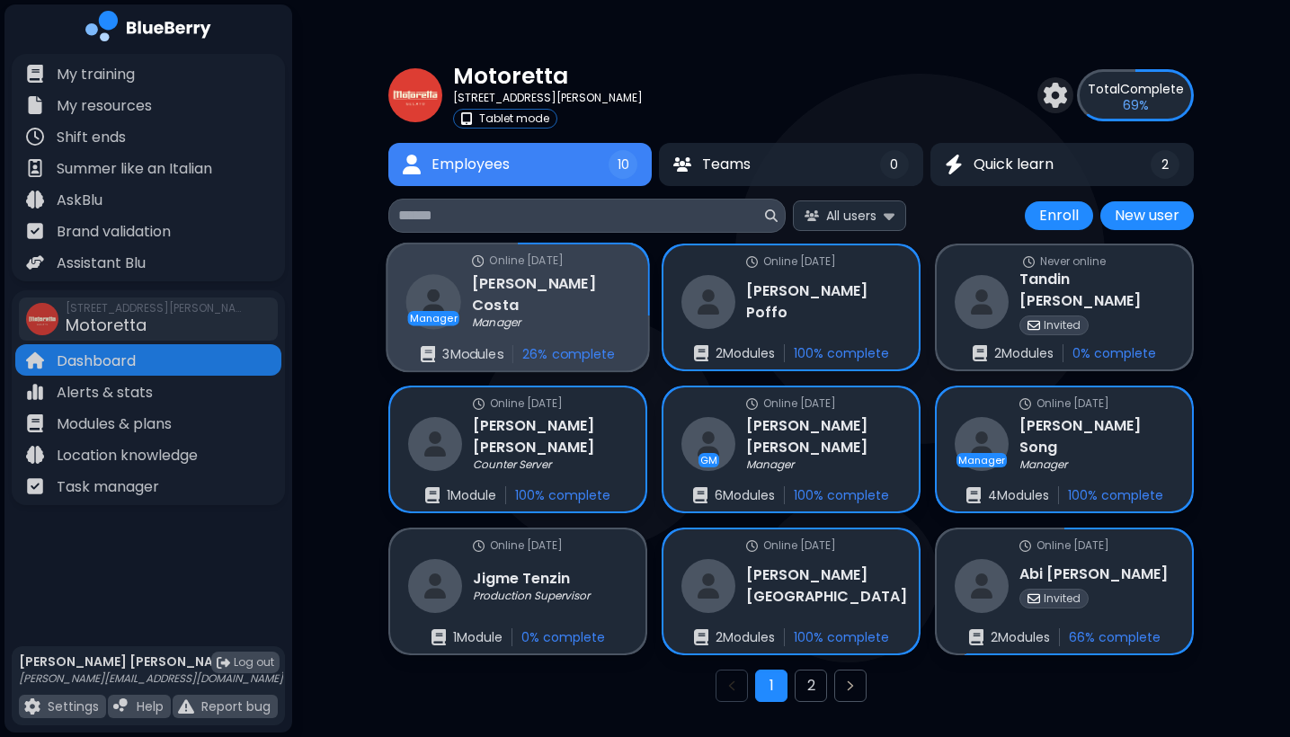
click at [586, 350] on p "26 % complete" at bounding box center [568, 354] width 93 height 16
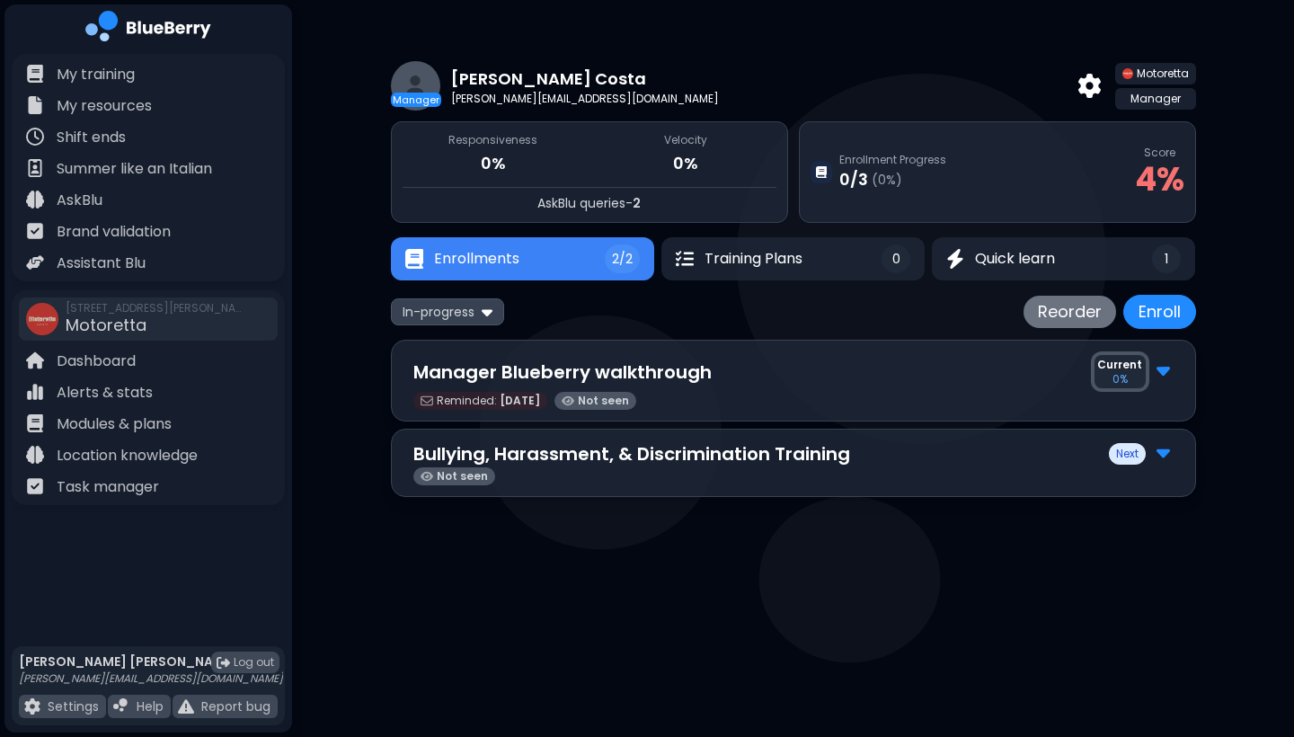
click at [1176, 454] on div "Bullying, Harassment, & Discrimination Training Next Not seen" at bounding box center [793, 463] width 805 height 68
click at [1164, 457] on img at bounding box center [1163, 451] width 13 height 23
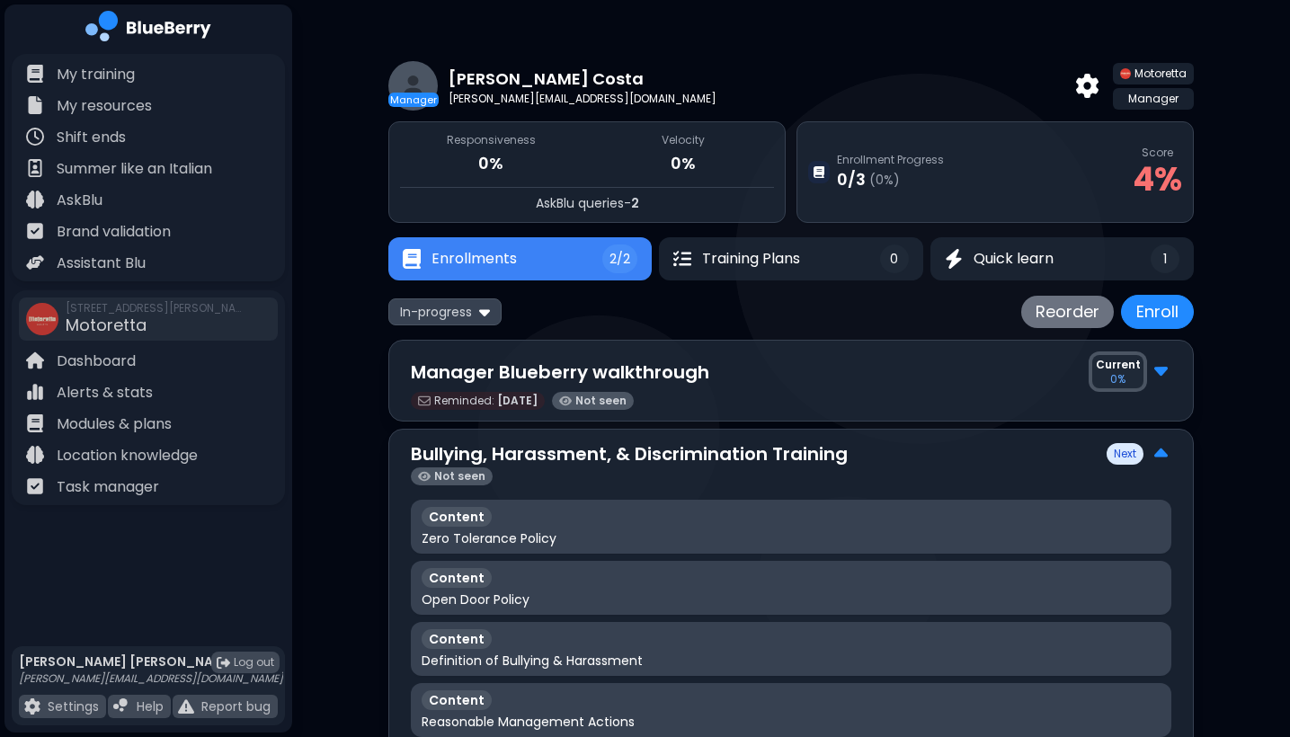
click at [1164, 457] on img at bounding box center [1160, 453] width 13 height 23
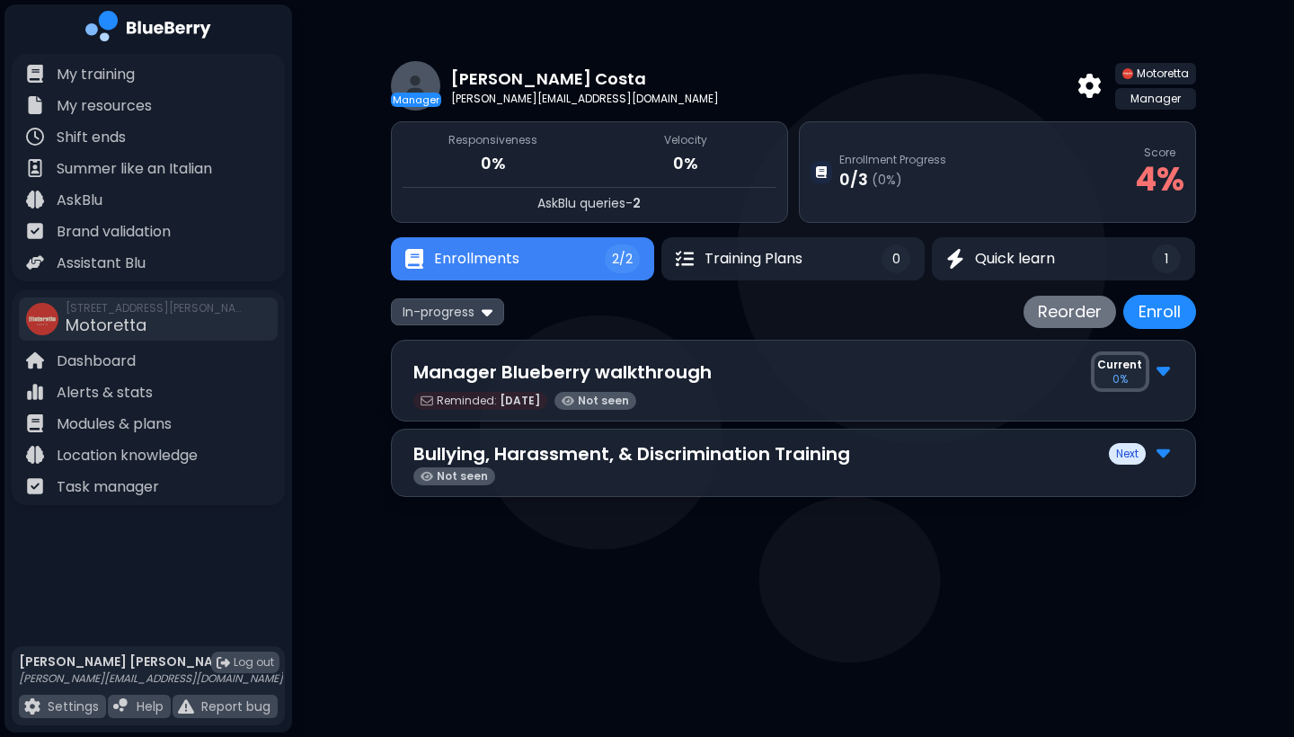
click at [1171, 369] on div "Current 0 %" at bounding box center [1132, 371] width 83 height 40
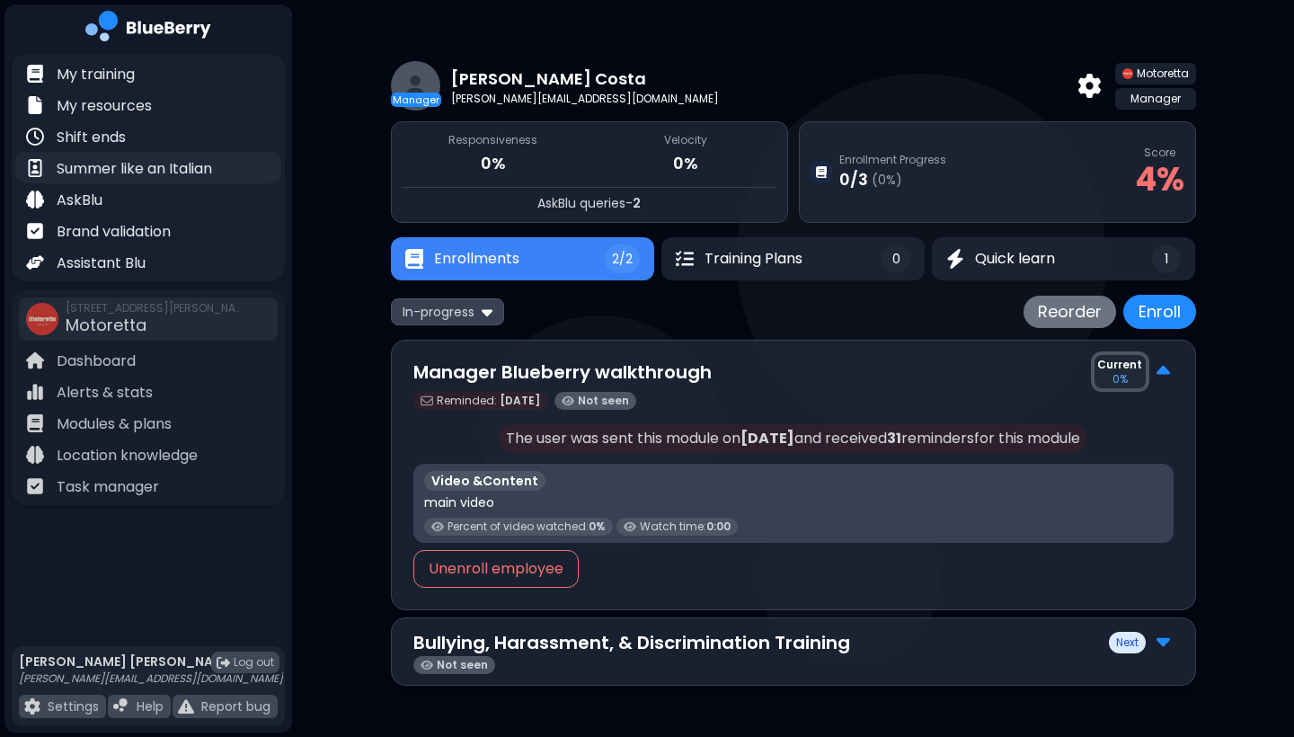
click at [121, 169] on p "Summer like an Italian" at bounding box center [135, 169] width 156 height 22
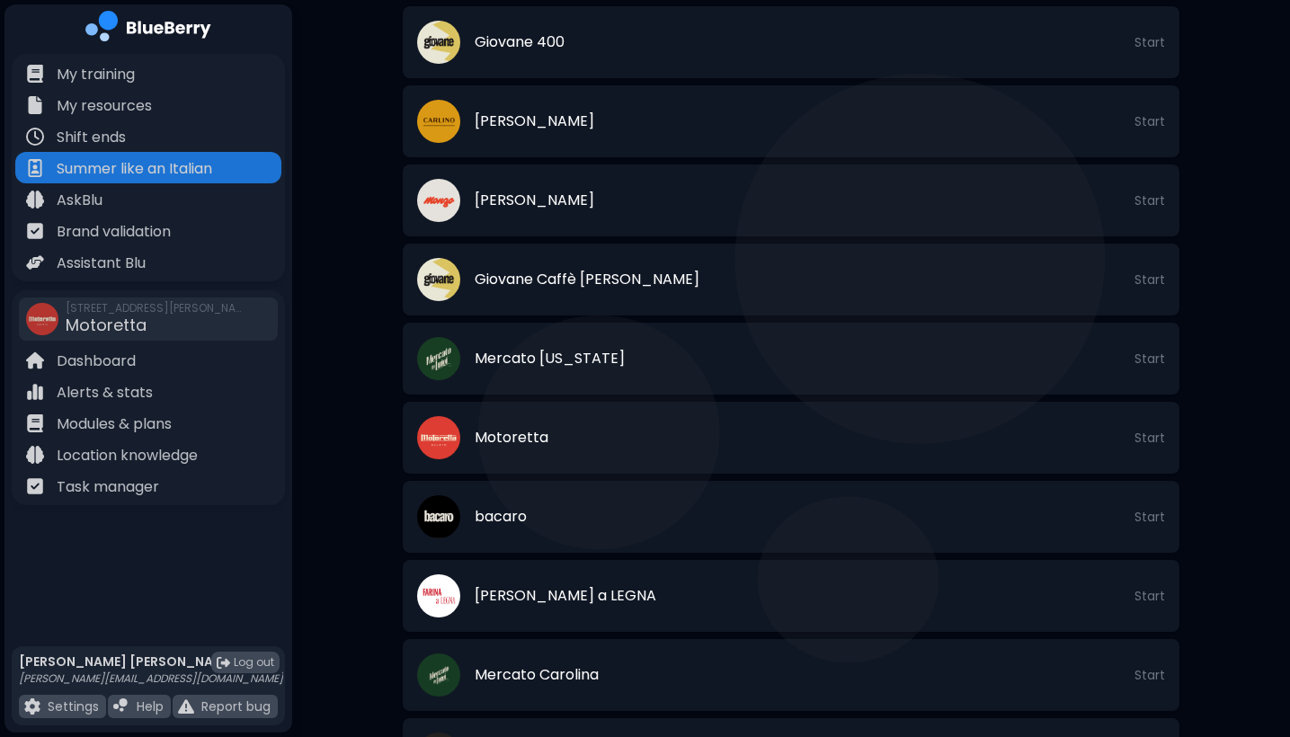
scroll to position [787, 0]
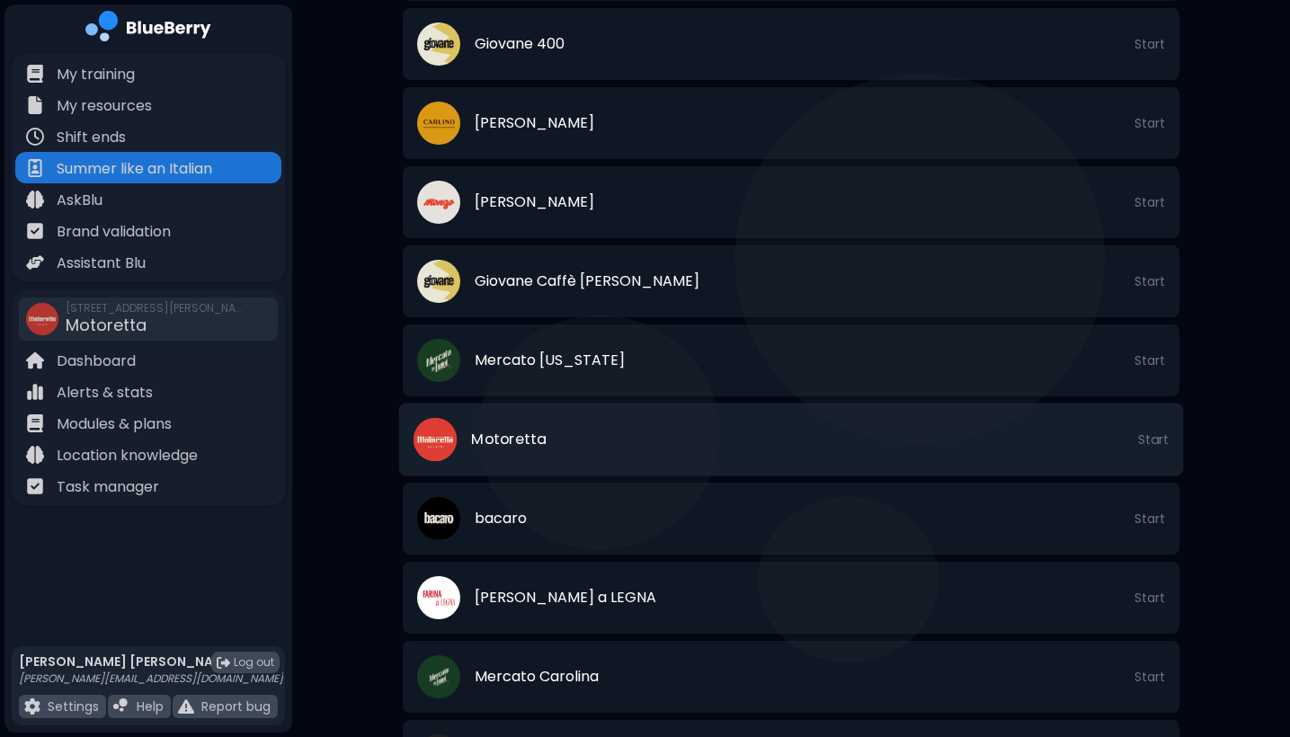
click at [1143, 439] on span "Start" at bounding box center [1153, 439] width 31 height 16
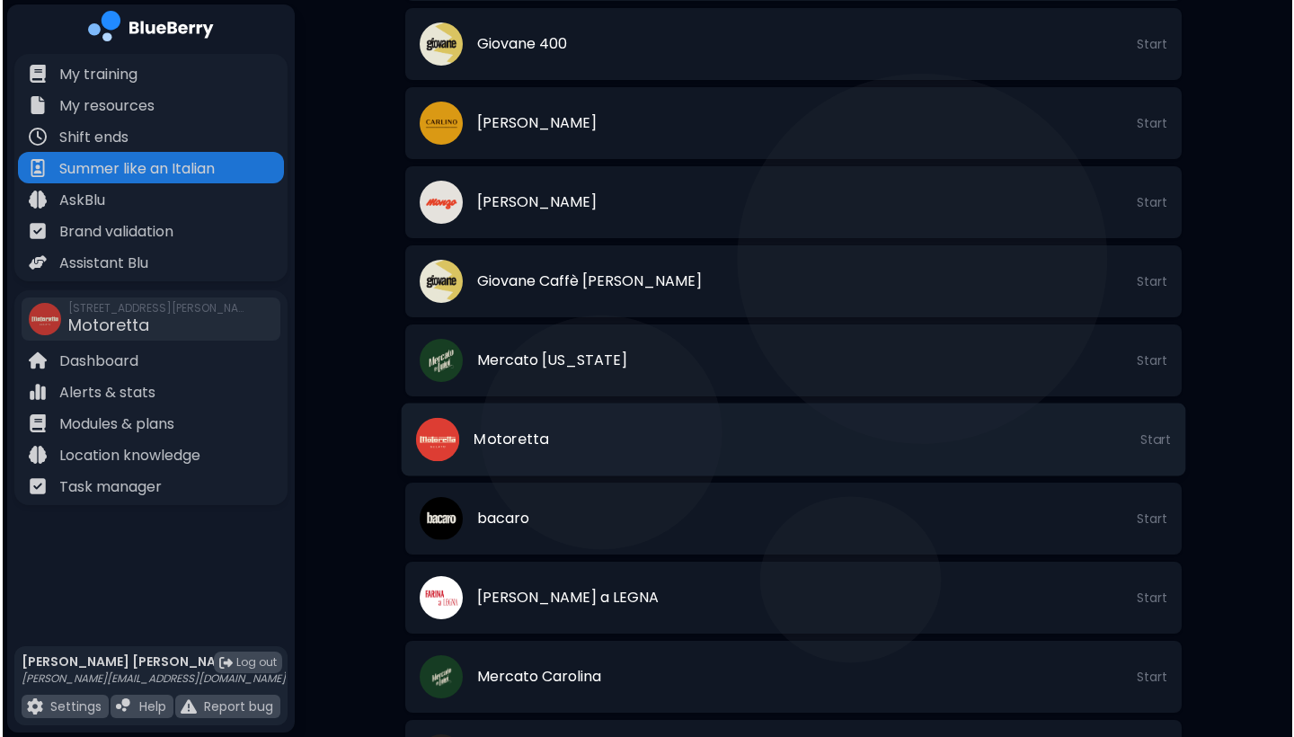
scroll to position [0, 0]
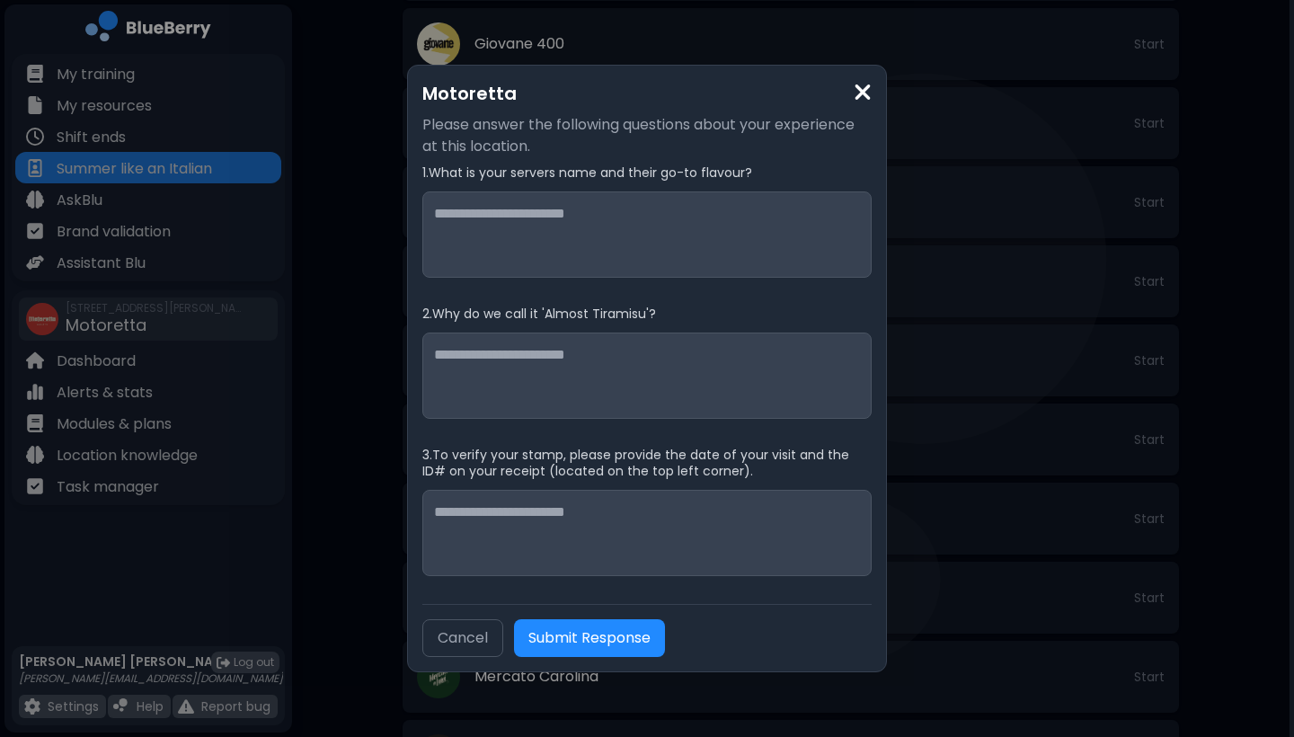
click at [863, 96] on img at bounding box center [863, 92] width 18 height 24
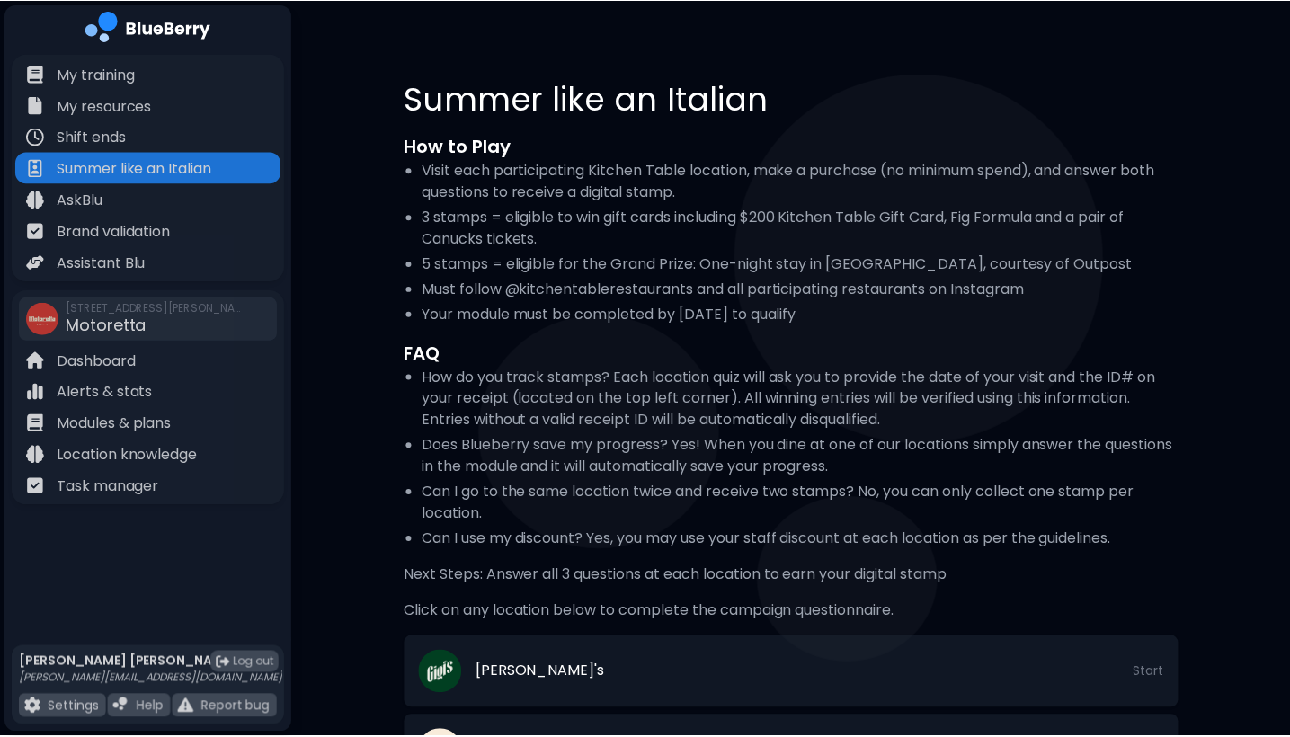
scroll to position [787, 0]
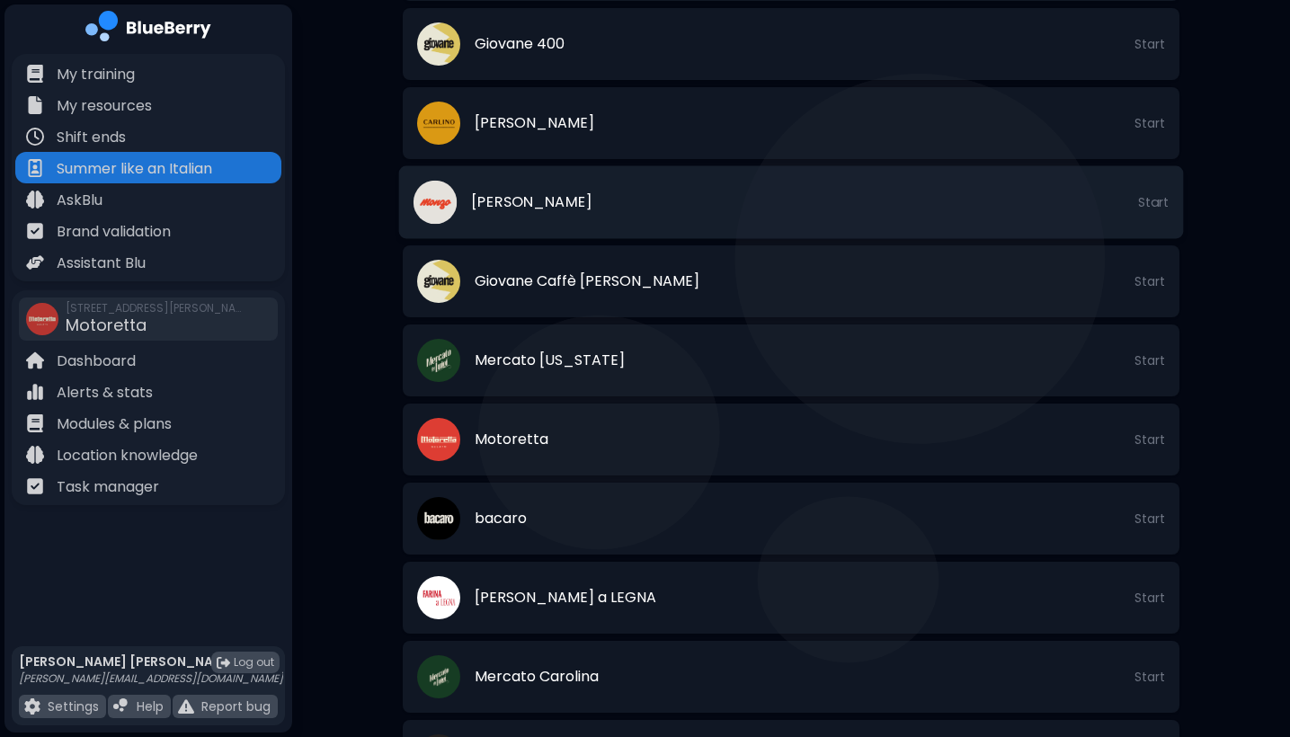
click at [725, 205] on li "[PERSON_NAME] Start" at bounding box center [791, 202] width 785 height 73
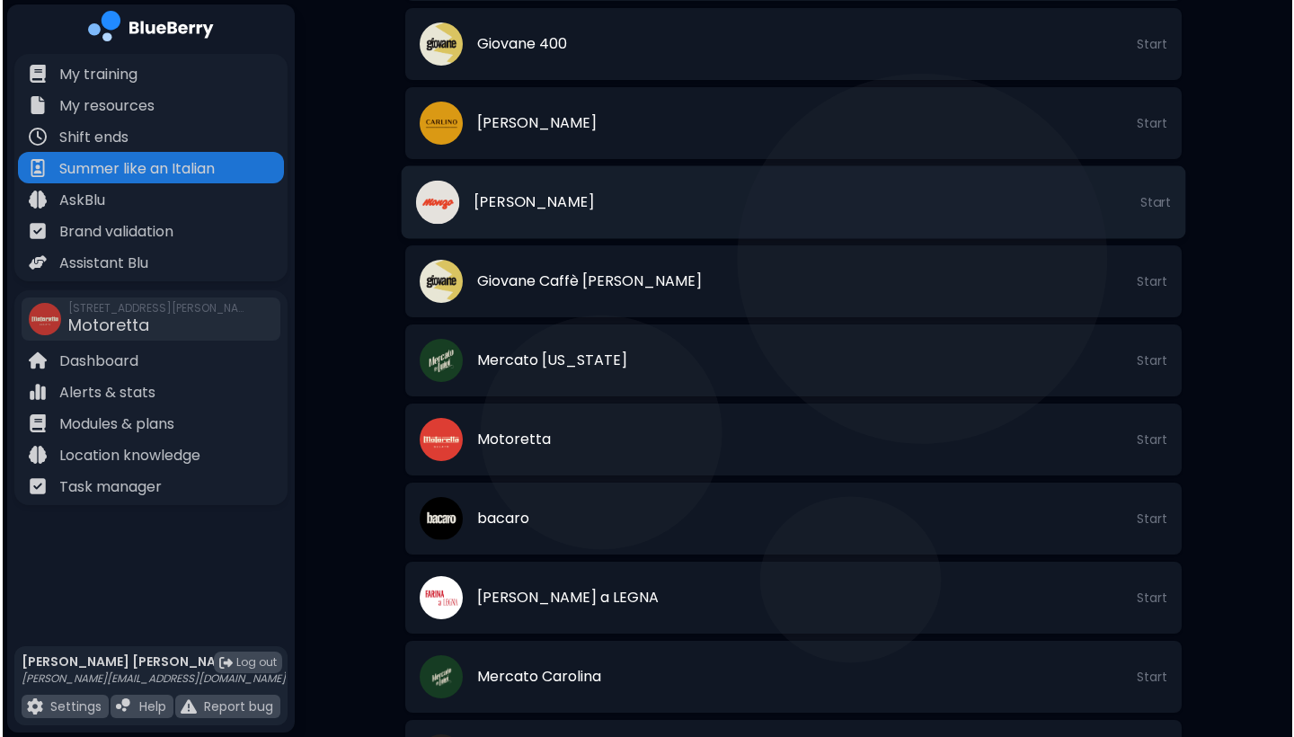
scroll to position [0, 0]
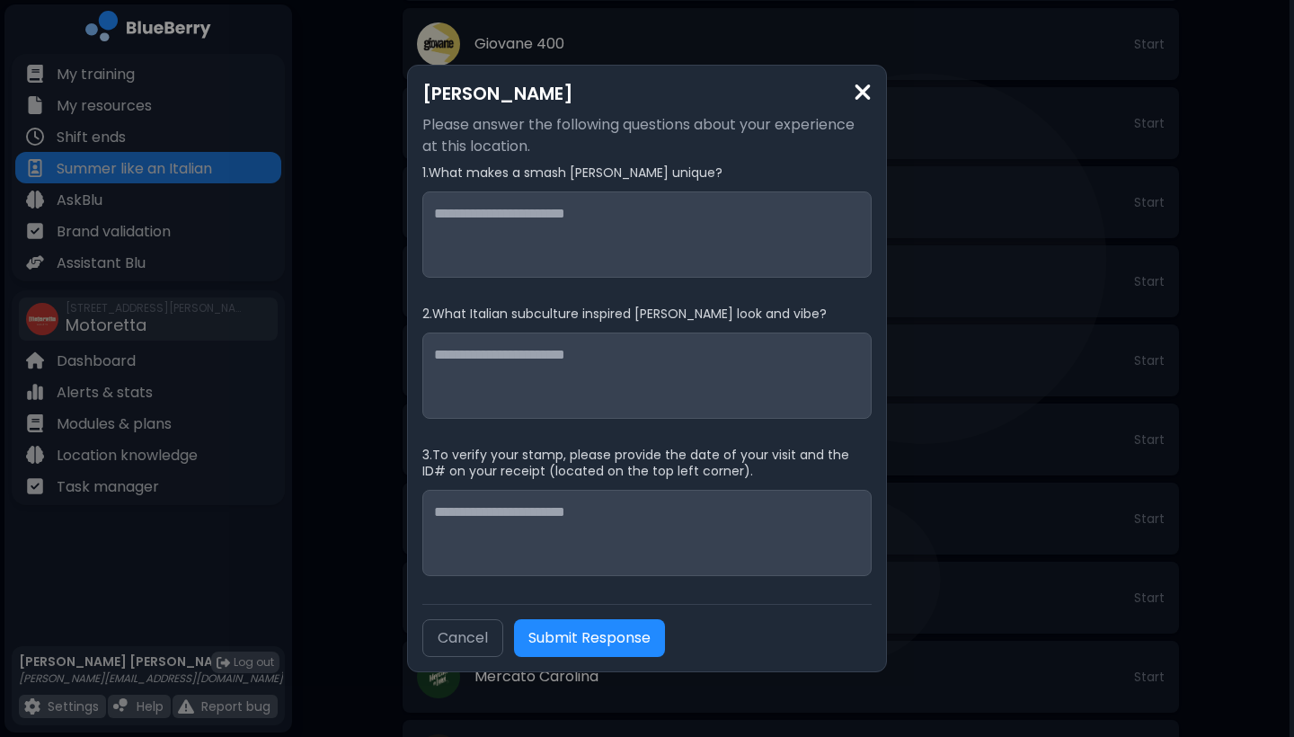
click at [864, 93] on img at bounding box center [863, 92] width 18 height 24
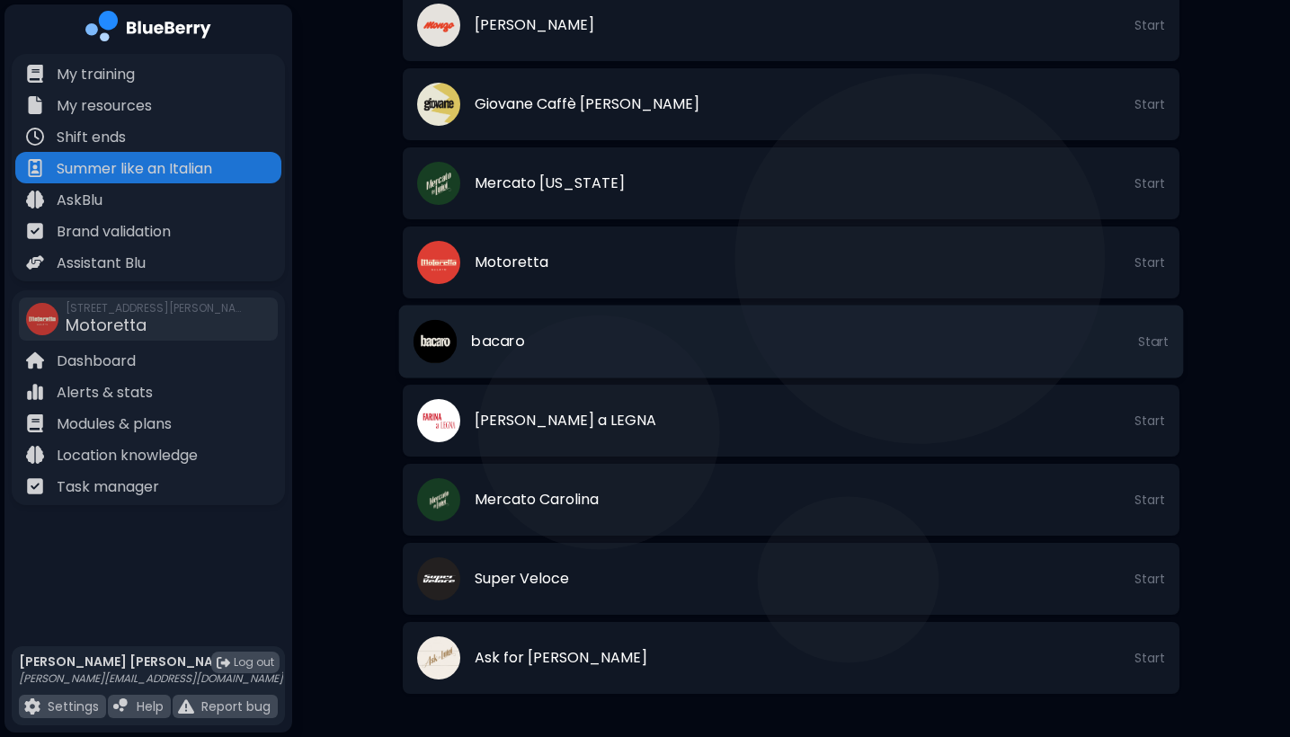
scroll to position [964, 0]
click at [516, 660] on span "Ask for [PERSON_NAME]" at bounding box center [558, 658] width 174 height 22
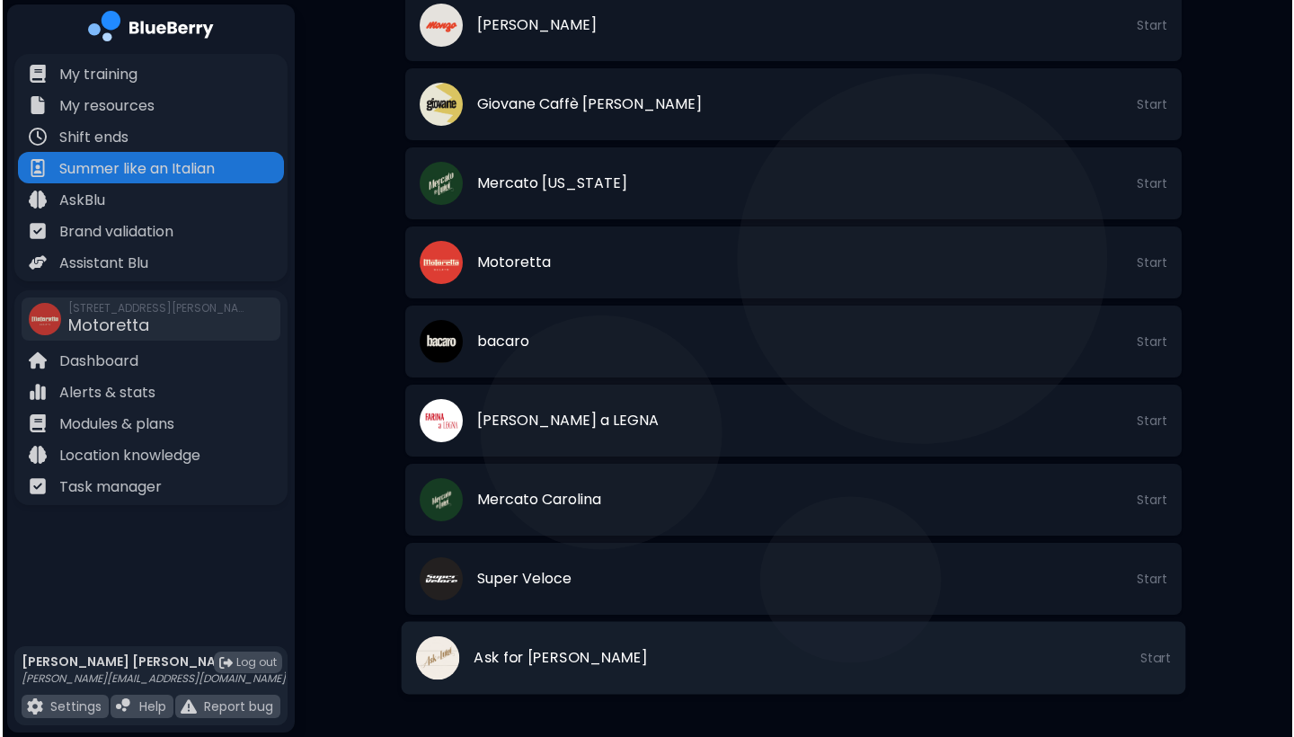
scroll to position [0, 0]
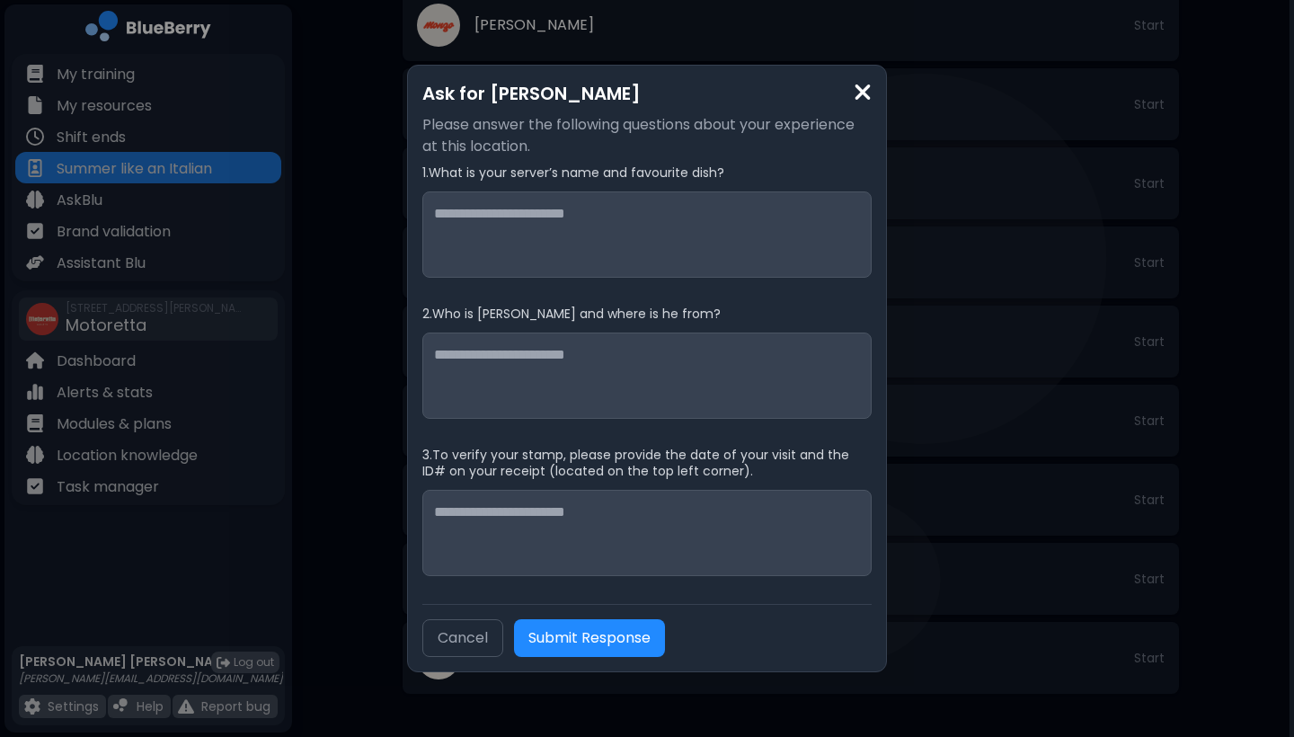
click at [864, 89] on img at bounding box center [863, 92] width 18 height 24
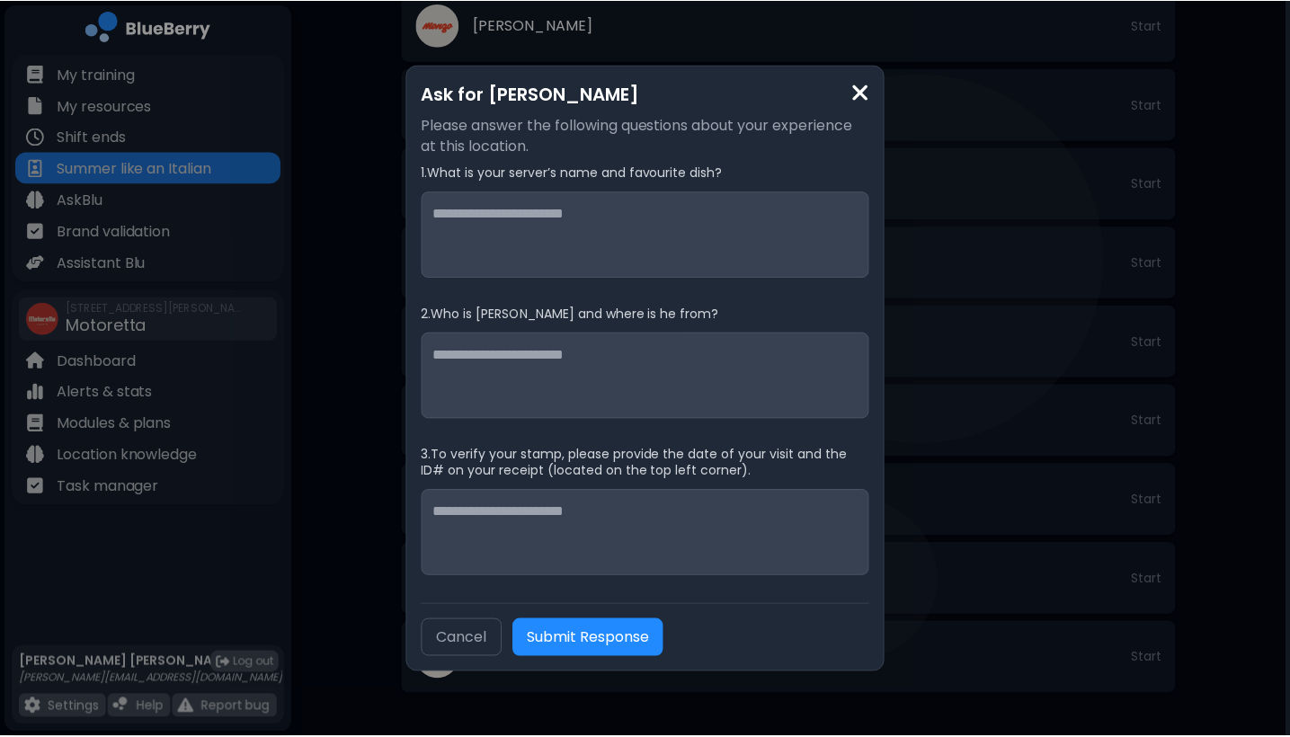
scroll to position [964, 0]
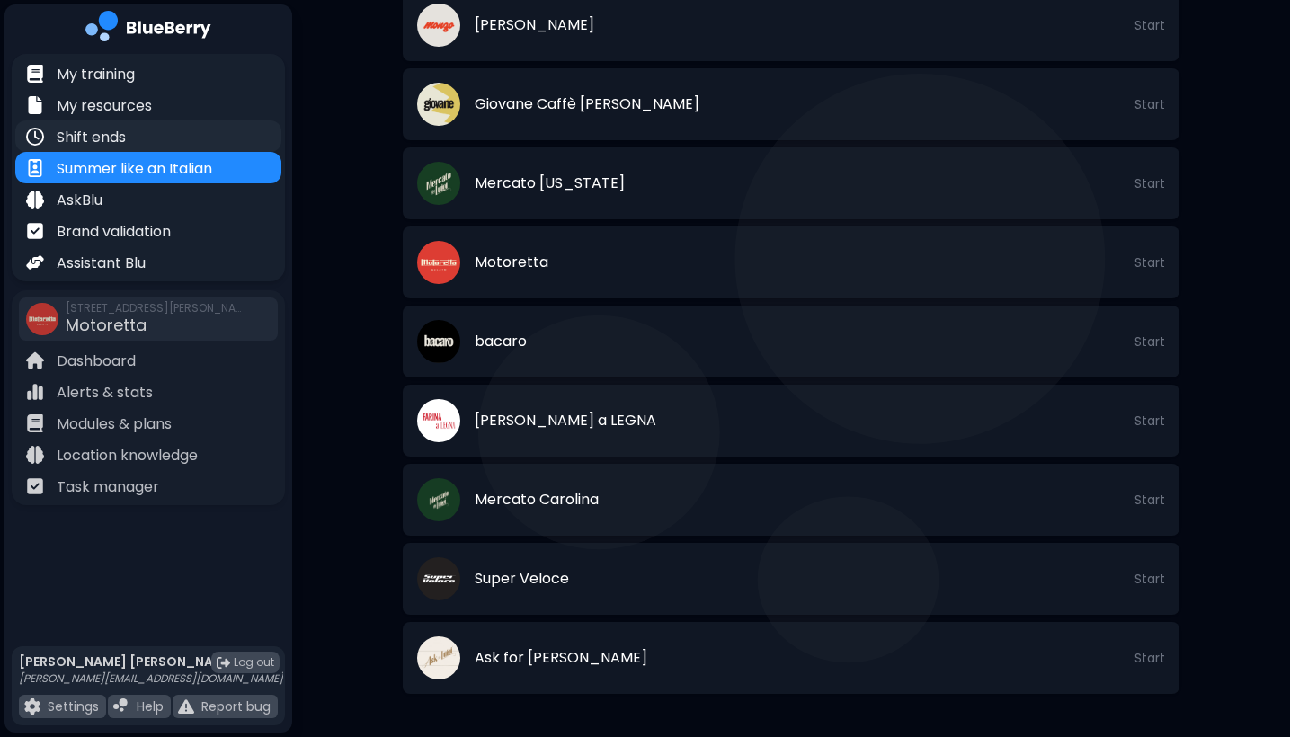
click at [132, 136] on div "Shift ends" at bounding box center [148, 135] width 266 height 31
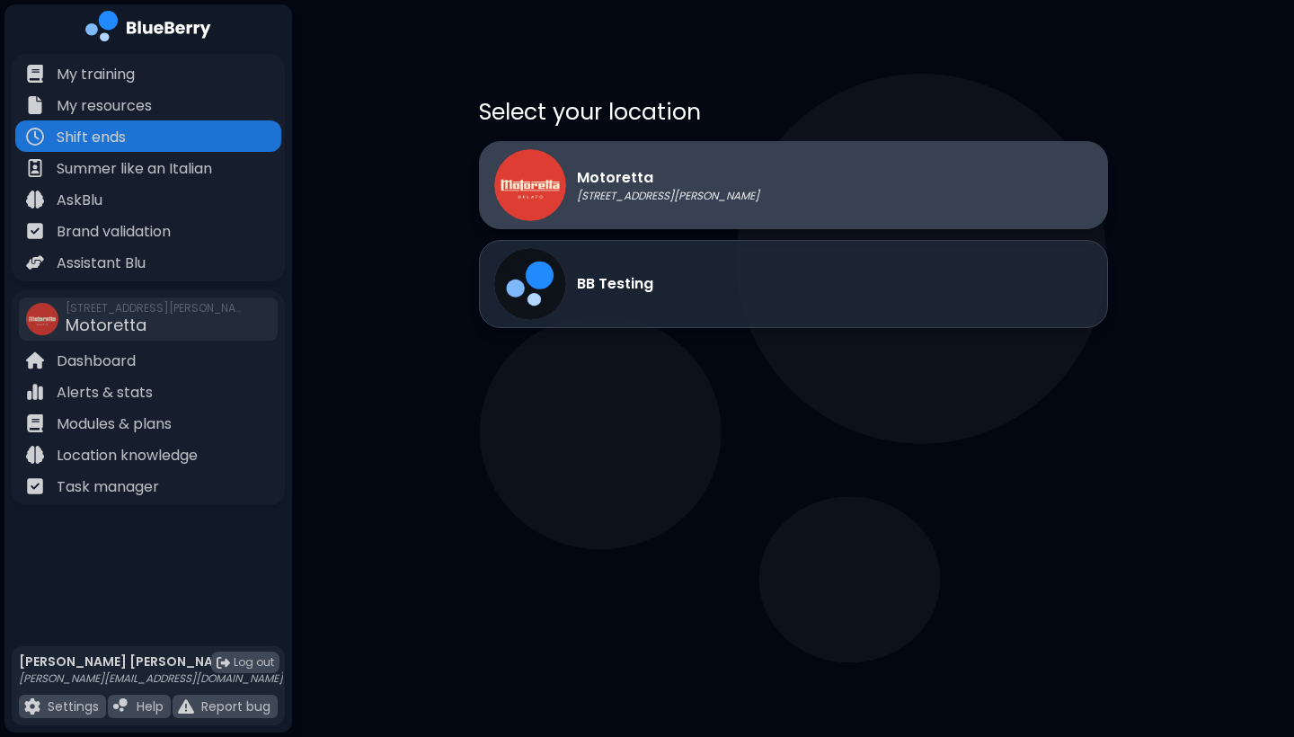
click at [547, 195] on img at bounding box center [530, 185] width 72 height 72
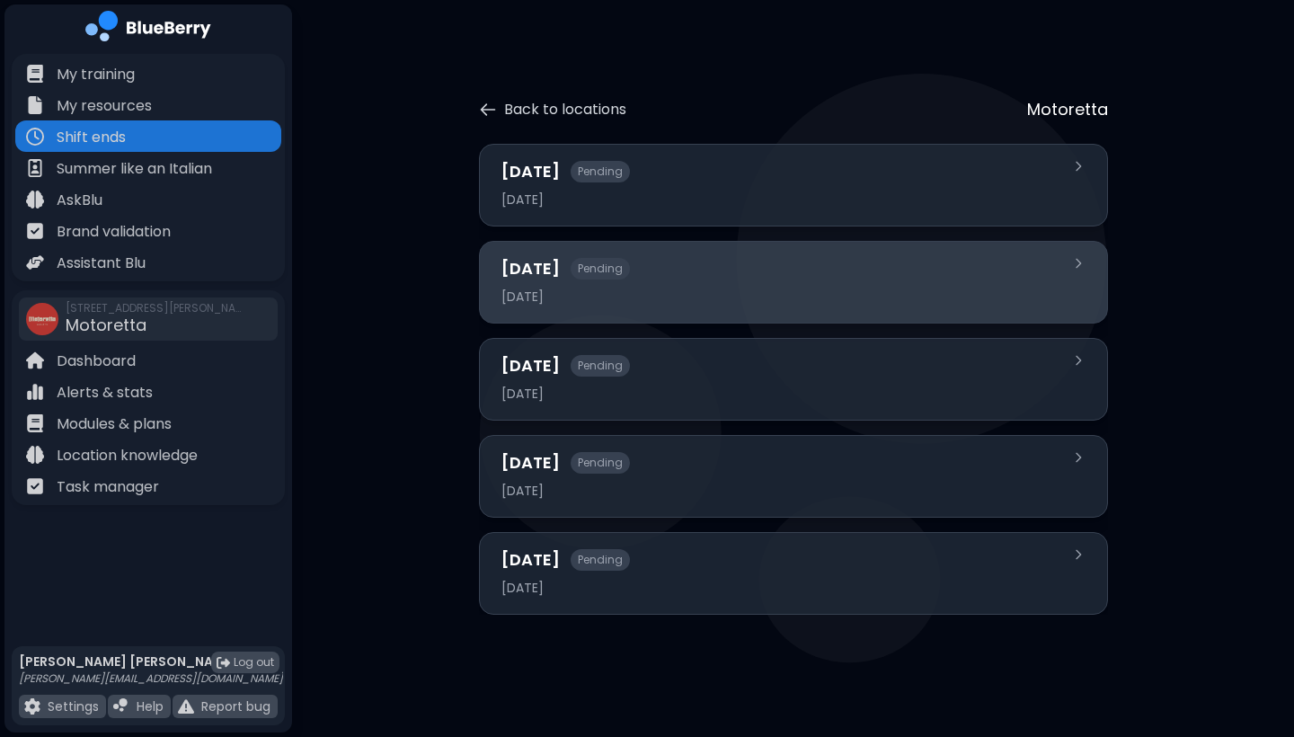
click at [551, 253] on div "[DATE] Pending [DATE]" at bounding box center [793, 282] width 629 height 83
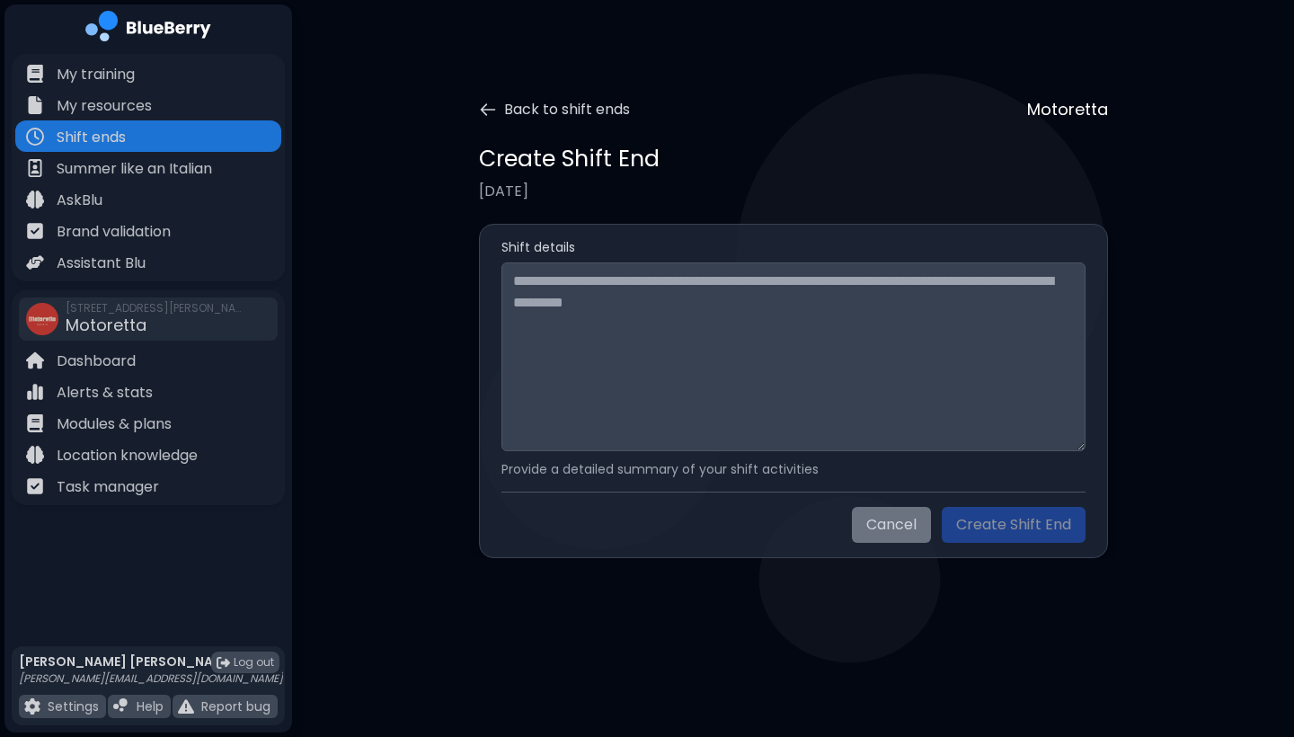
click at [904, 511] on button "Cancel" at bounding box center [891, 525] width 79 height 36
